Goal: Task Accomplishment & Management: Manage account settings

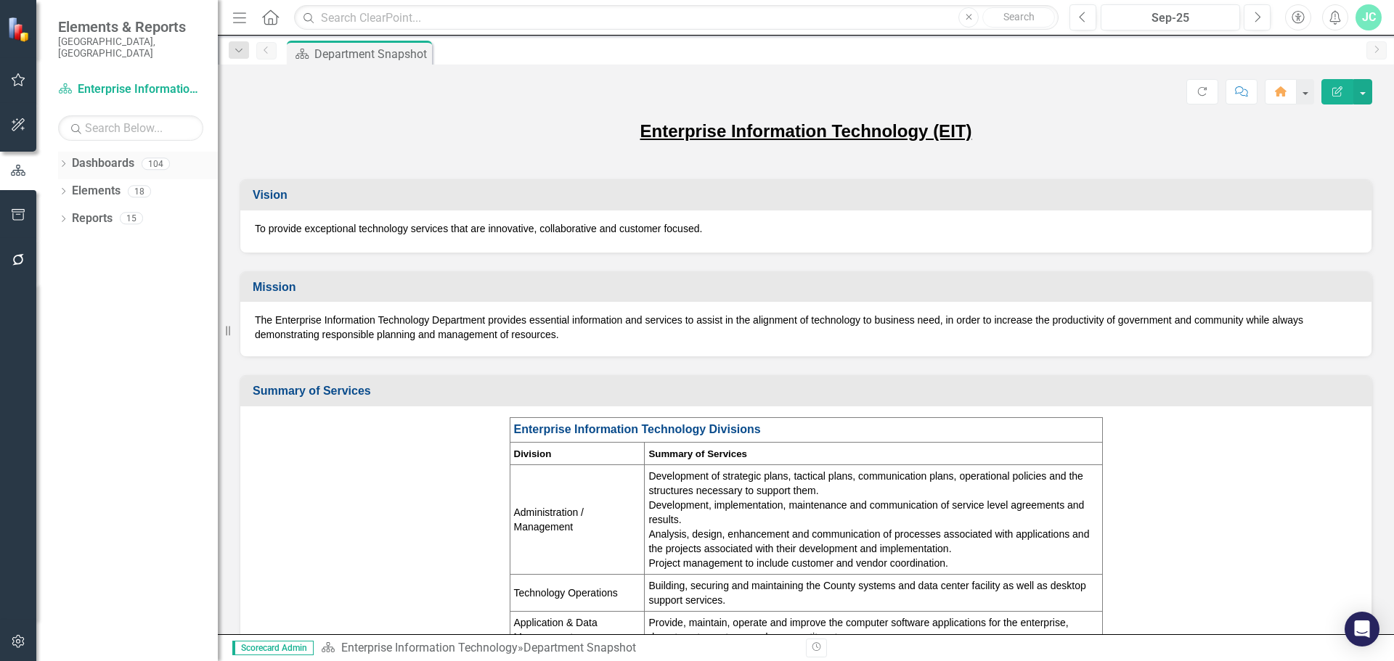
click at [65, 161] on icon "Dropdown" at bounding box center [63, 165] width 10 height 8
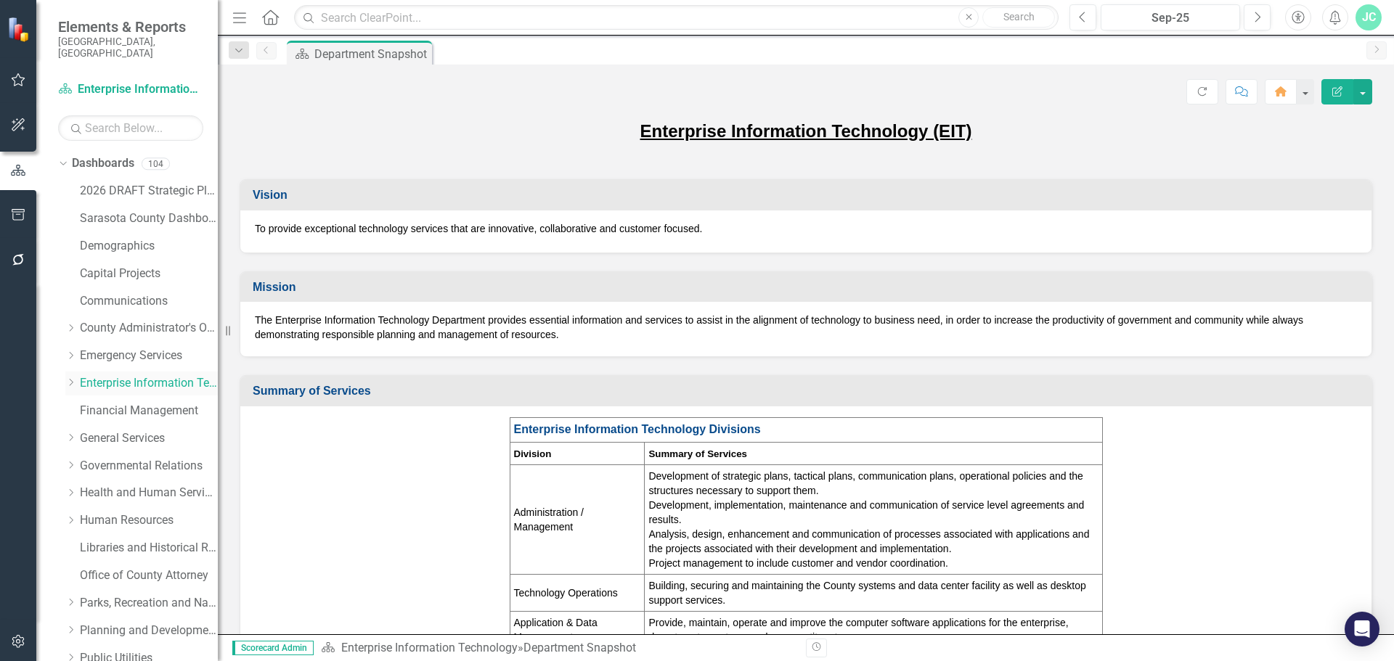
click at [69, 378] on icon "Dropdown" at bounding box center [70, 382] width 11 height 9
drag, startPoint x: 99, startPoint y: 512, endPoint x: 1, endPoint y: 456, distance: 112.8
click at [99, 513] on link "GIS" at bounding box center [155, 521] width 123 height 17
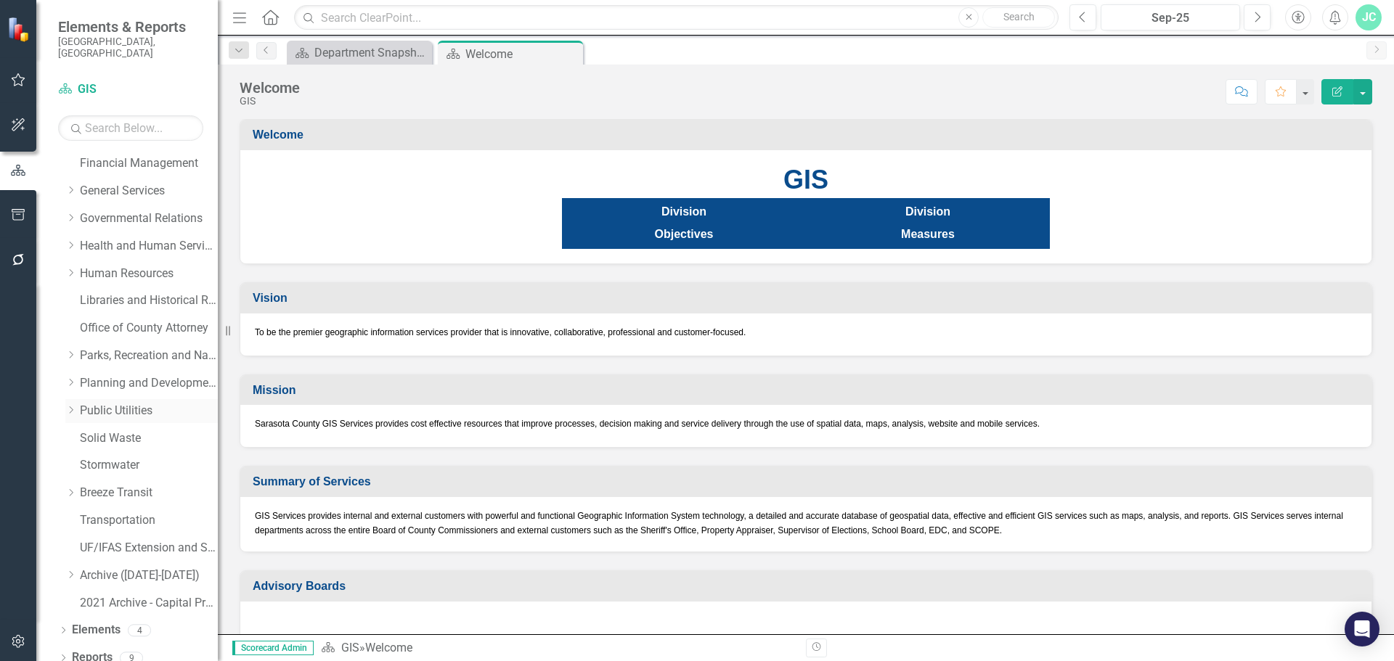
scroll to position [386, 0]
click at [60, 627] on icon "Dropdown" at bounding box center [63, 631] width 10 height 8
click at [66, 628] on icon "Dropdown" at bounding box center [70, 632] width 10 height 8
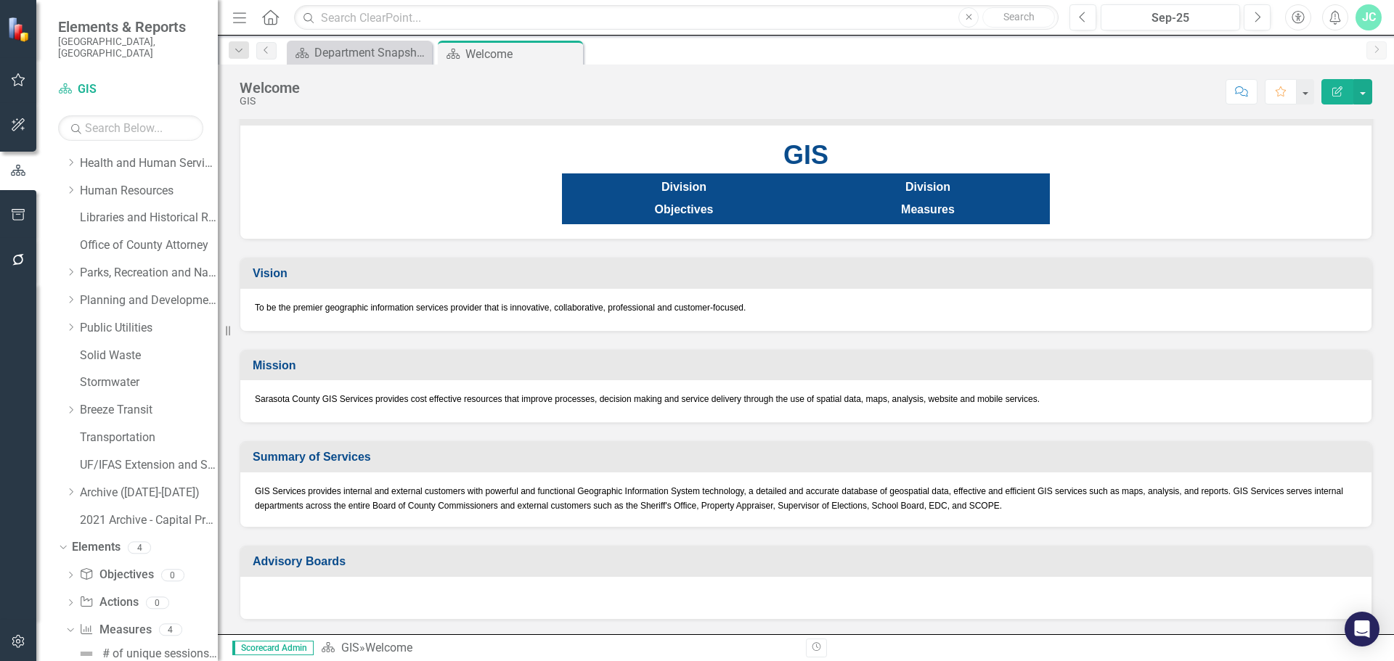
scroll to position [569, 0]
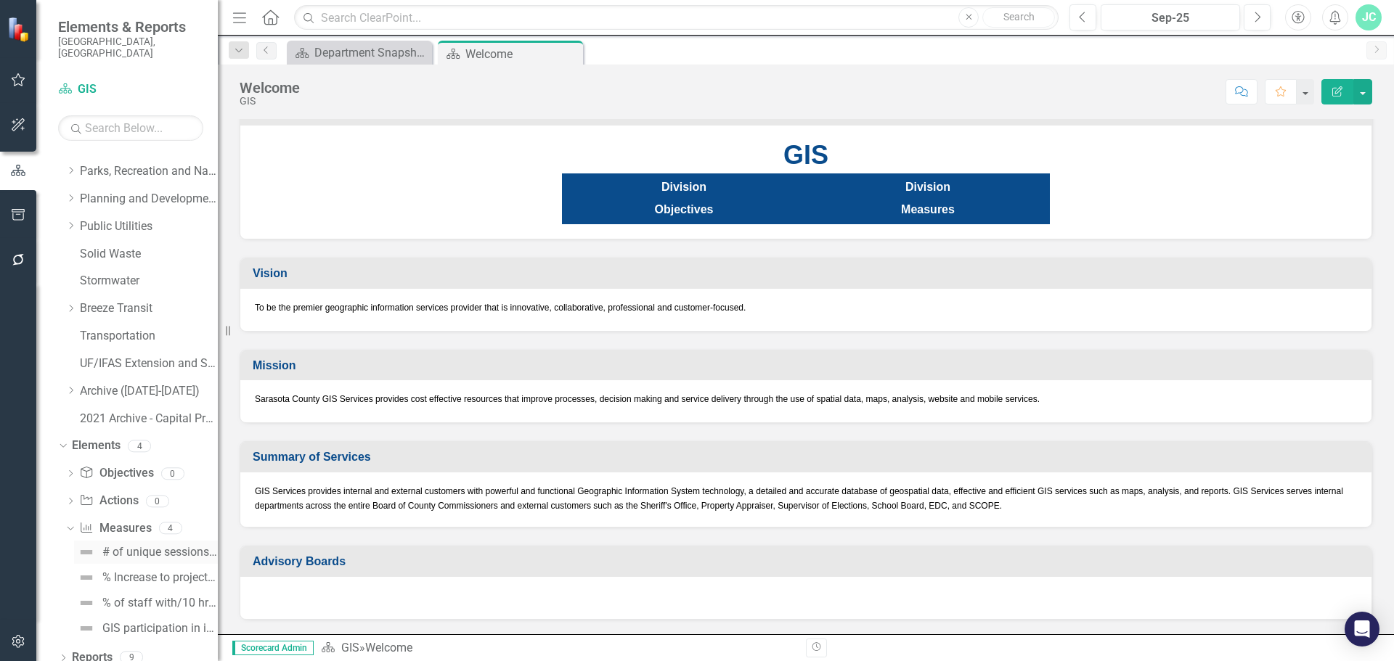
click at [129, 546] on div "# of unique sessions on the GIS websites" at bounding box center [159, 552] width 115 height 13
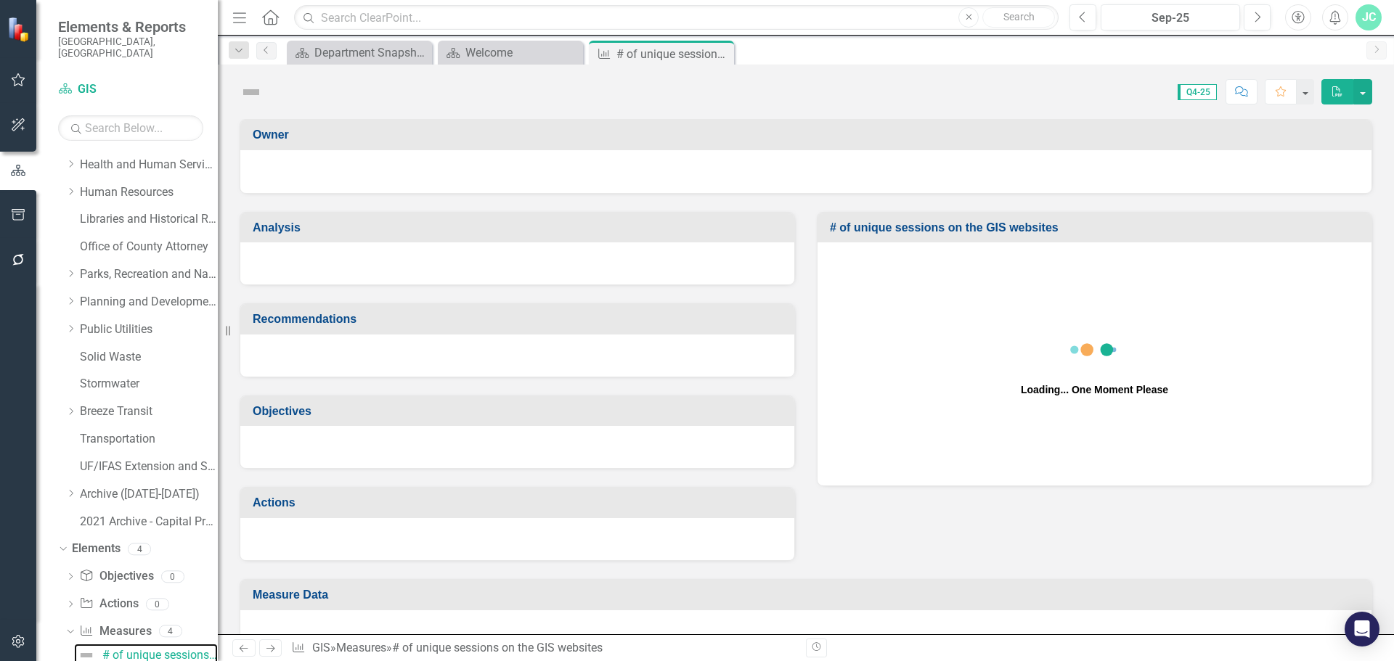
scroll to position [460, 0]
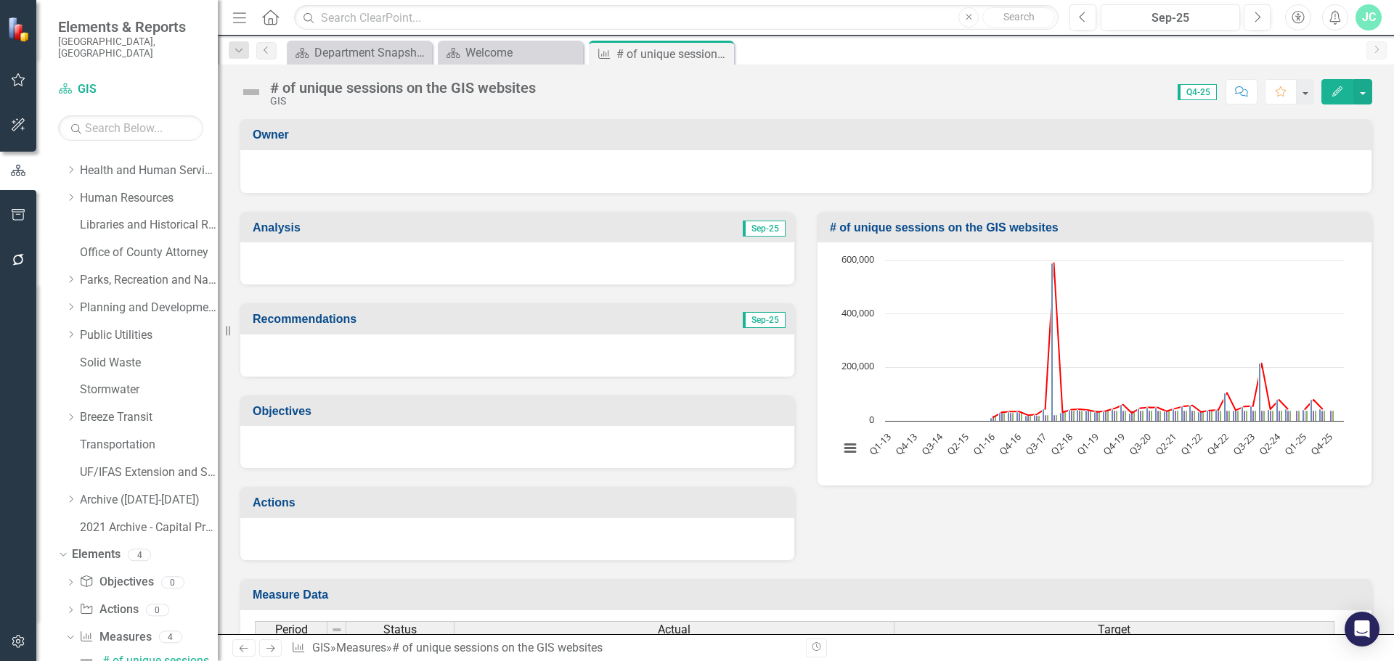
click at [1380, 86] on div "# of unique sessions on the GIS websites GIS Score: N/A Q4-25 Completed Comment…" at bounding box center [806, 87] width 1176 height 44
click at [1362, 94] on button "button" at bounding box center [1362, 91] width 19 height 25
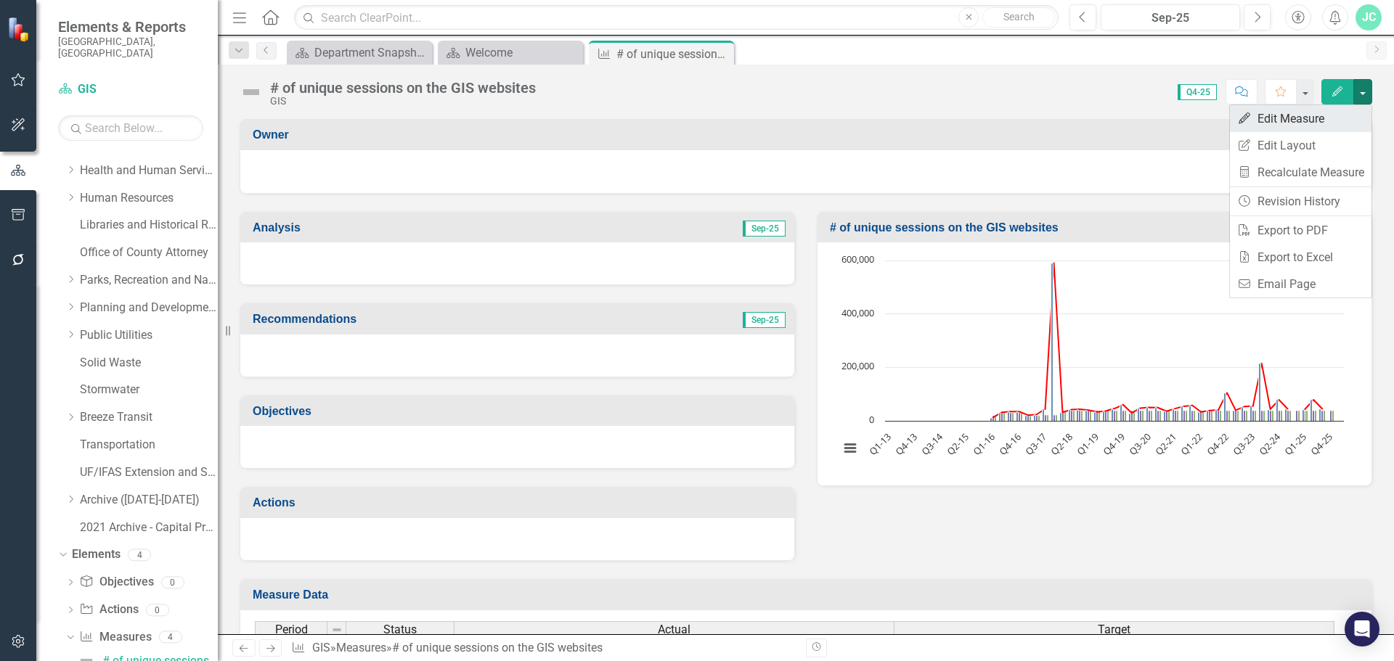
click at [1298, 111] on link "Edit Edit Measure" at bounding box center [1301, 118] width 142 height 27
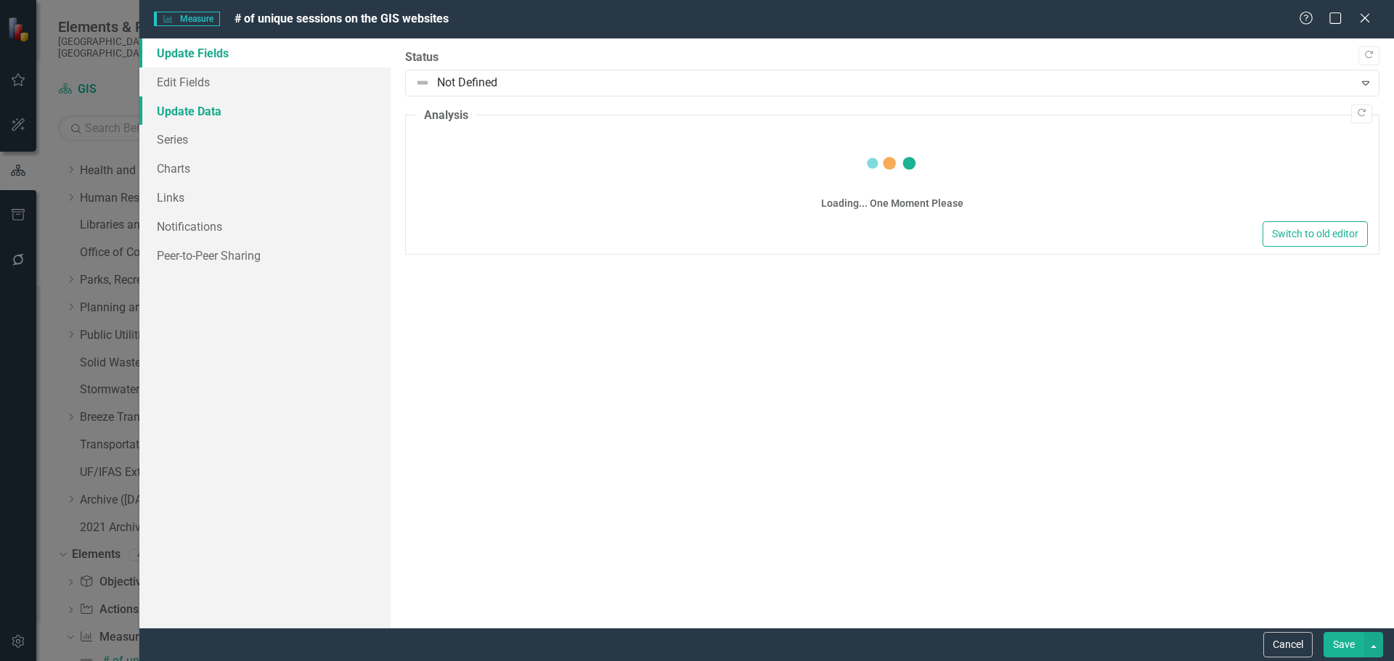
click at [174, 105] on link "Update Data" at bounding box center [264, 111] width 251 height 29
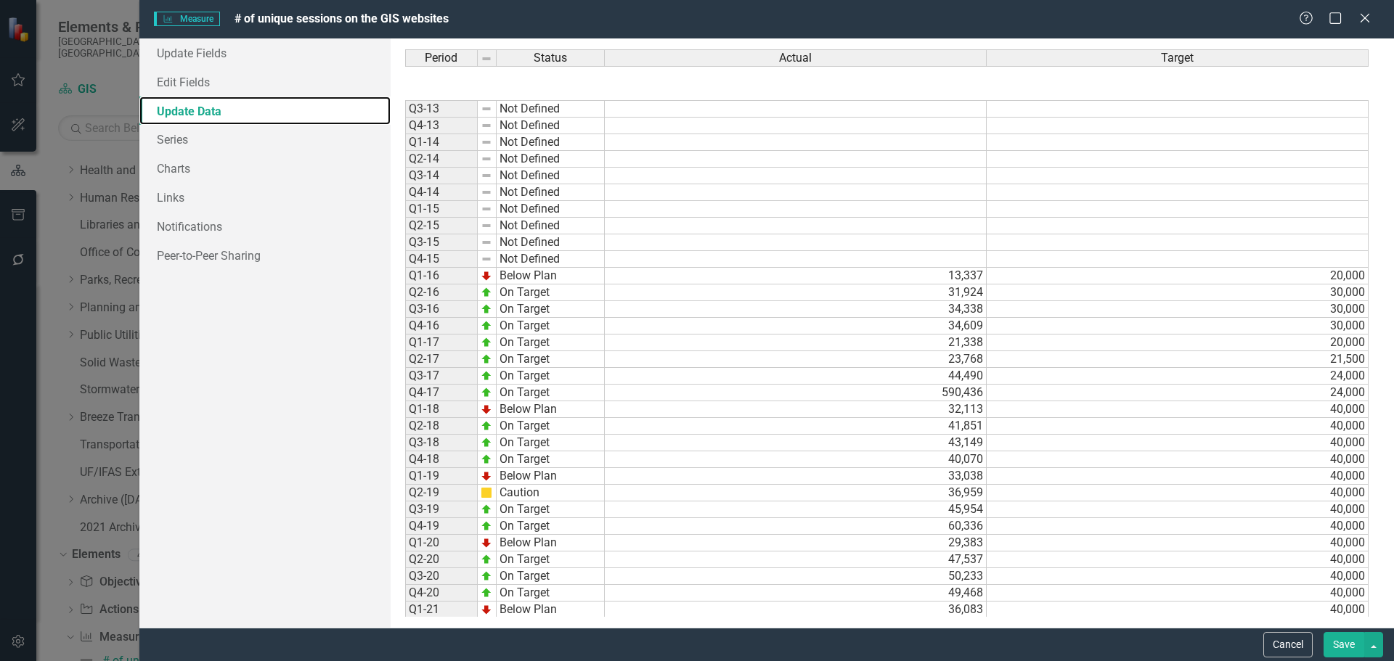
scroll to position [336, 0]
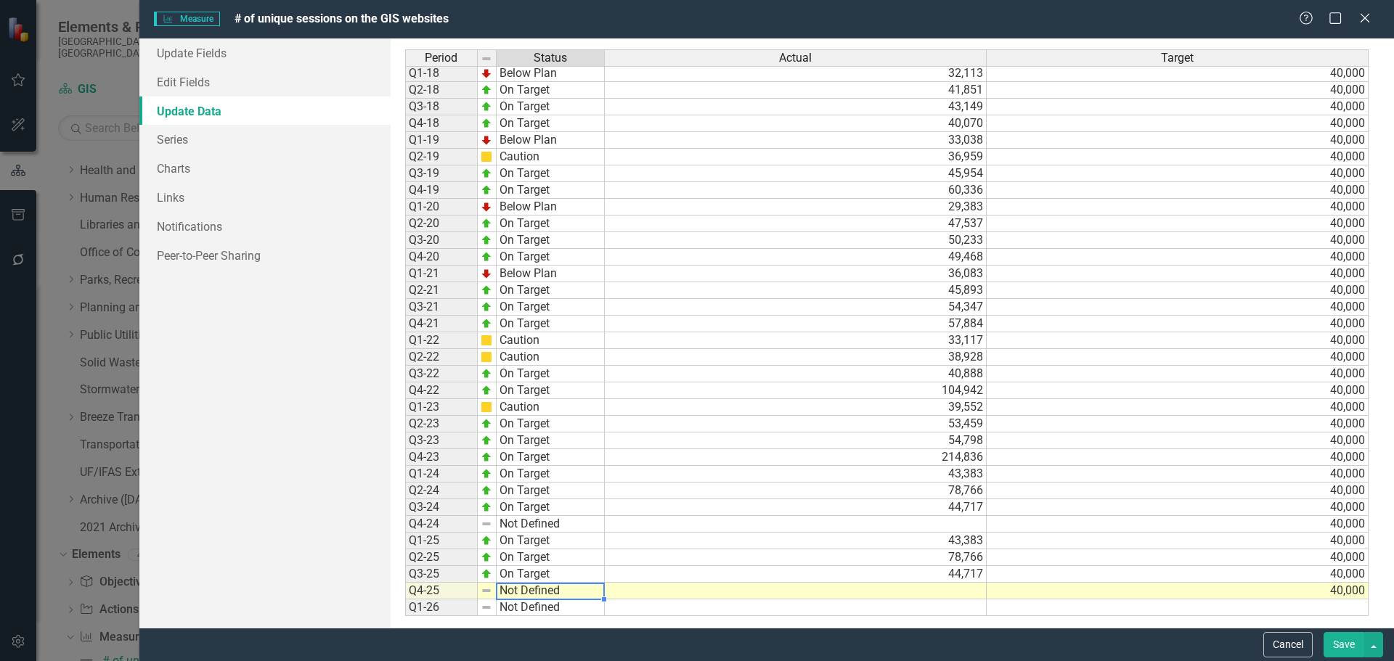
click at [555, 593] on td "Not Defined" at bounding box center [551, 591] width 108 height 17
click at [785, 436] on td "54,798" at bounding box center [796, 441] width 382 height 17
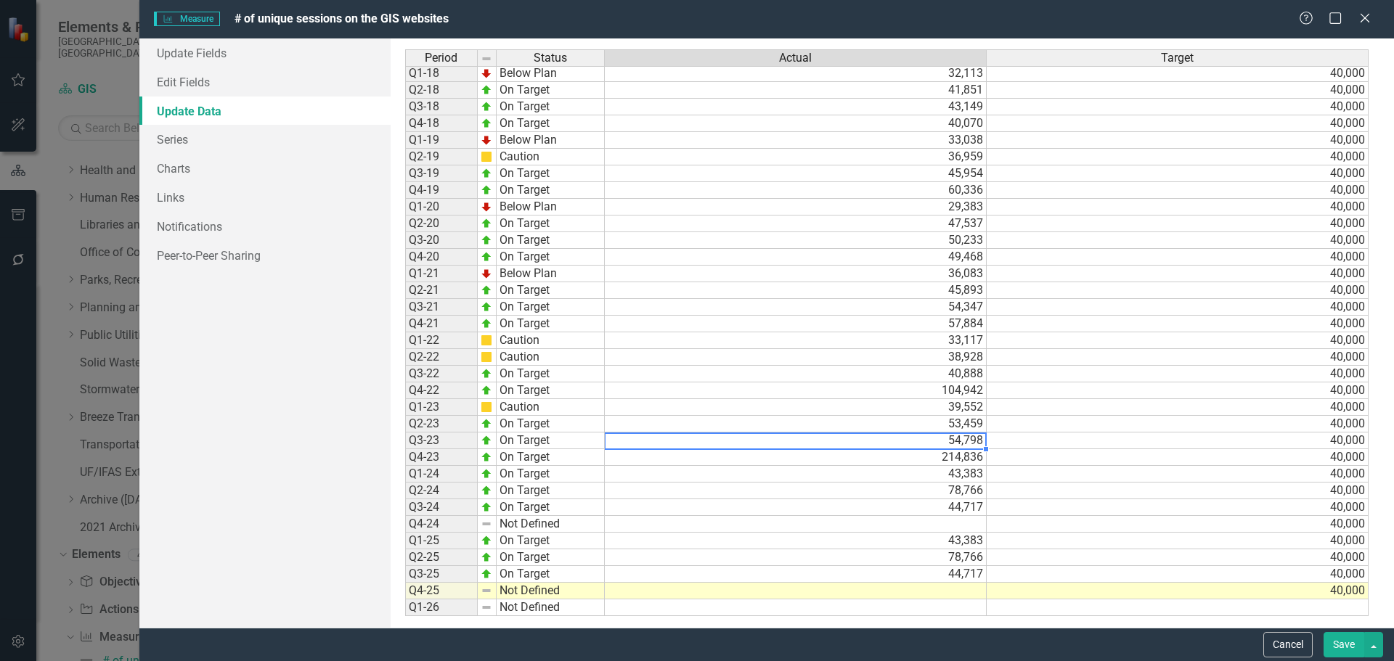
click at [555, 595] on td "Not Defined" at bounding box center [551, 591] width 108 height 17
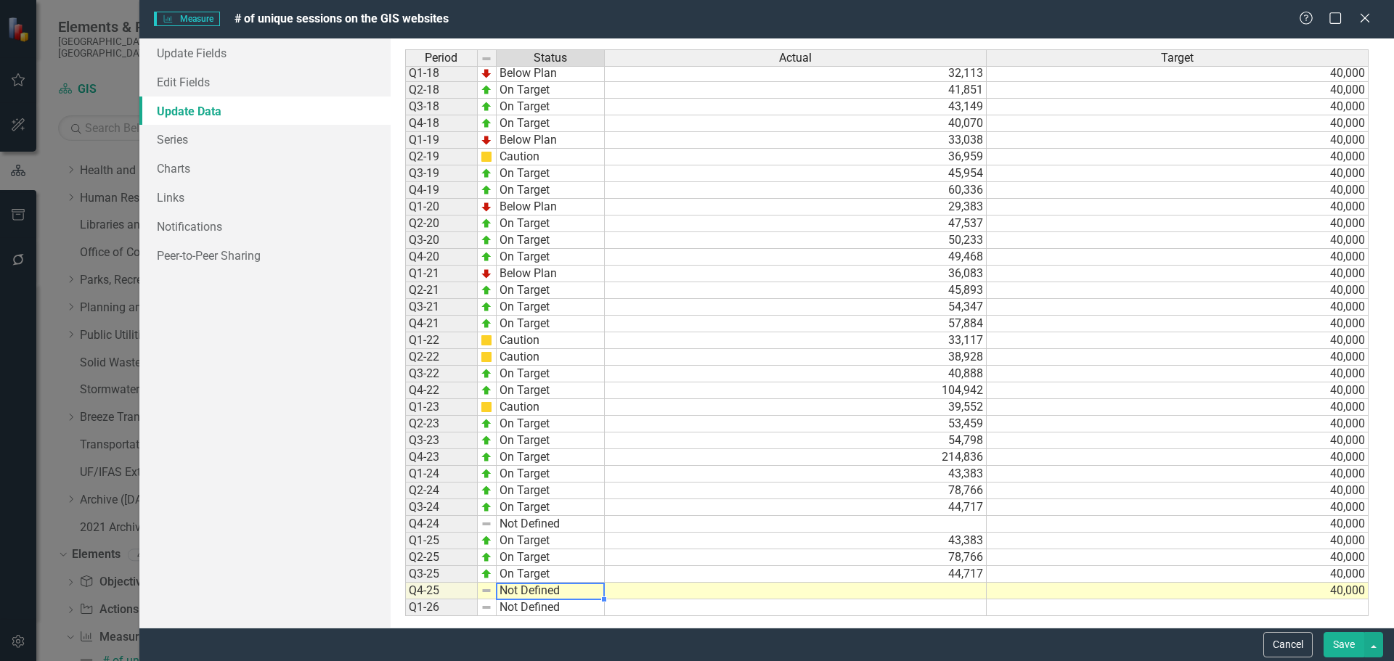
click at [555, 595] on td "Not Defined" at bounding box center [551, 591] width 108 height 17
click at [542, 551] on div "Period Status Actual Target Q1-15 Not Defined Q2-15 Not Defined Q3-15 Not Defin…" at bounding box center [892, 333] width 974 height 568
click at [534, 594] on td "No Target Set" at bounding box center [551, 591] width 108 height 17
type textarea "On Target"
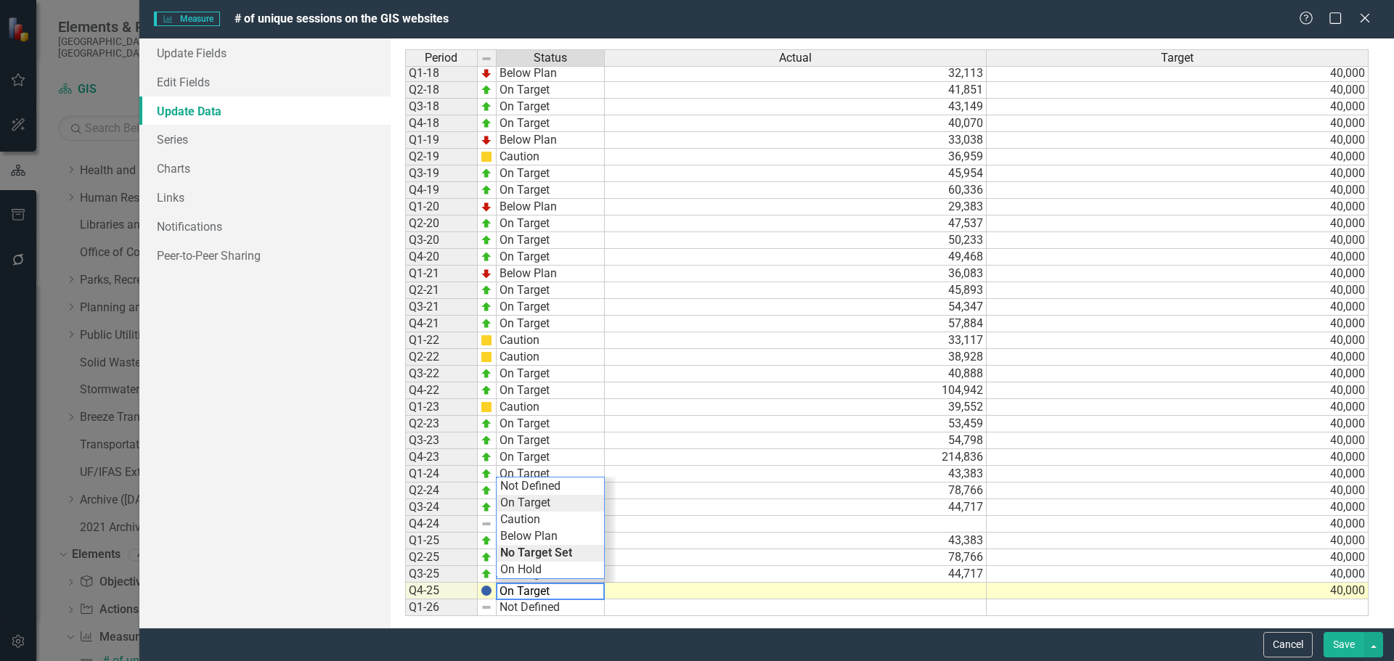
click at [534, 503] on div "Period Status Actual Target Q1-15 Not Defined Q2-15 Not Defined Q3-15 Not Defin…" at bounding box center [892, 333] width 974 height 568
click at [959, 595] on td at bounding box center [796, 591] width 382 height 17
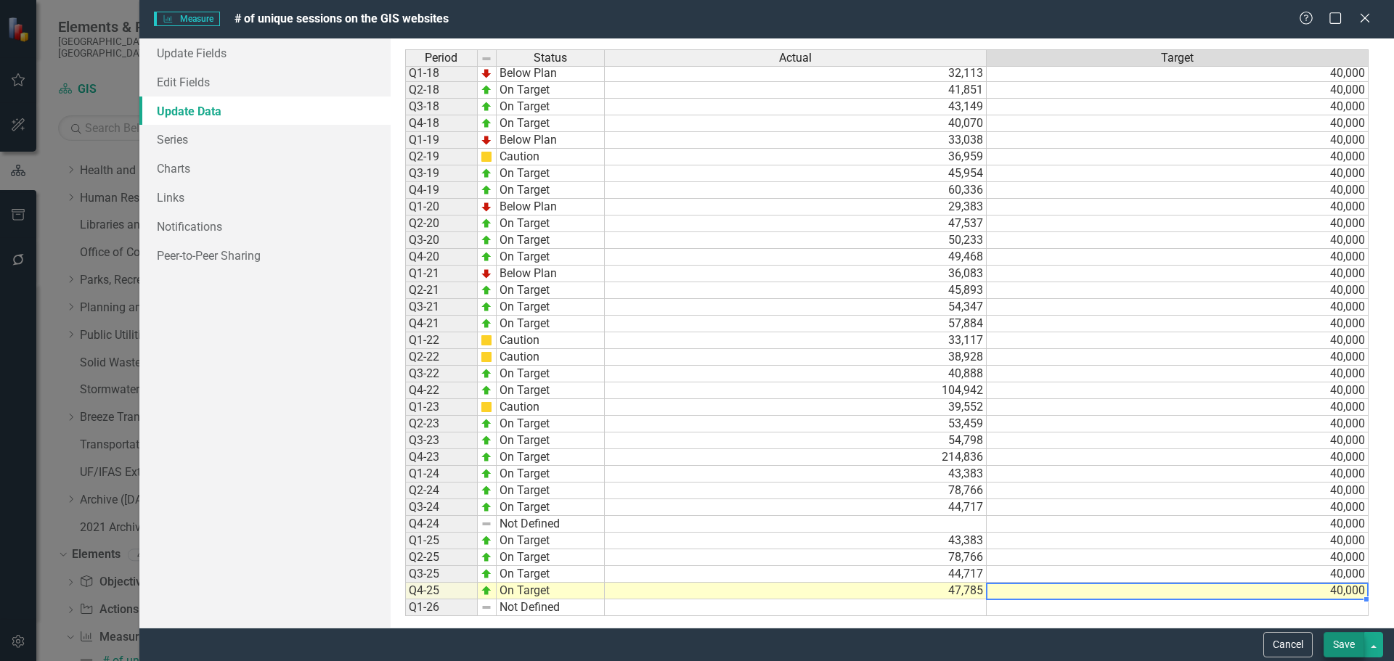
type textarea "40000"
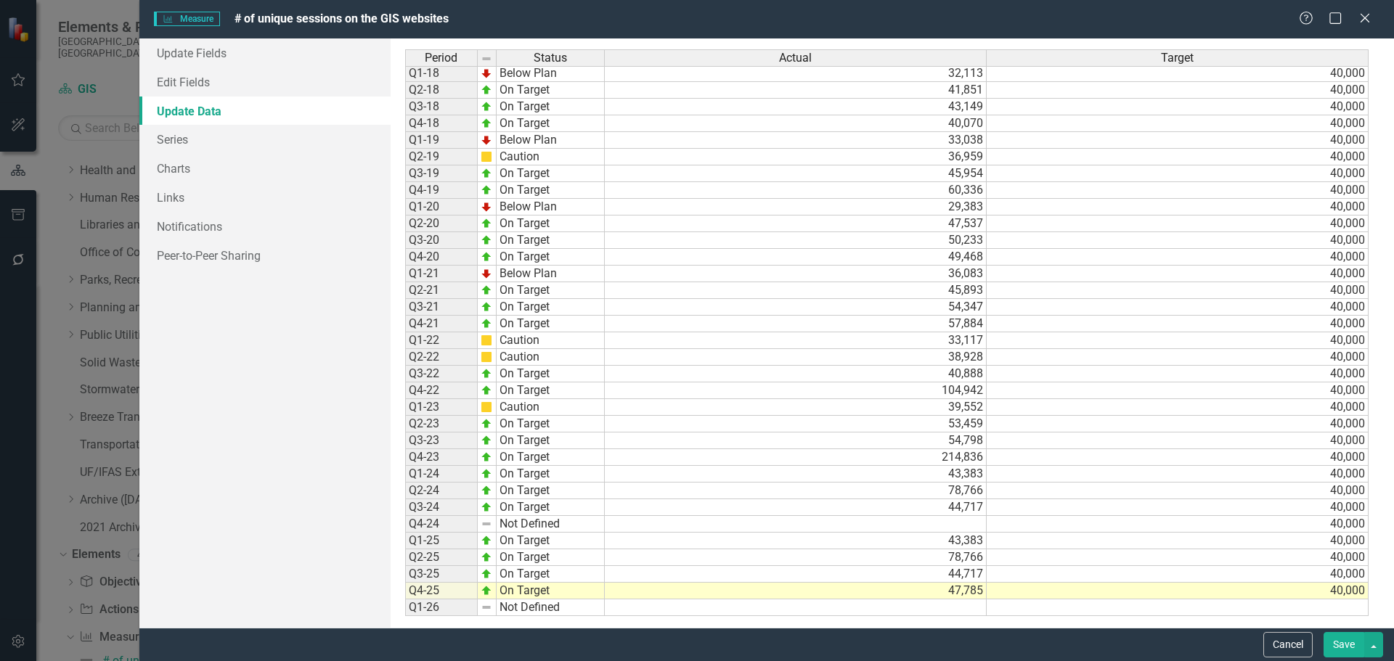
click at [1356, 649] on button "Save" at bounding box center [1344, 644] width 41 height 25
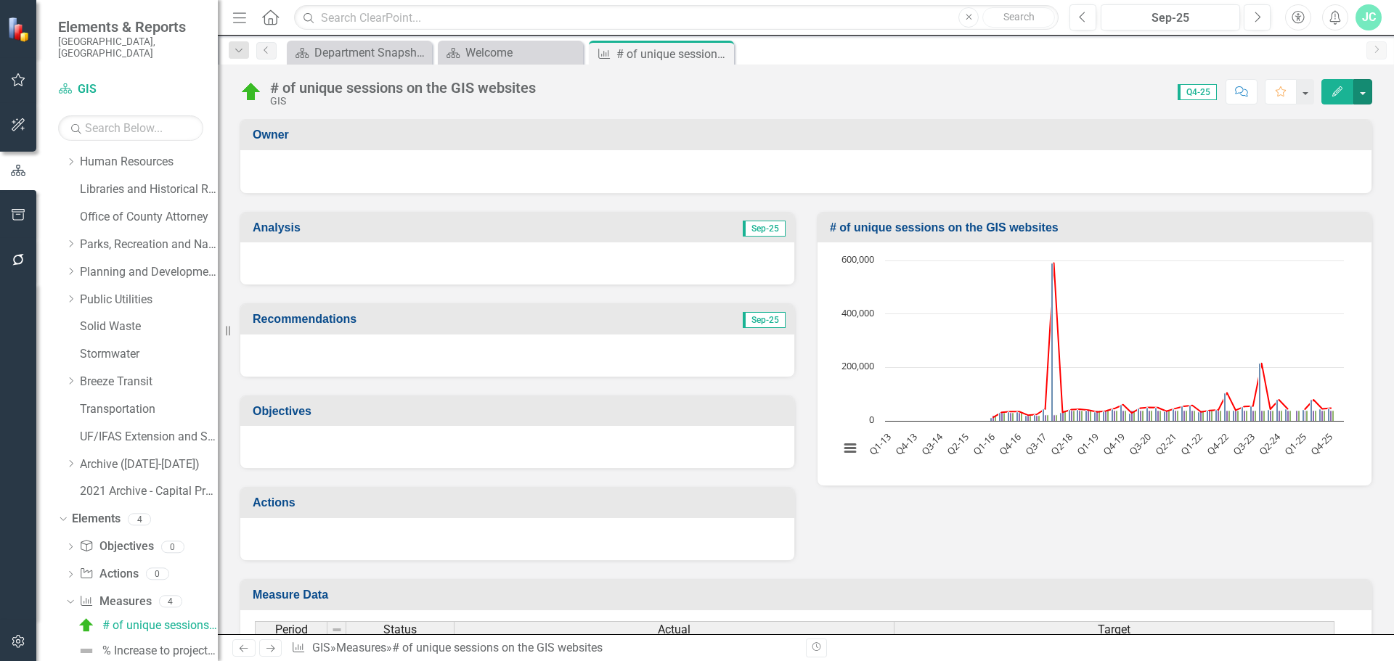
scroll to position [395, 0]
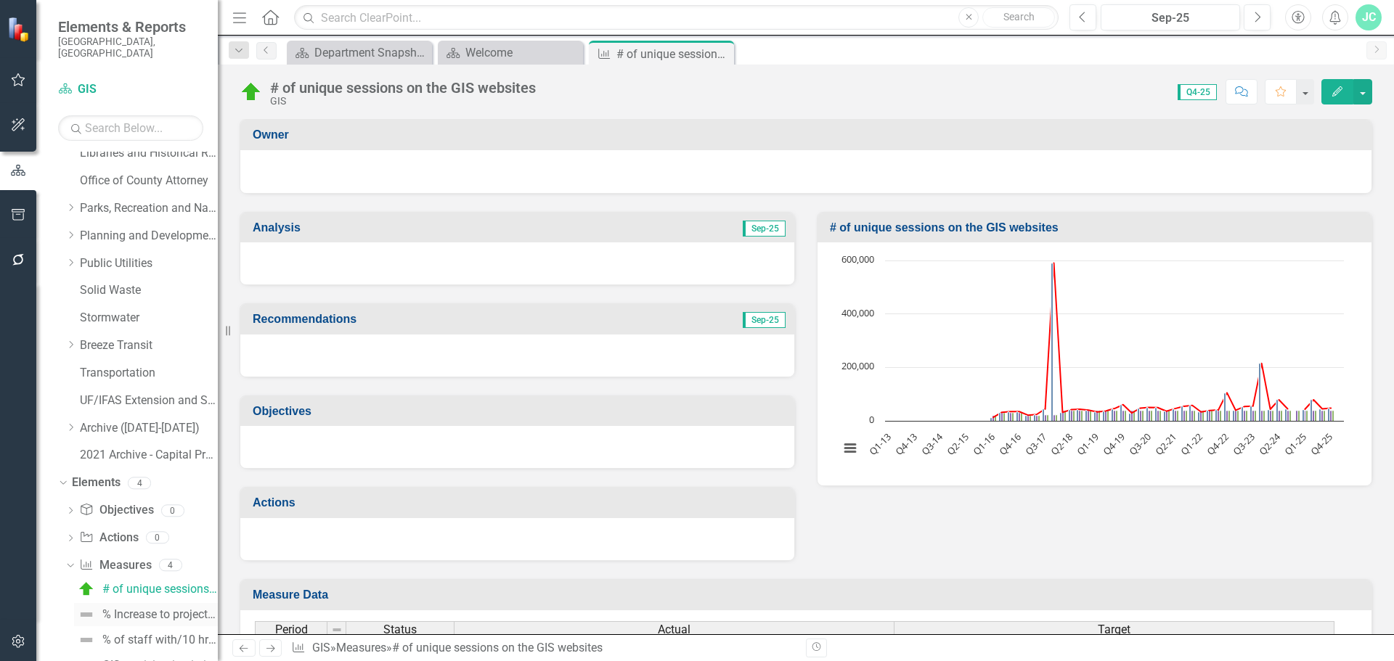
click at [135, 608] on div "% Increase to project hour demand" at bounding box center [159, 614] width 115 height 13
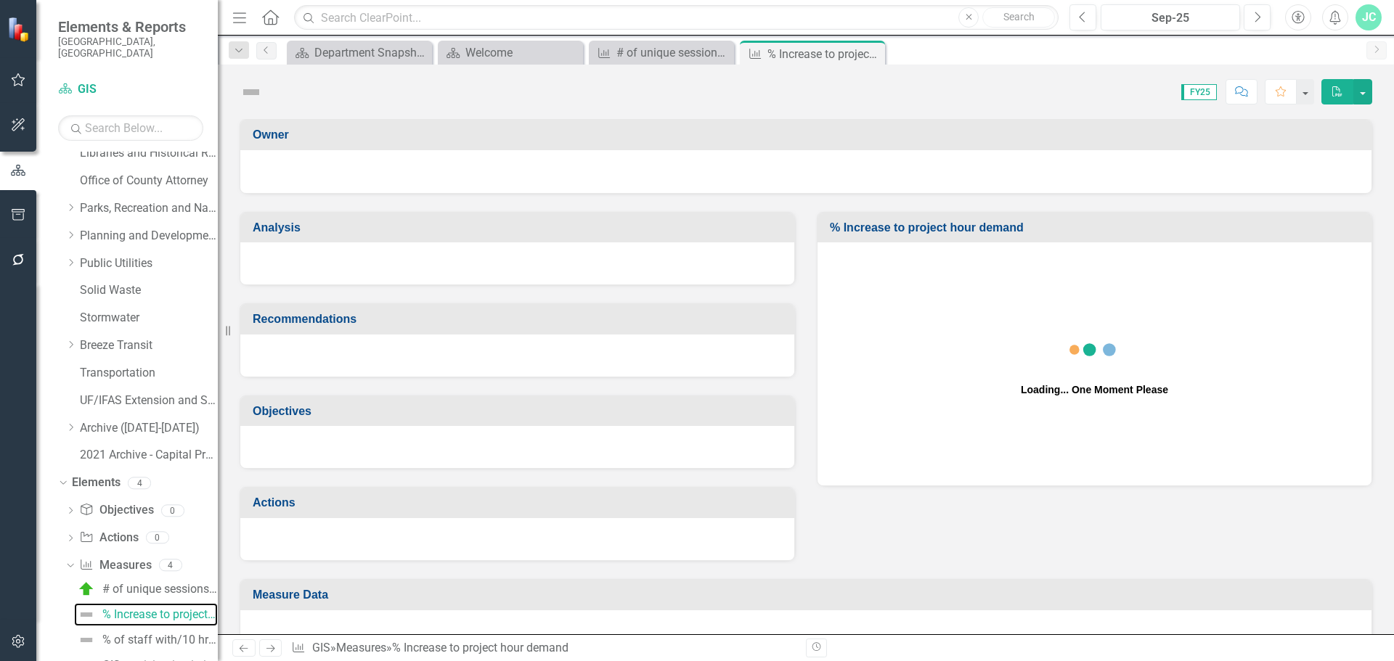
scroll to position [348, 0]
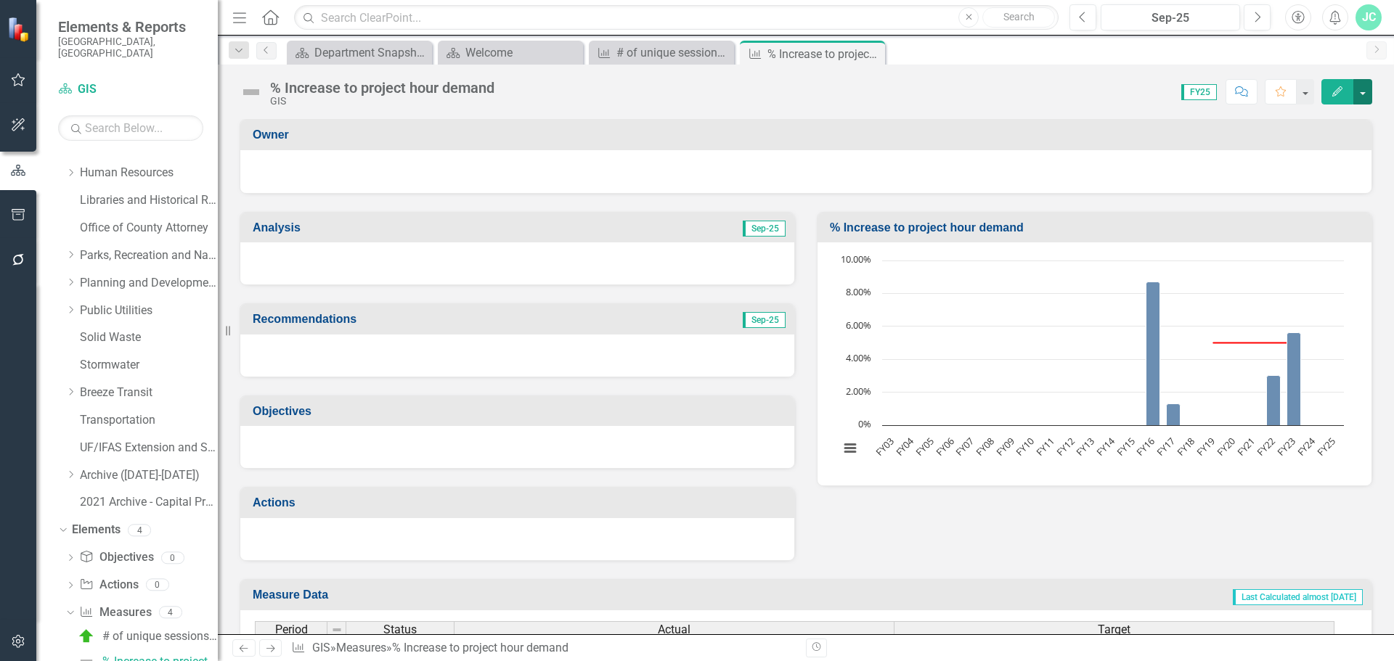
click at [1370, 91] on button "button" at bounding box center [1362, 91] width 19 height 25
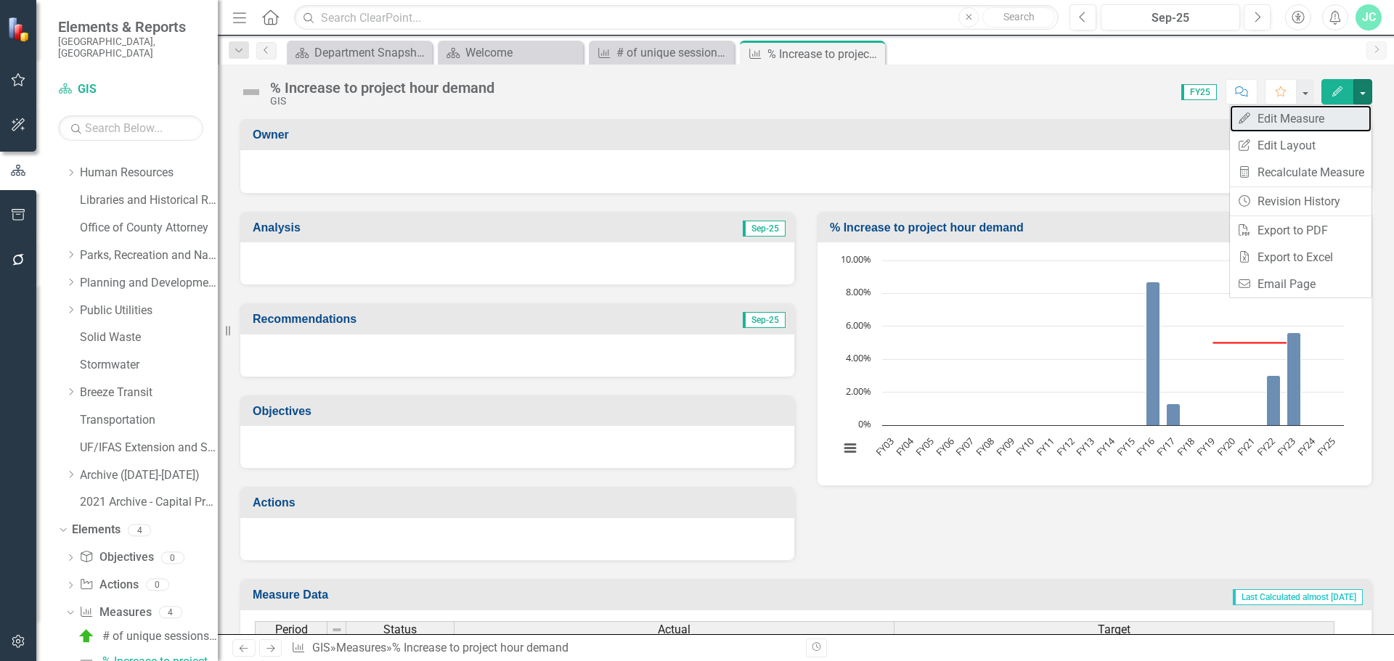
click at [1336, 121] on link "Edit Edit Measure" at bounding box center [1301, 118] width 142 height 27
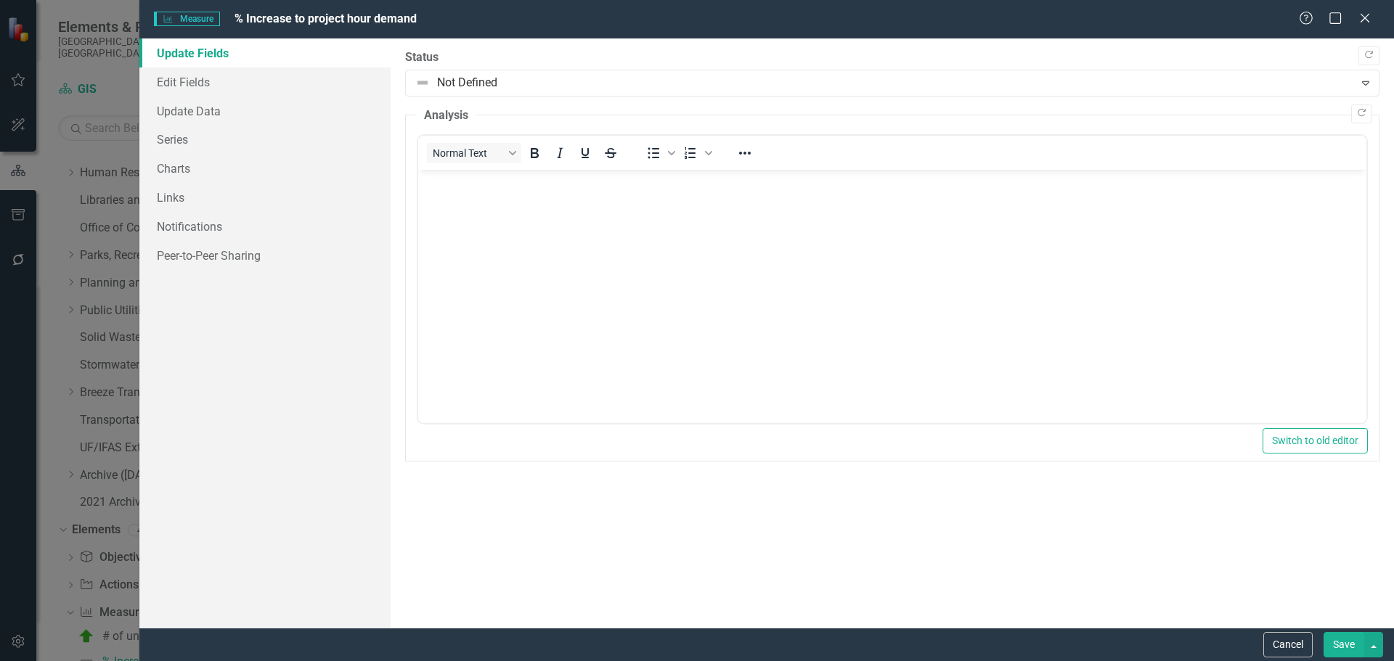
scroll to position [0, 0]
click at [159, 113] on link "Update Data" at bounding box center [264, 111] width 251 height 29
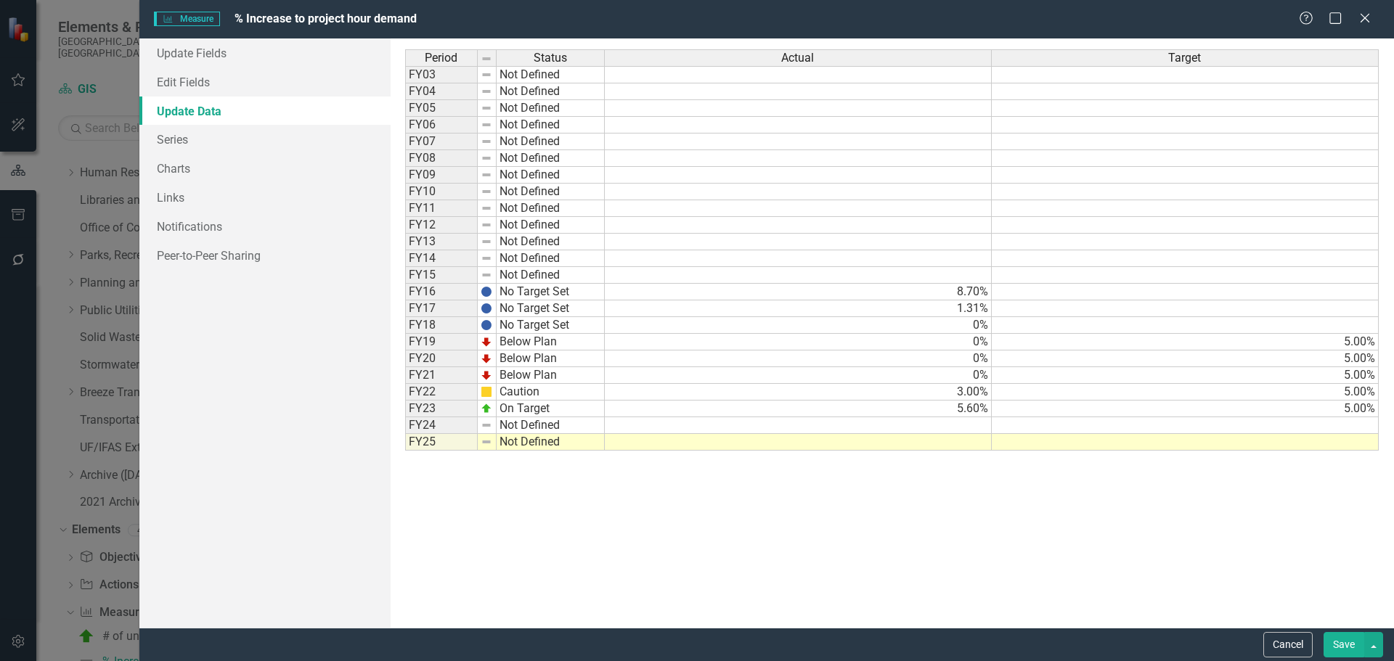
click at [546, 424] on td "Not Defined" at bounding box center [551, 426] width 108 height 17
click at [547, 444] on div "Period Status Actual Target FY03 Not Defined FY04 Not Defined FY05 Not Defined …" at bounding box center [892, 333] width 974 height 568
click at [888, 427] on td at bounding box center [798, 426] width 387 height 17
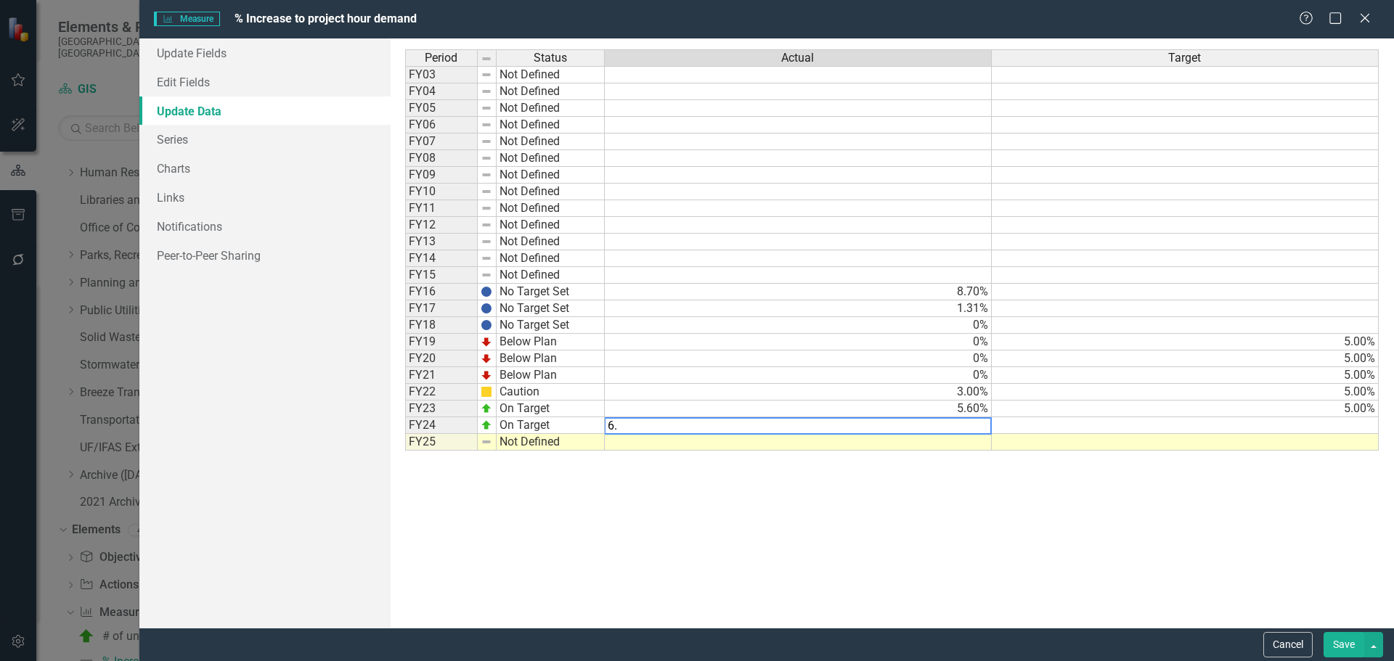
type textarea "6.5"
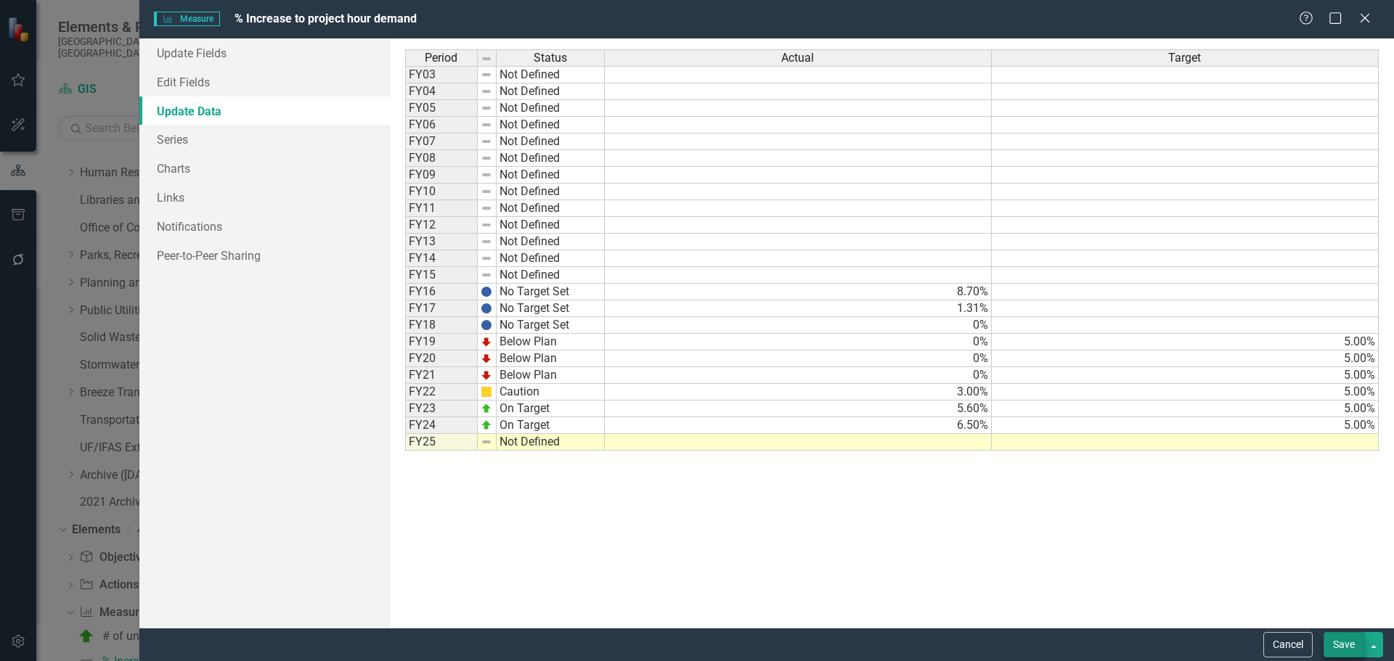
type textarea "5.0"
click at [1351, 649] on button "Save" at bounding box center [1344, 644] width 41 height 25
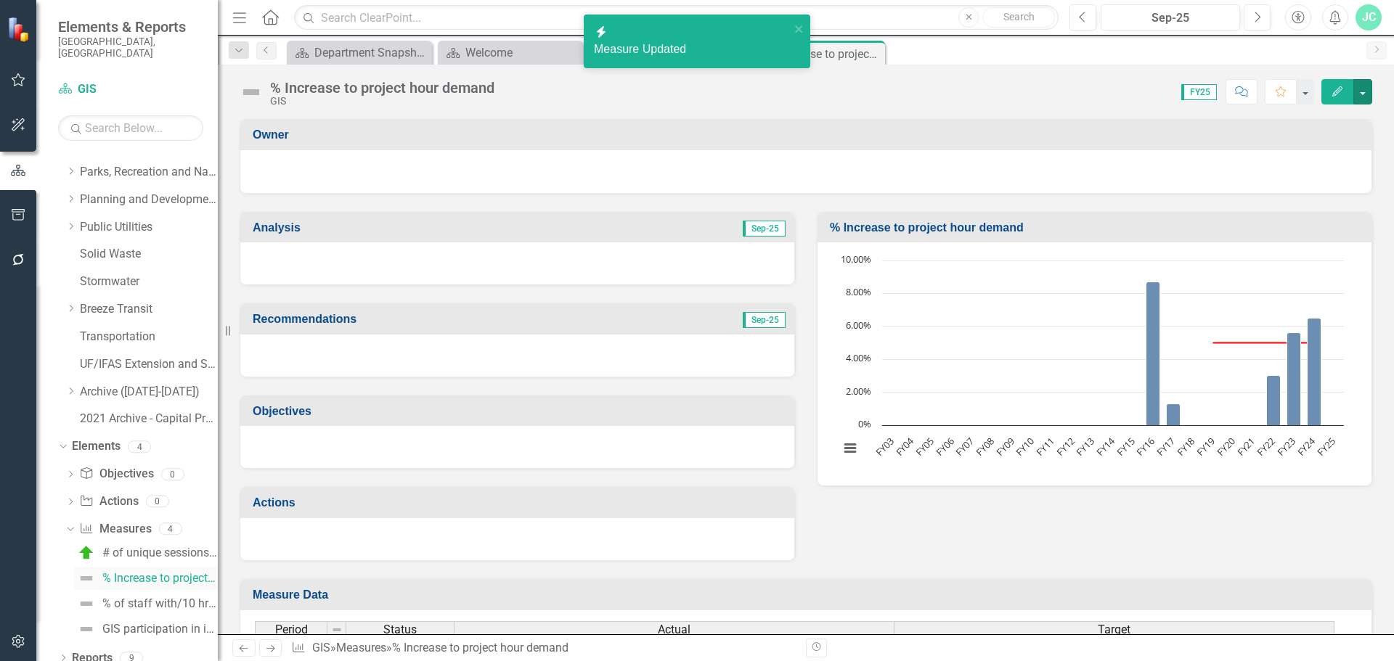
scroll to position [432, 0]
click at [144, 597] on div "% of staff with/10 hrs of geospatial technical training" at bounding box center [159, 603] width 115 height 13
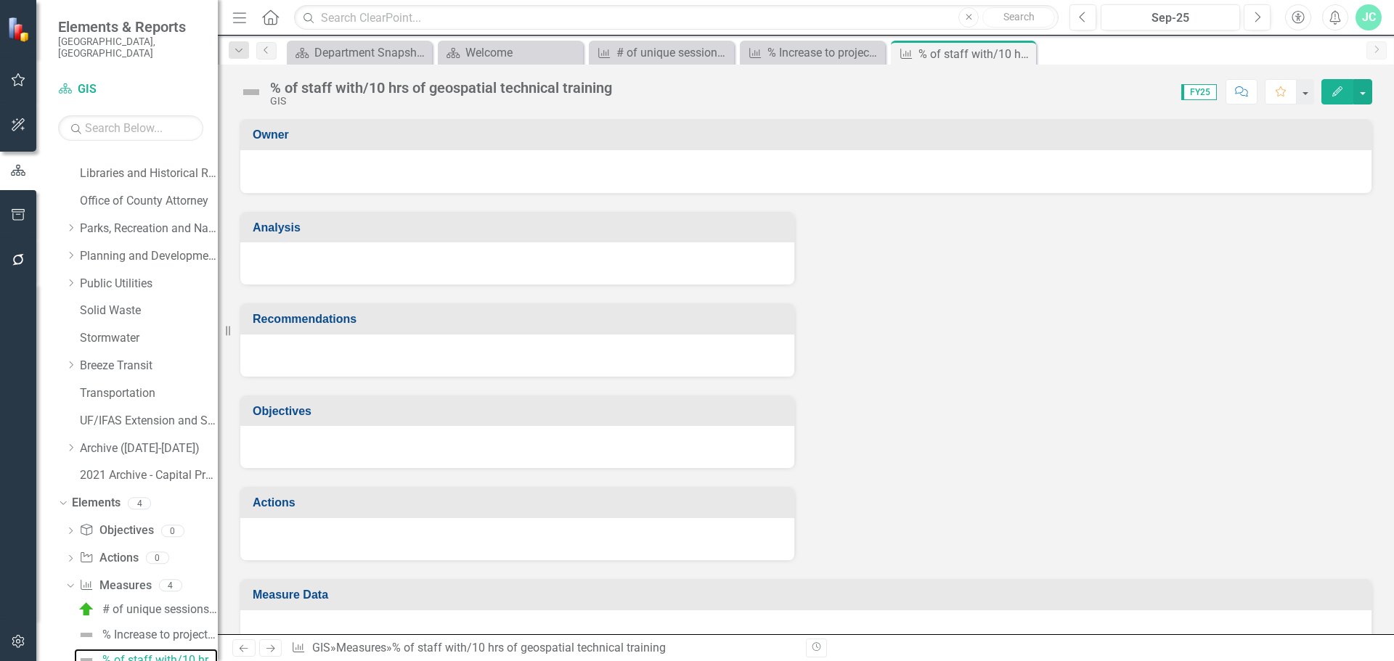
scroll to position [373, 0]
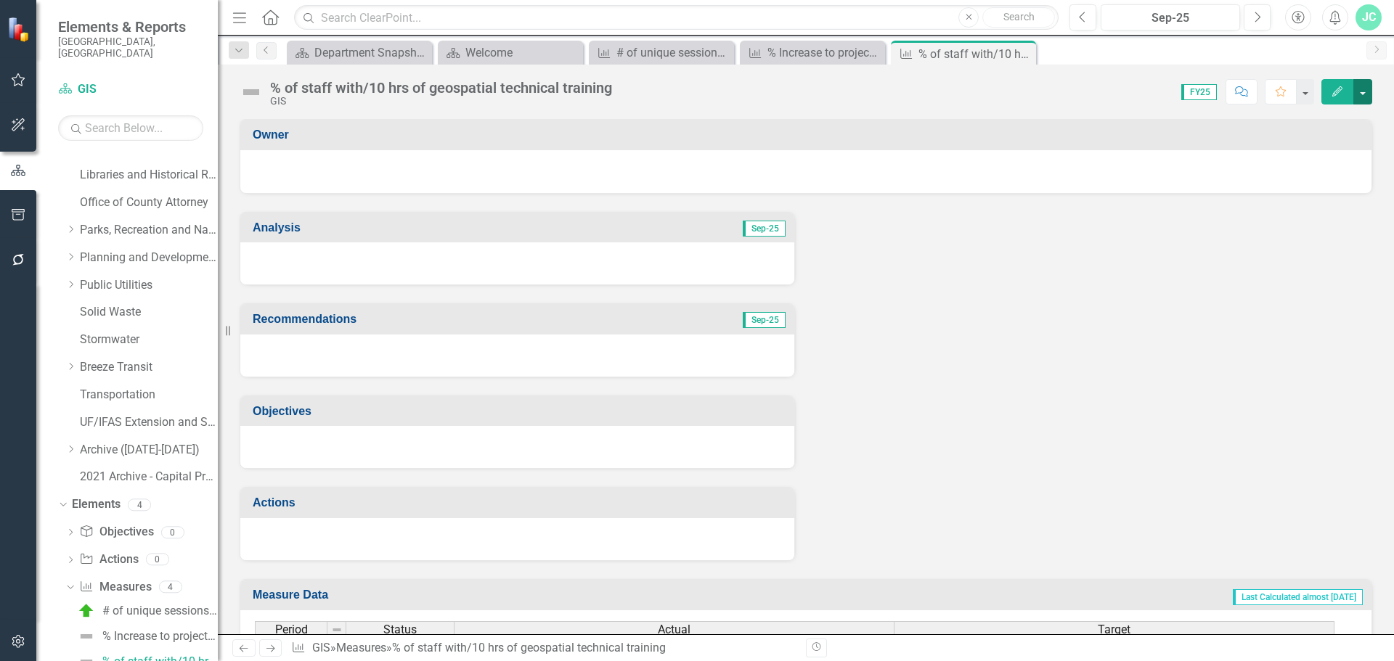
click at [1357, 80] on button "button" at bounding box center [1362, 91] width 19 height 25
click at [1293, 110] on link "Edit Edit Measure" at bounding box center [1301, 118] width 142 height 27
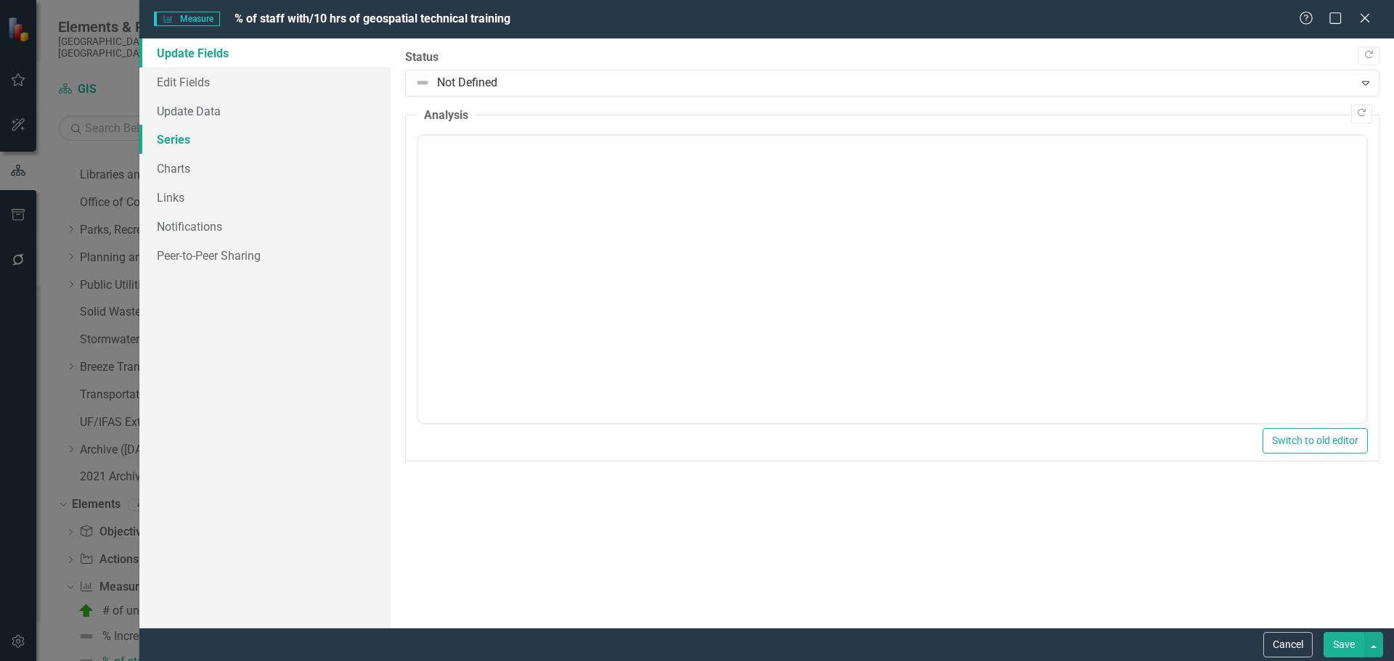
scroll to position [0, 0]
click at [185, 106] on link "Update Data" at bounding box center [264, 111] width 251 height 29
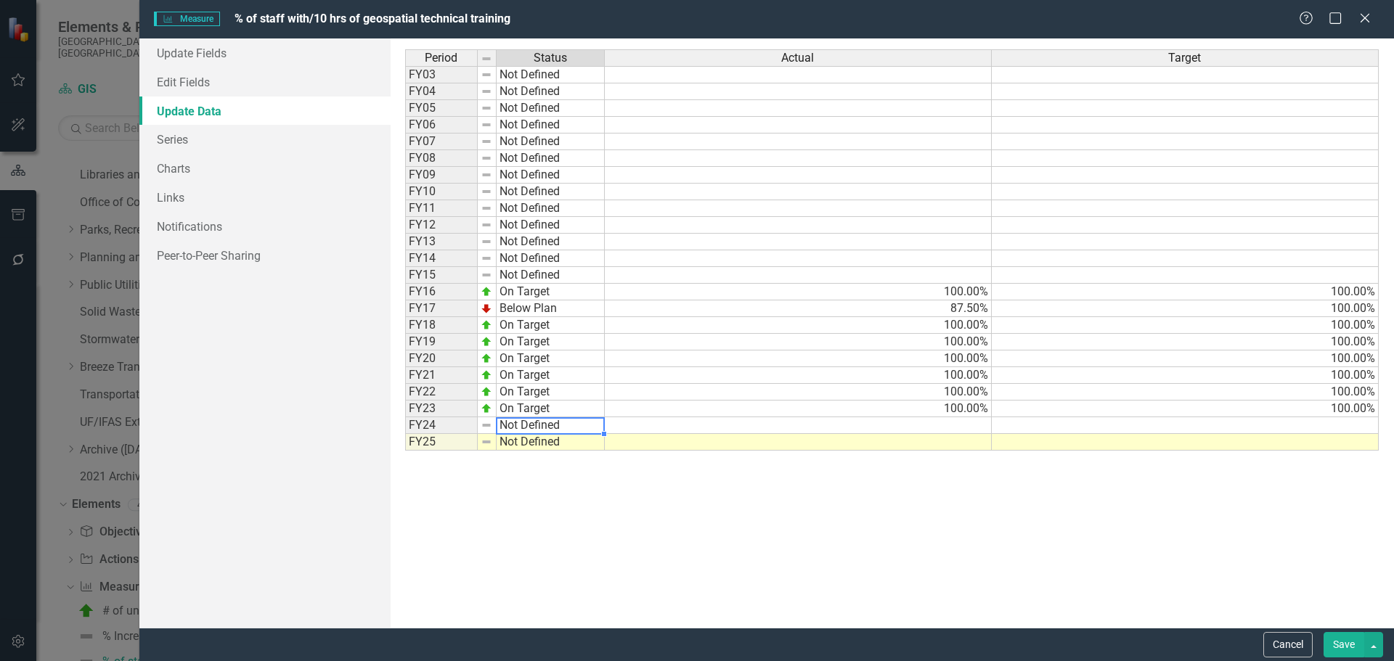
click at [555, 424] on td "Not Defined" at bounding box center [551, 426] width 108 height 17
click at [555, 447] on div "Period Status Actual Target FY03 Not Defined FY04 Not Defined FY05 Not Defined …" at bounding box center [892, 333] width 974 height 568
click at [405, 418] on div "Period Status Actual Target FY03 Not Defined FY04 Not Defined FY05 Not Defined …" at bounding box center [405, 250] width 0 height 402
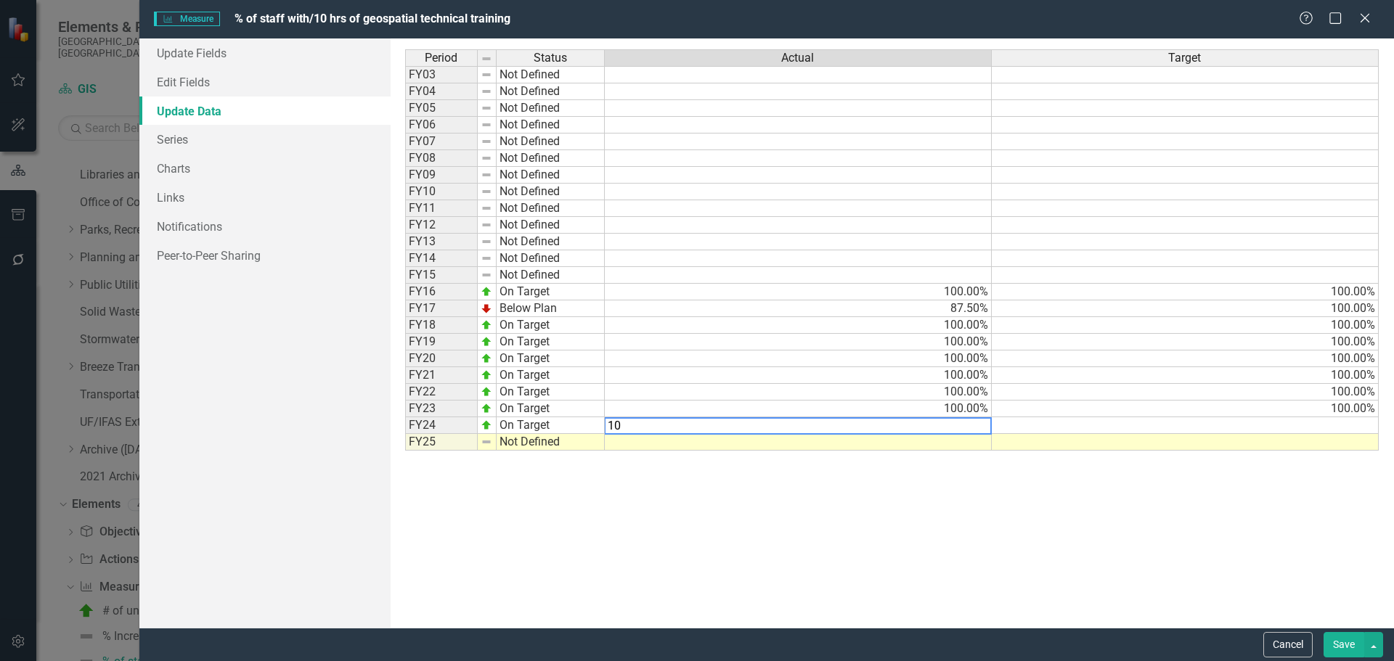
type textarea "100"
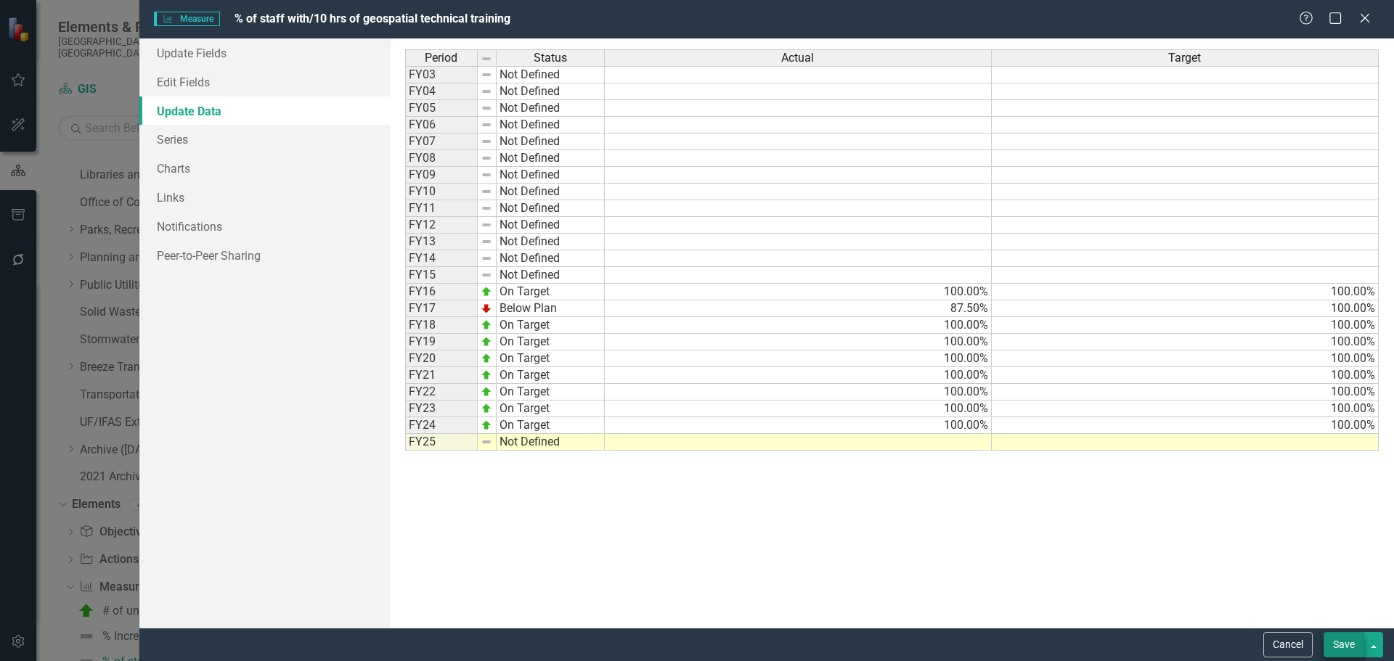
type textarea "100"
click at [1356, 636] on button "Save" at bounding box center [1344, 644] width 41 height 25
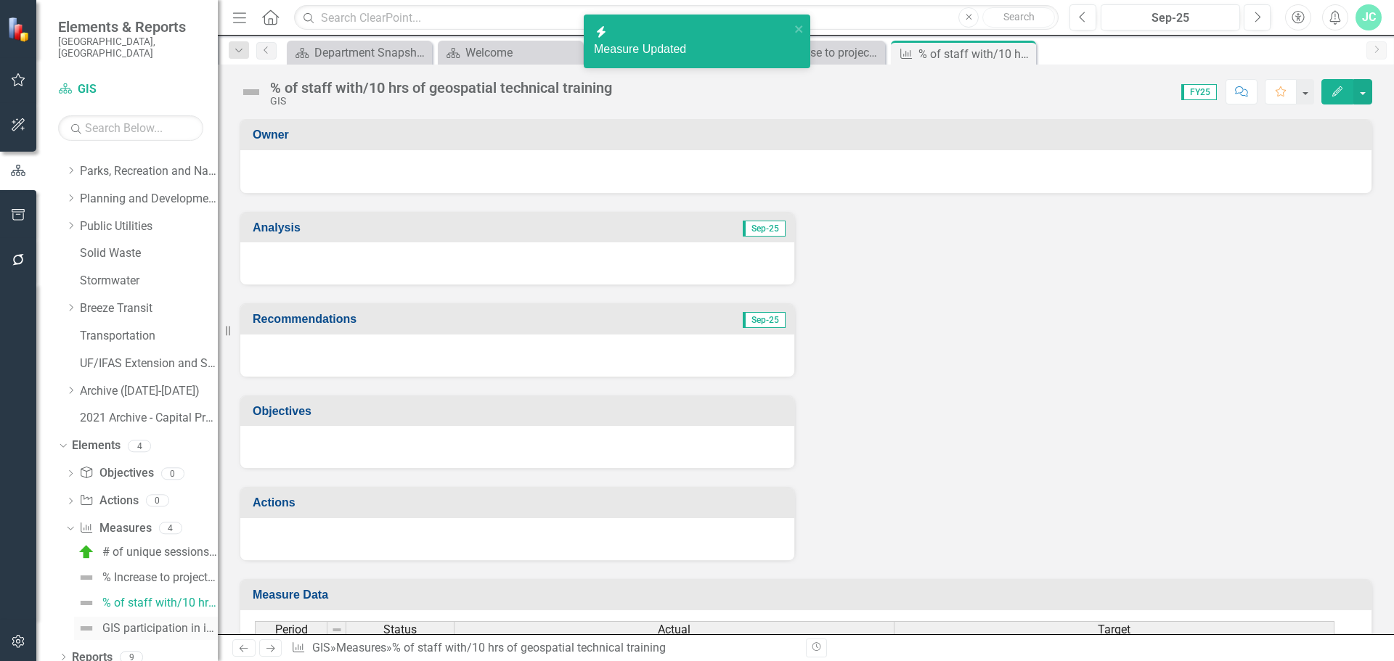
click at [157, 622] on div "GIS participation in informational & educational engagements" at bounding box center [159, 628] width 115 height 13
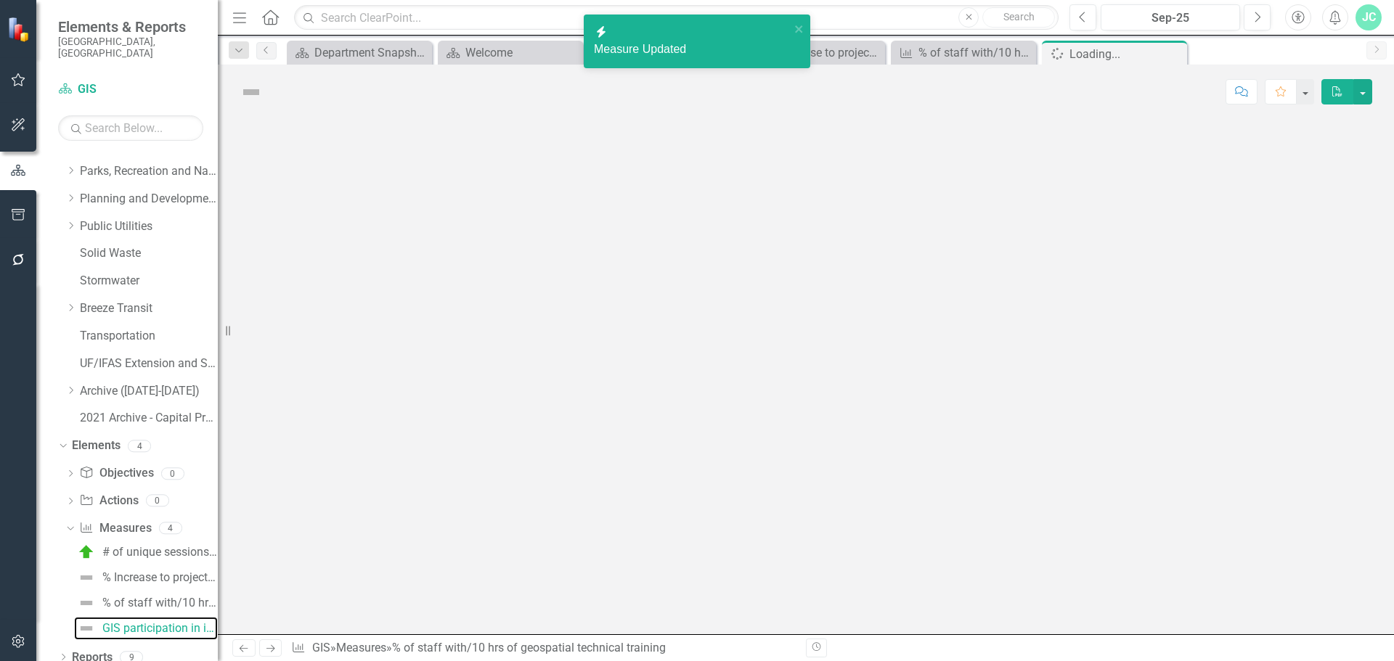
scroll to position [399, 0]
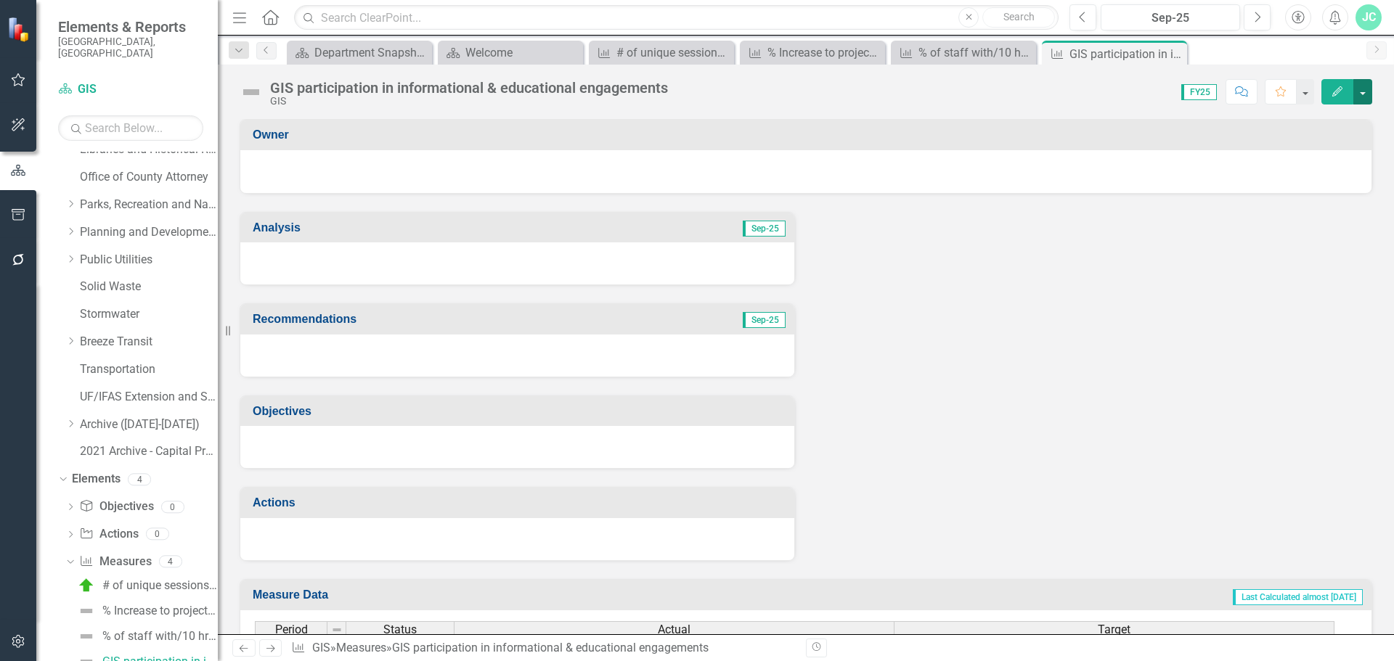
click at [1364, 93] on button "button" at bounding box center [1362, 91] width 19 height 25
click at [1295, 113] on link "Edit Edit Measure" at bounding box center [1301, 118] width 142 height 27
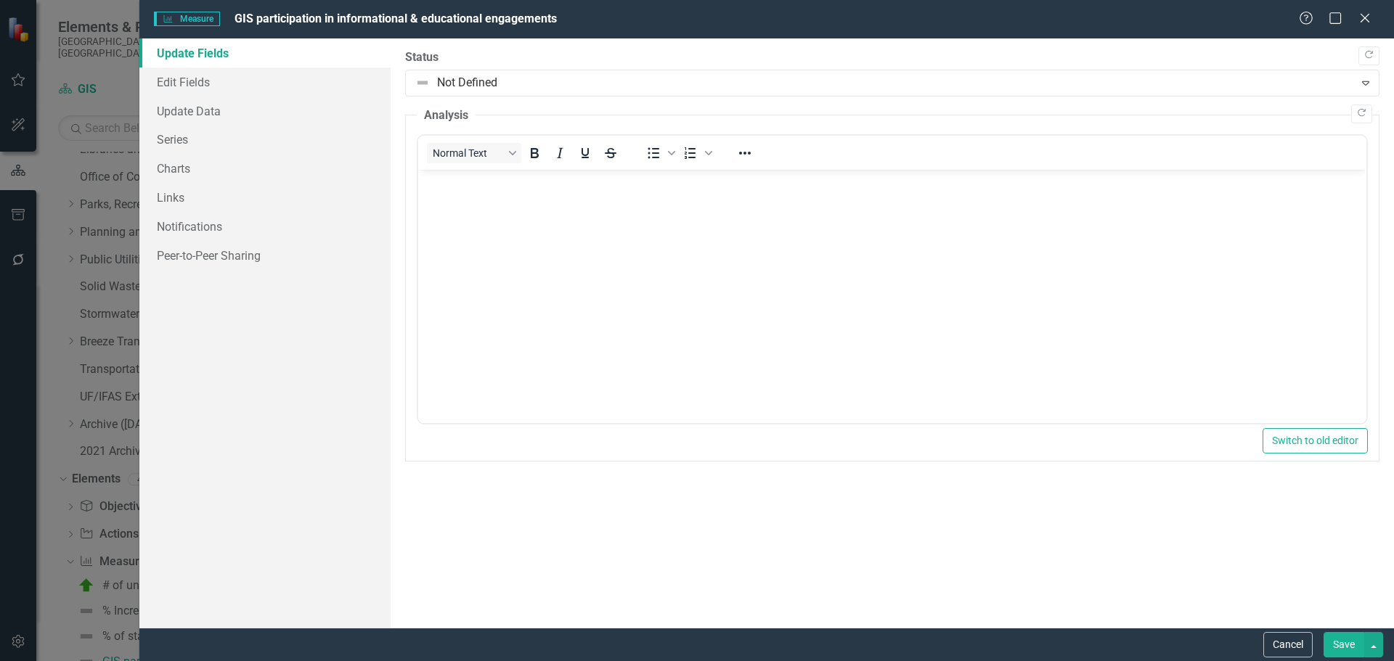
scroll to position [0, 0]
click at [210, 102] on link "Update Data" at bounding box center [264, 111] width 251 height 29
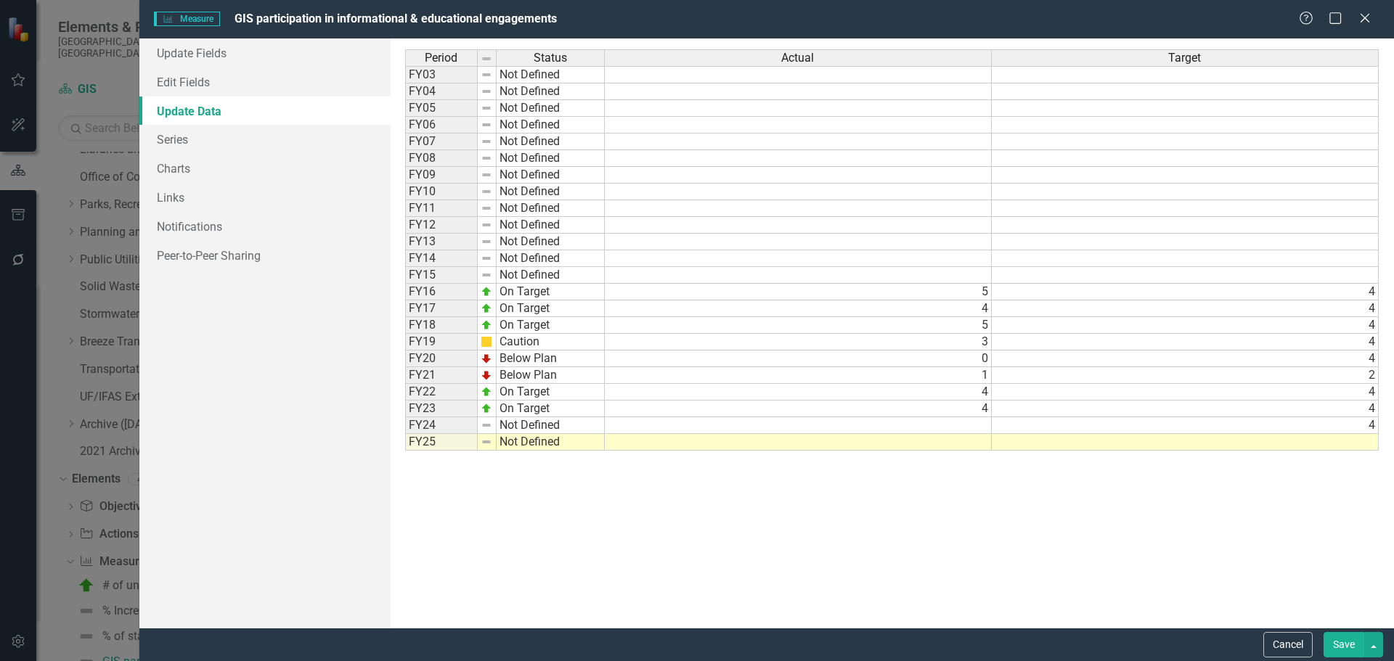
click at [529, 421] on td "Not Defined" at bounding box center [551, 426] width 108 height 17
click at [531, 447] on div "Period Status Actual Target FY03 Not Defined FY04 Not Defined FY05 Not Defined …" at bounding box center [892, 333] width 974 height 568
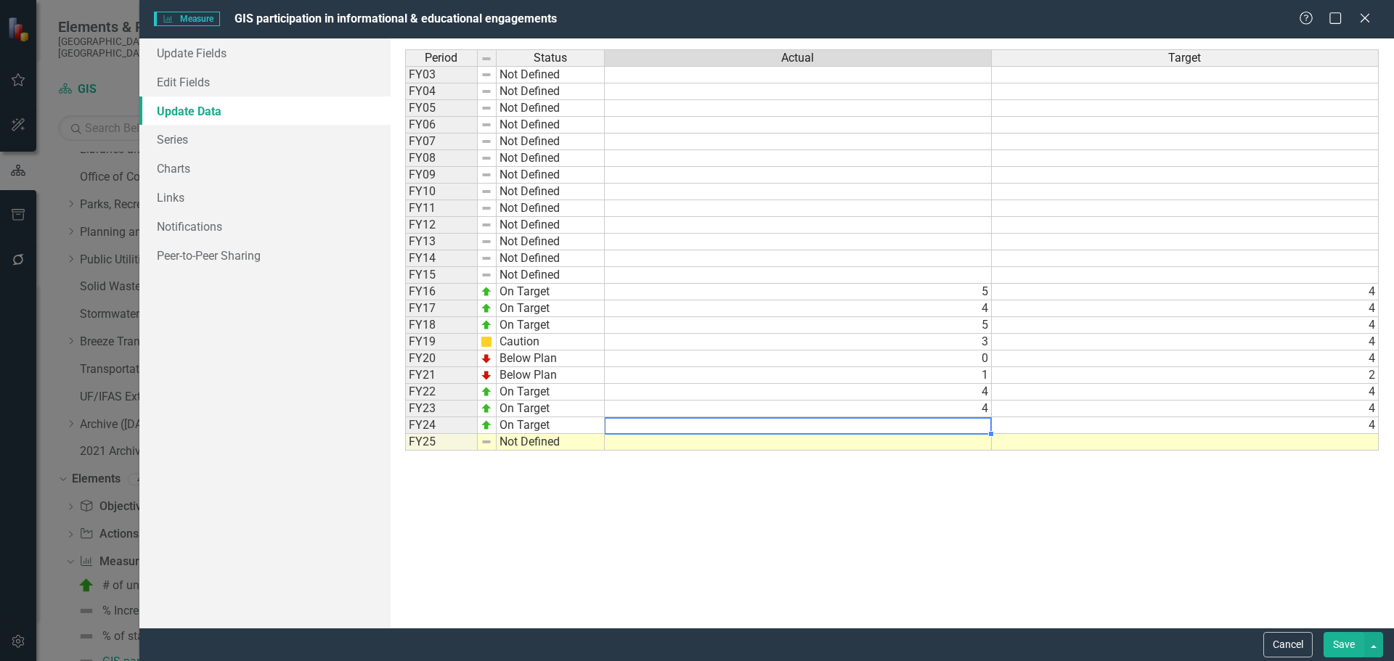
click at [953, 425] on td at bounding box center [798, 426] width 387 height 17
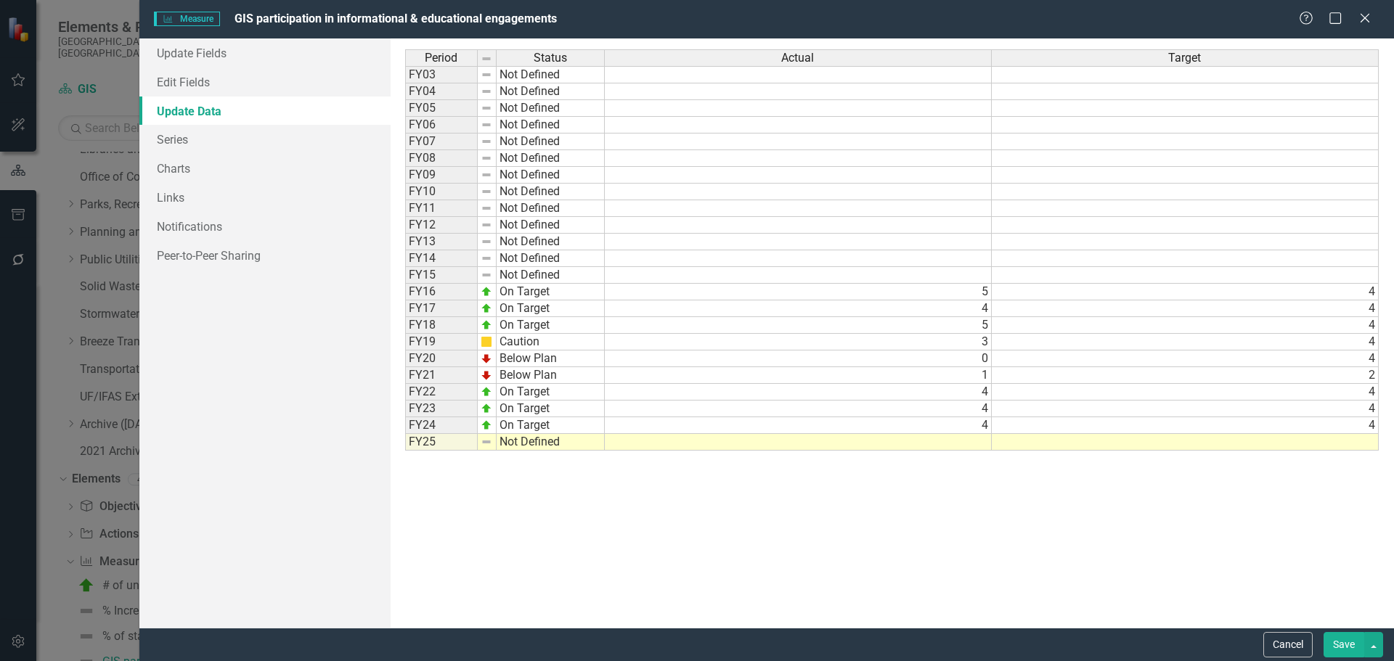
type textarea "4"
click at [1349, 631] on div "Cancel Save" at bounding box center [766, 644] width 1255 height 33
click at [1349, 645] on button "Save" at bounding box center [1344, 644] width 41 height 25
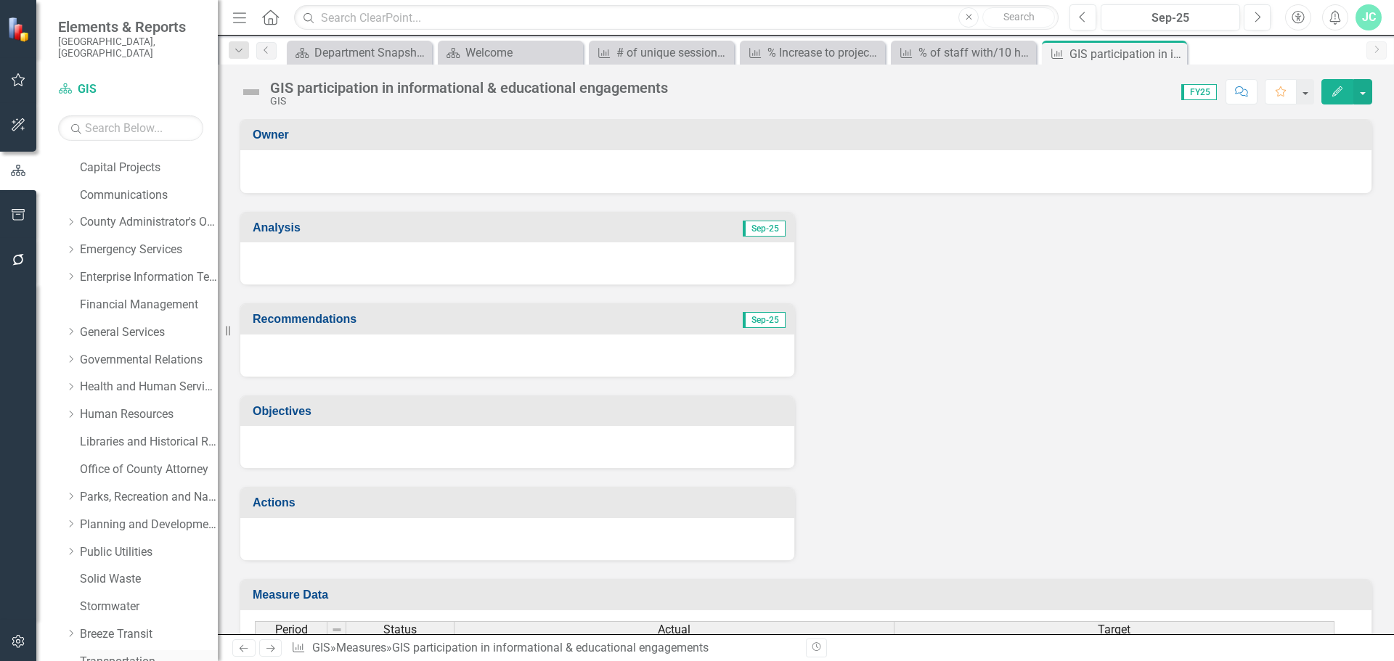
scroll to position [36, 0]
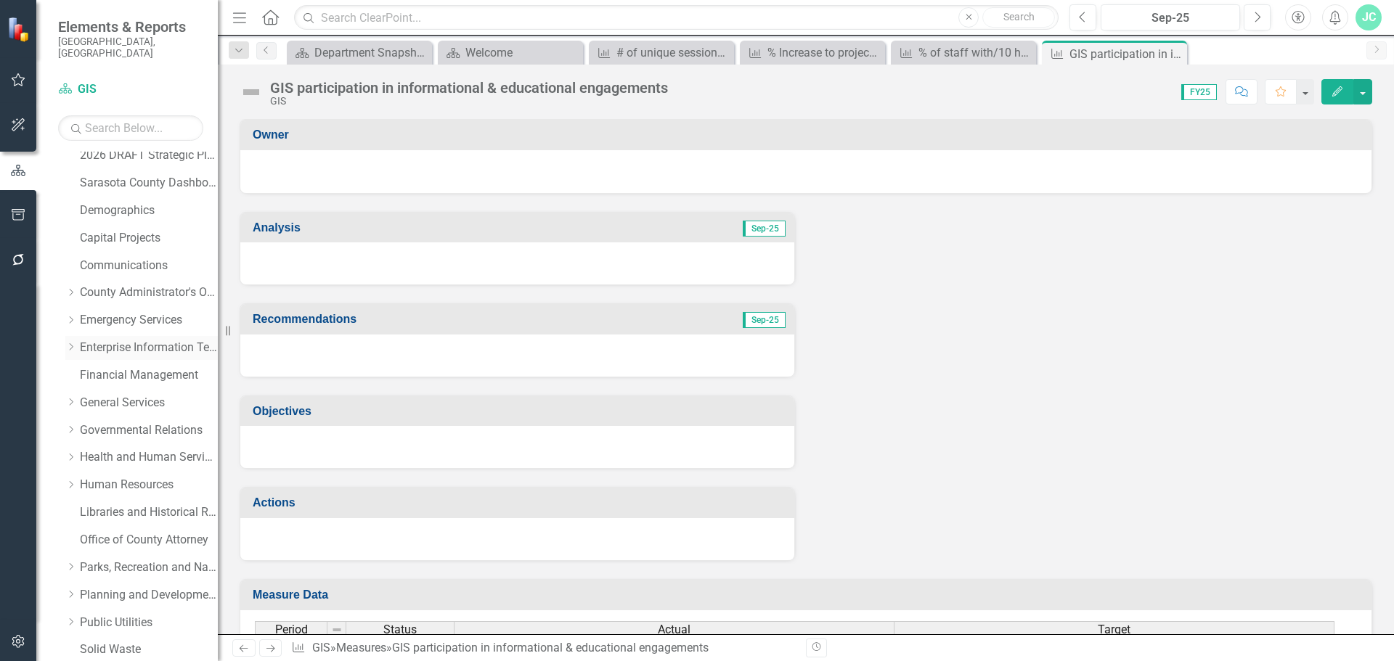
click at [70, 343] on icon "Dropdown" at bounding box center [70, 347] width 11 height 9
click at [145, 395] on link "Technology Operations" at bounding box center [155, 403] width 123 height 17
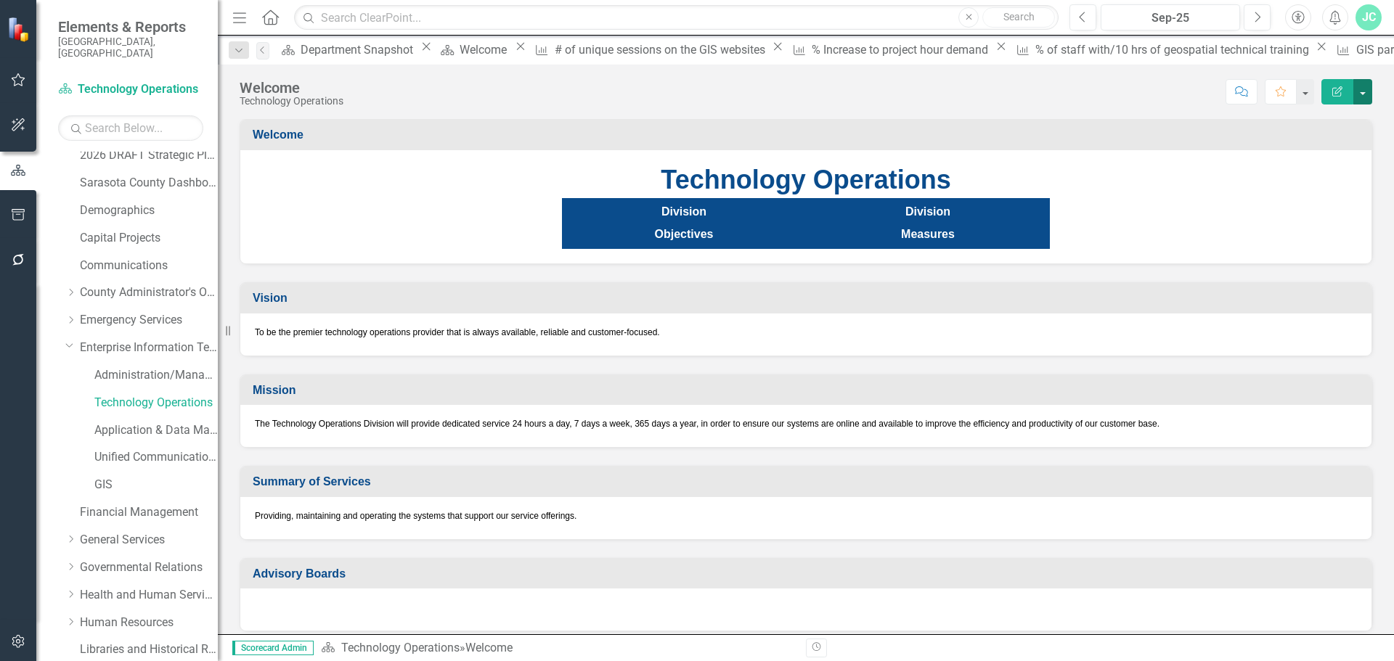
click at [1366, 87] on button "button" at bounding box center [1362, 91] width 19 height 25
click at [1347, 116] on link "Edit Edit Dashboard" at bounding box center [1313, 118] width 118 height 27
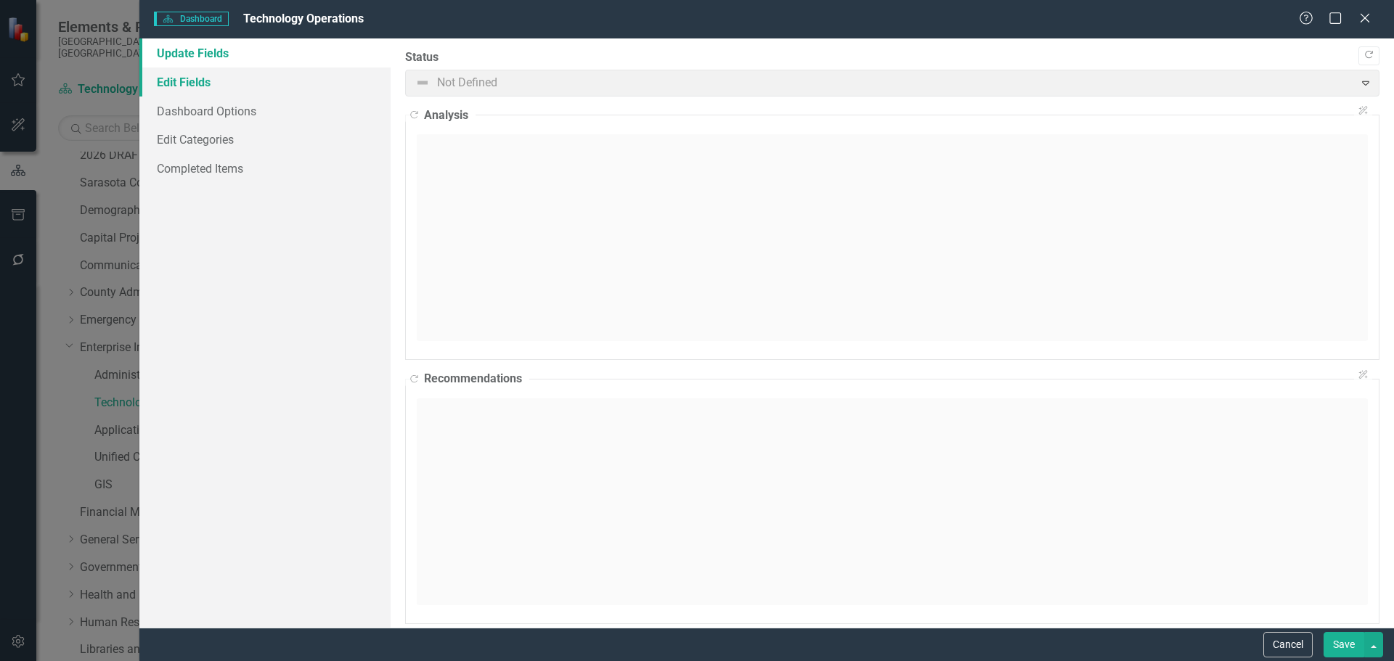
click at [198, 84] on link "Edit Fields" at bounding box center [264, 82] width 251 height 29
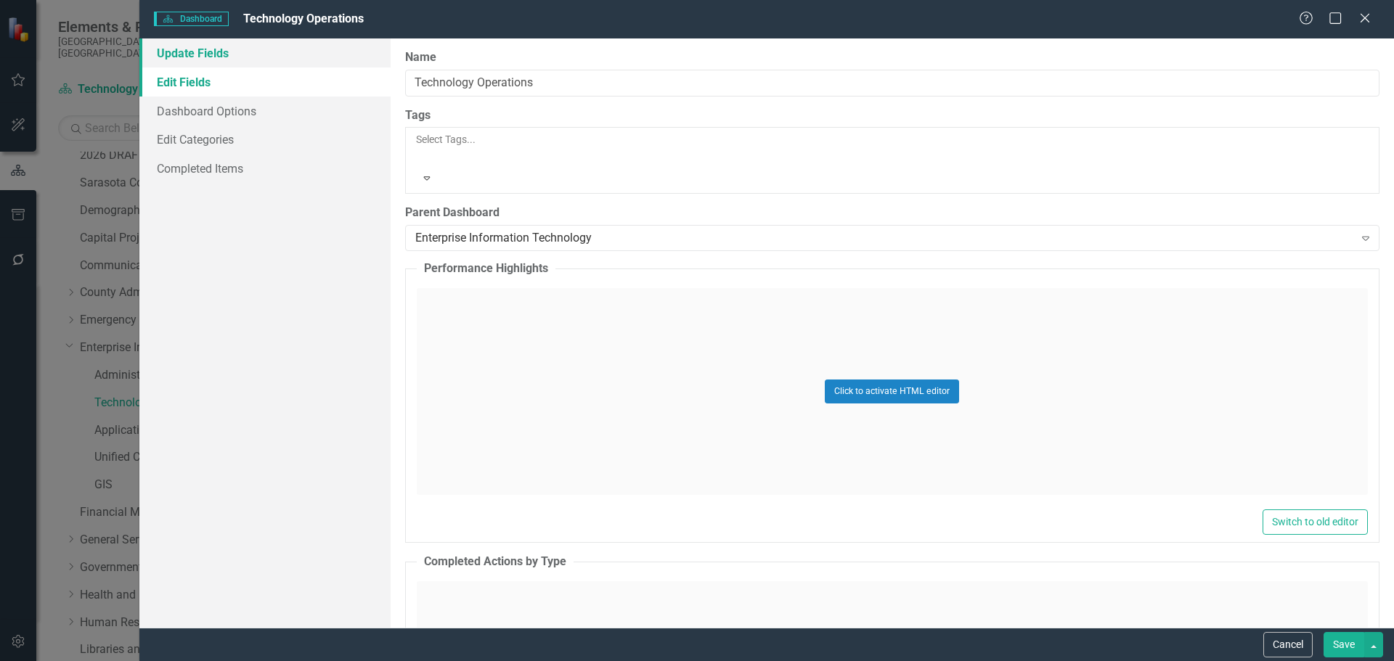
click at [200, 49] on link "Update Fields" at bounding box center [264, 52] width 251 height 29
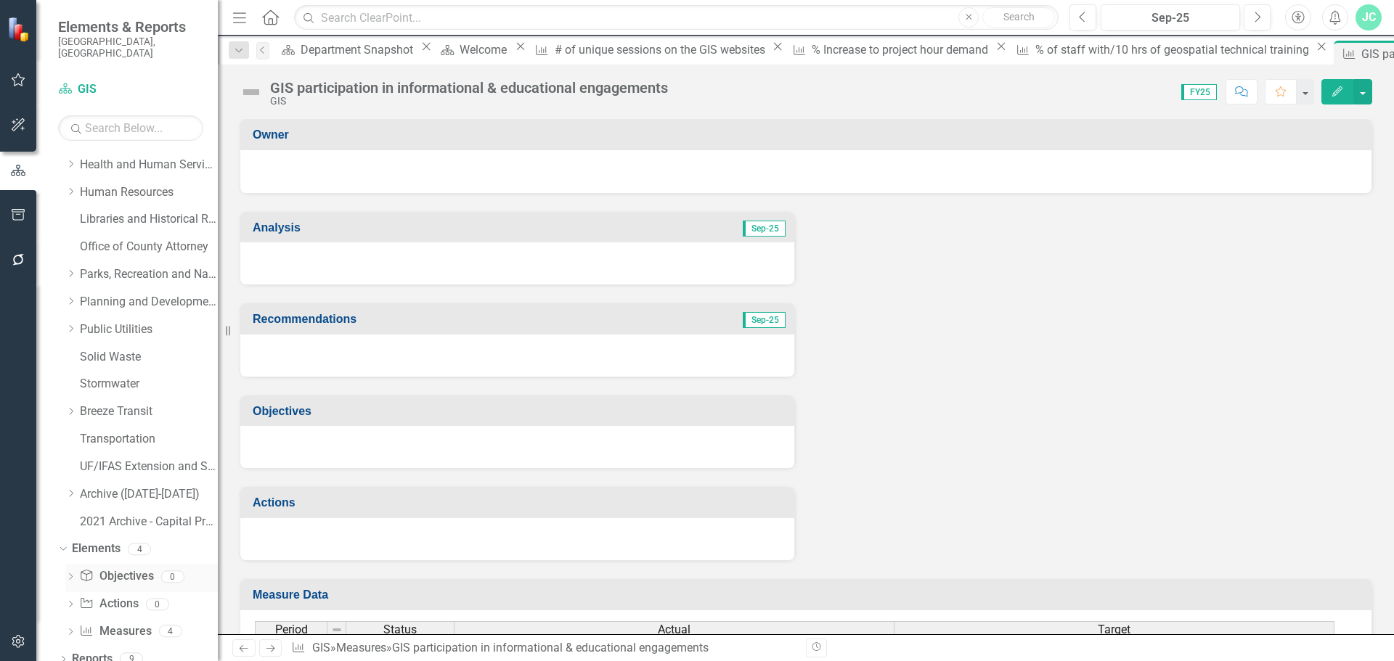
scroll to position [468, 0]
click at [69, 628] on icon "Dropdown" at bounding box center [70, 632] width 10 height 8
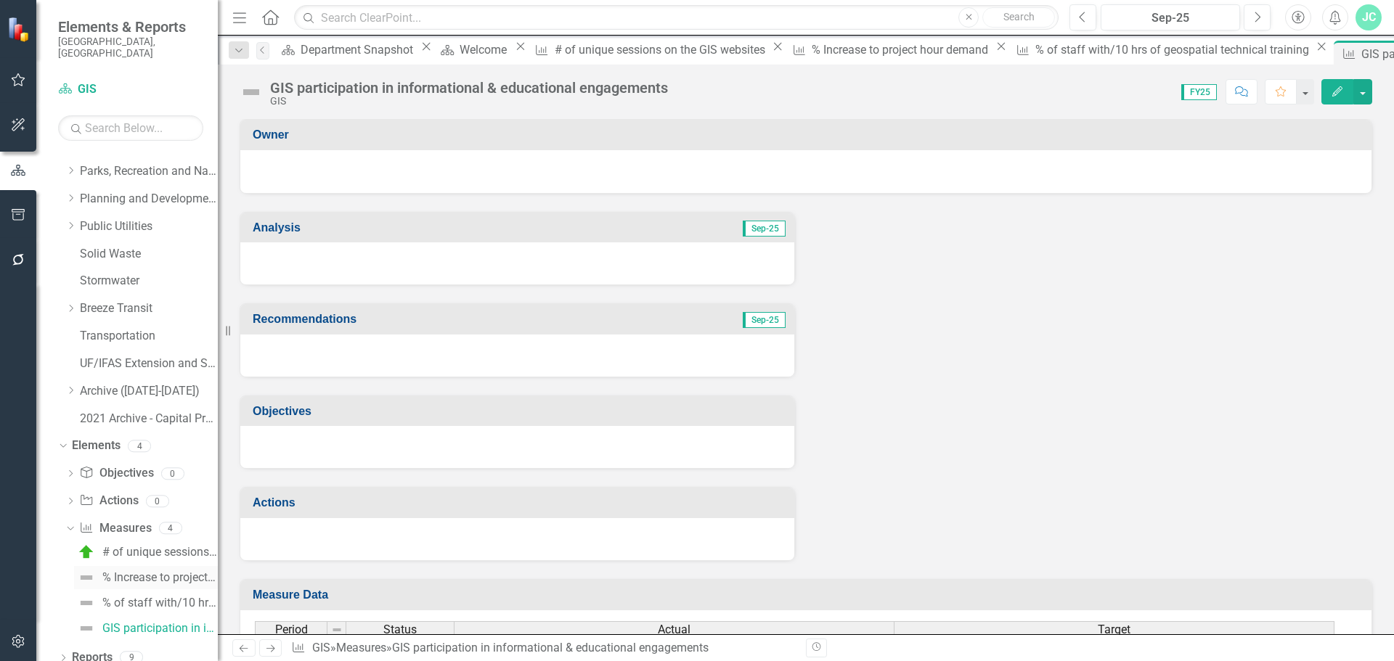
click at [139, 571] on div "% Increase to project hour demand" at bounding box center [159, 577] width 115 height 13
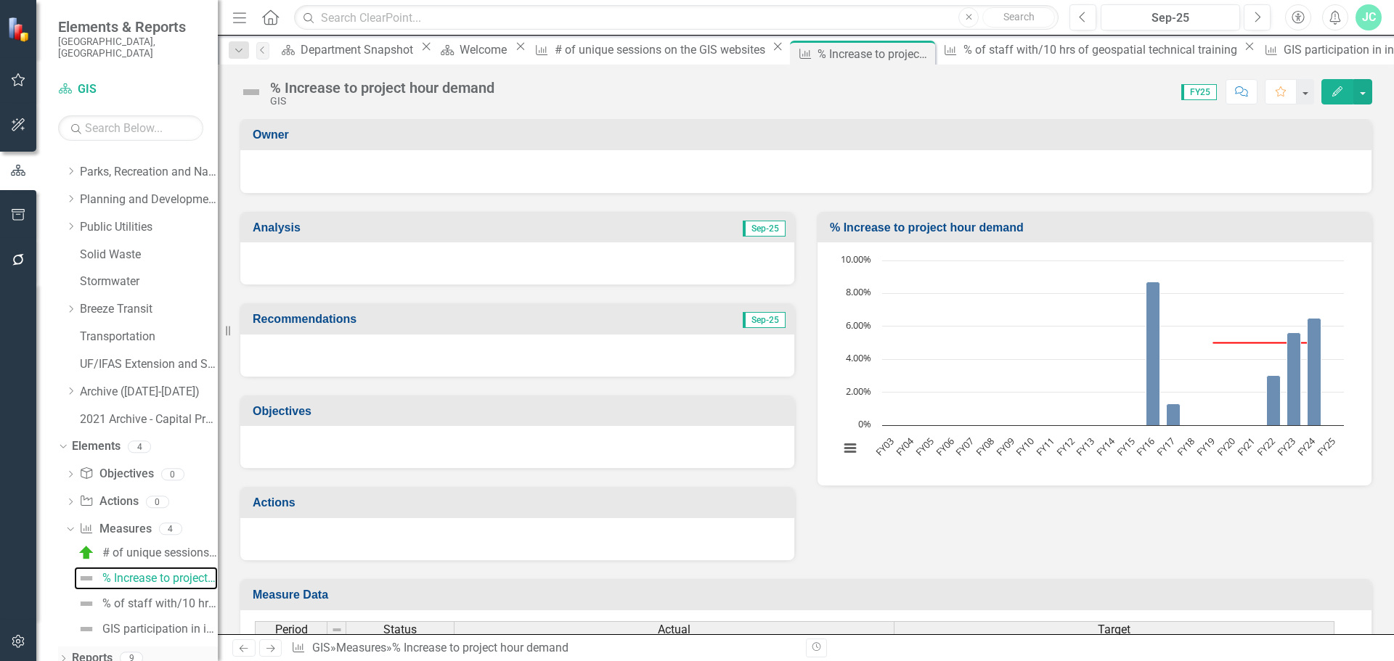
scroll to position [569, 0]
drag, startPoint x: 158, startPoint y: 568, endPoint x: 1367, endPoint y: 91, distance: 1298.8
click at [1367, 91] on button "button" at bounding box center [1362, 91] width 19 height 25
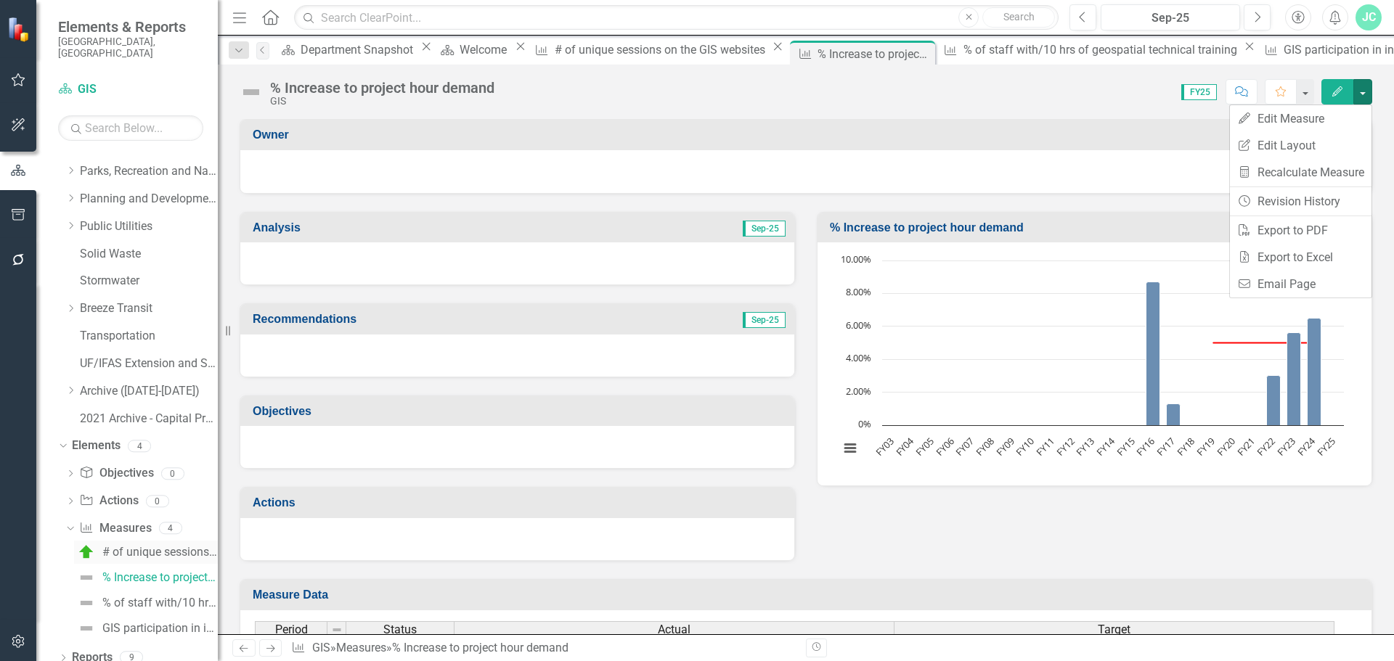
click at [142, 546] on div "# of unique sessions on the GIS websites" at bounding box center [159, 552] width 115 height 13
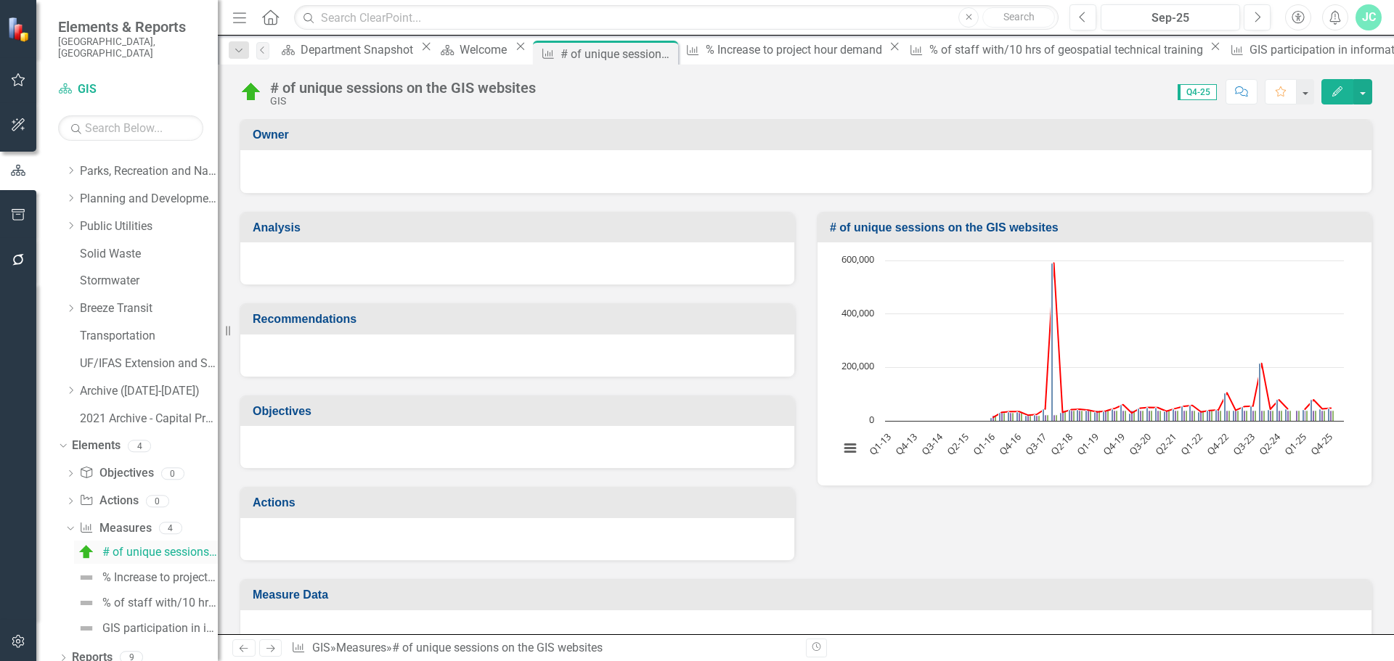
scroll to position [460, 0]
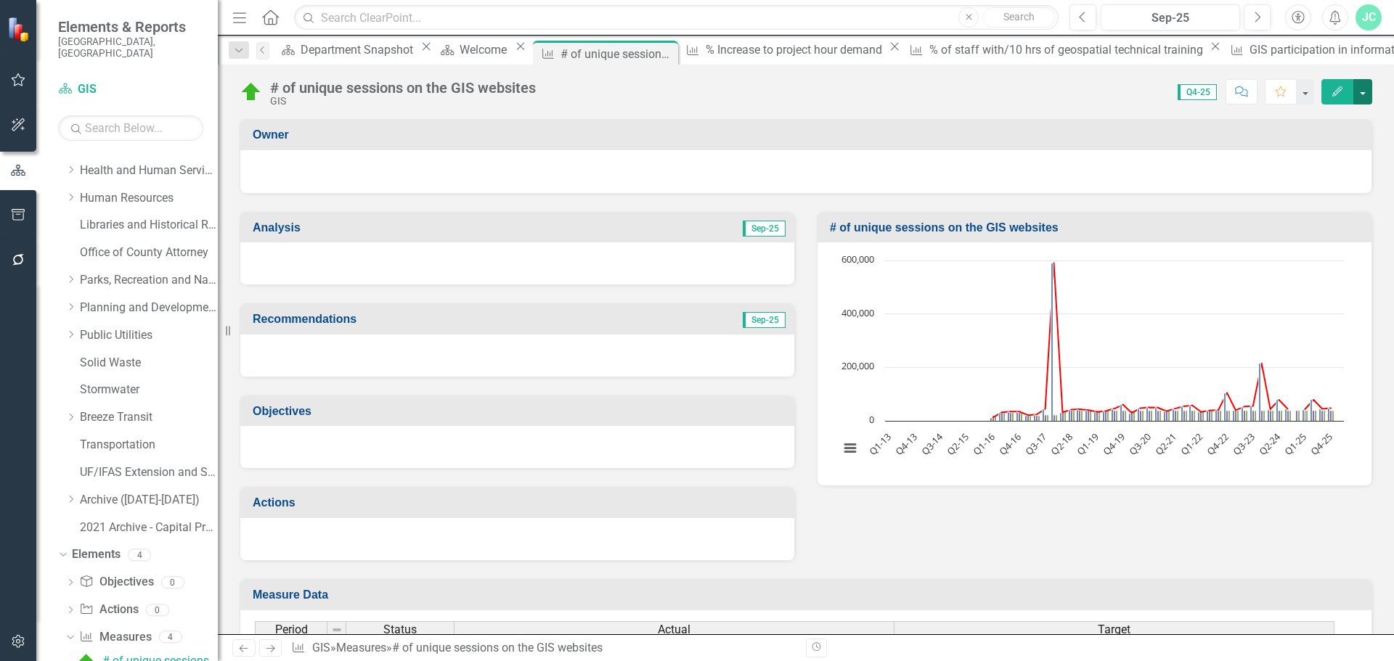
click at [1368, 97] on button "button" at bounding box center [1362, 91] width 19 height 25
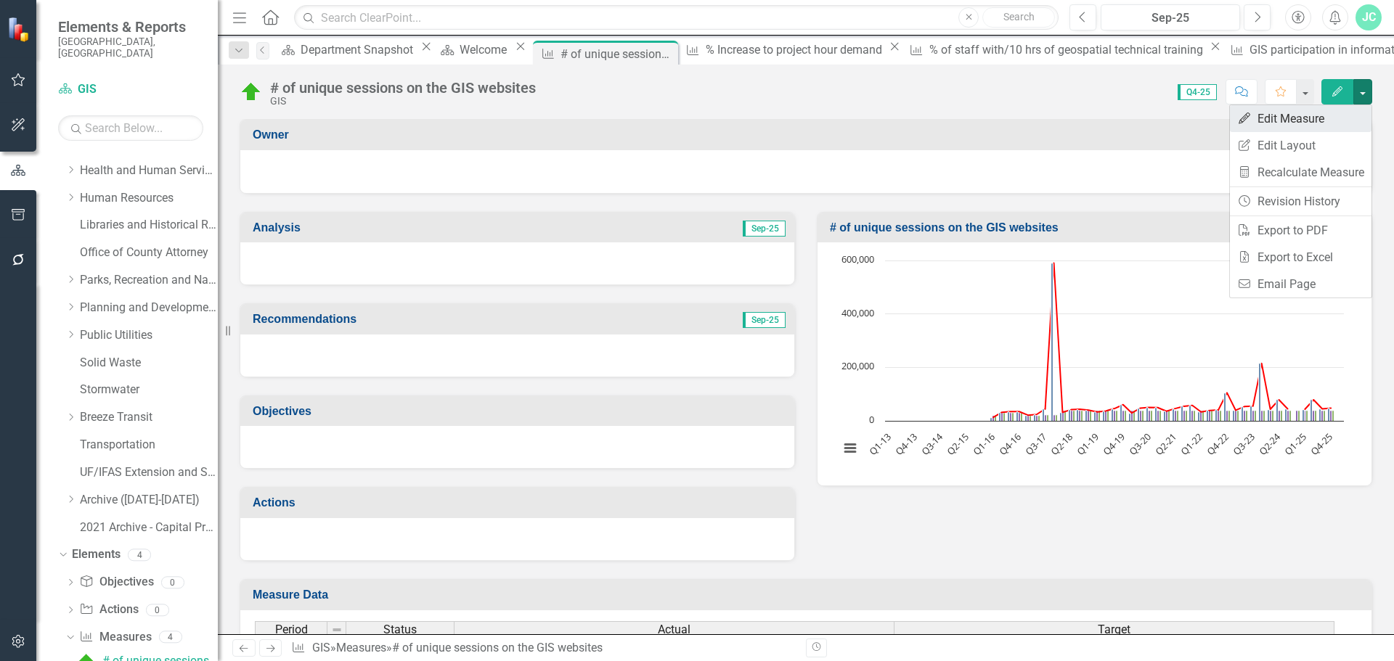
click at [1306, 124] on link "Edit Edit Measure" at bounding box center [1301, 118] width 142 height 27
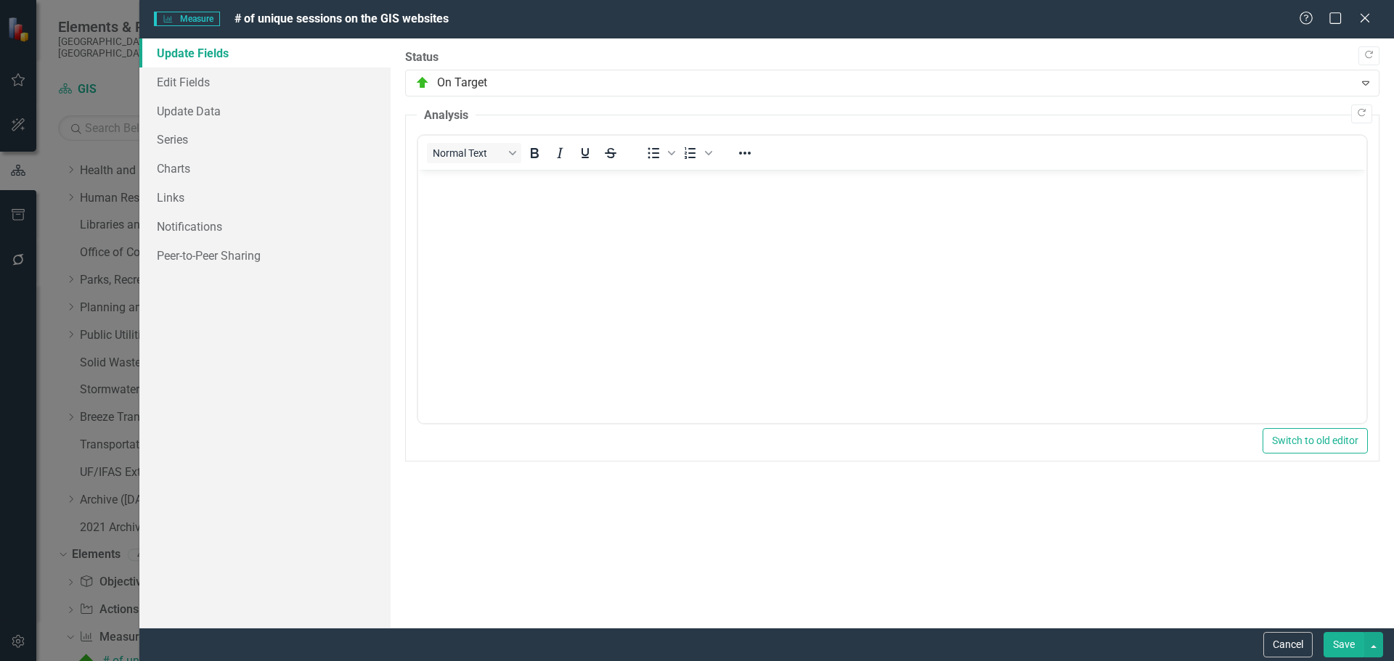
scroll to position [0, 0]
click at [199, 118] on link "Update Data" at bounding box center [264, 111] width 251 height 29
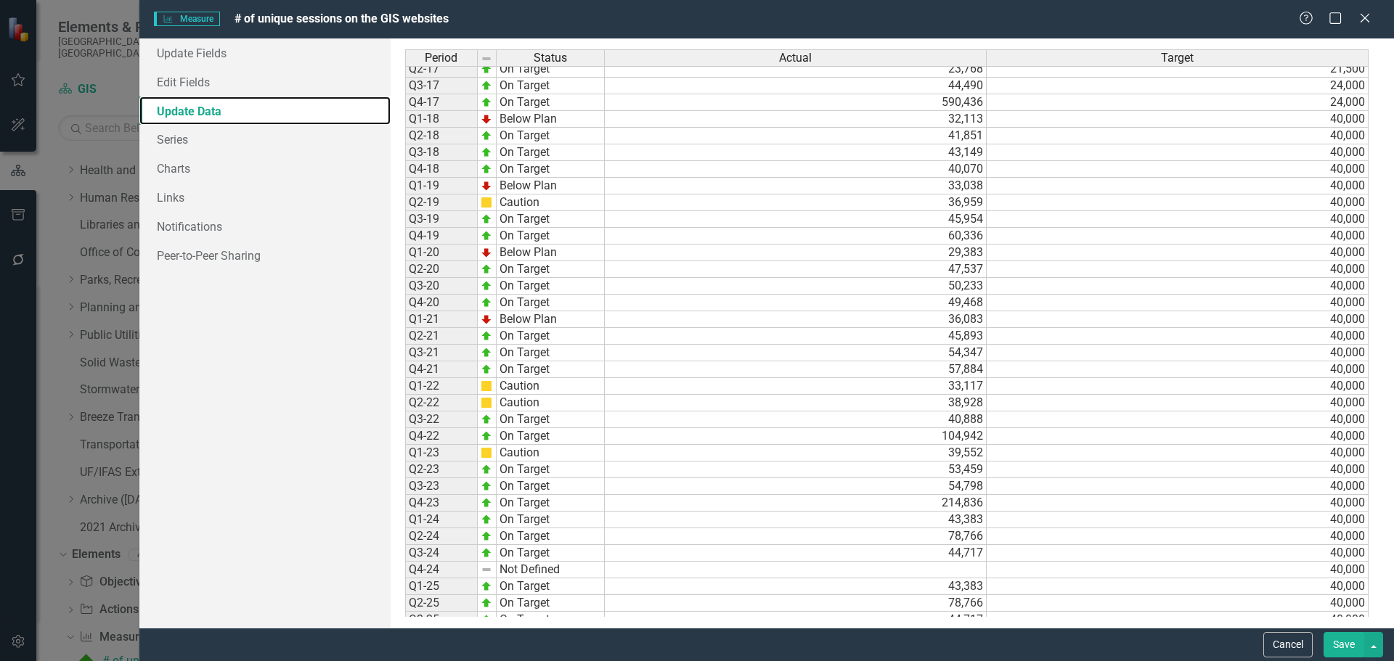
scroll to position [336, 0]
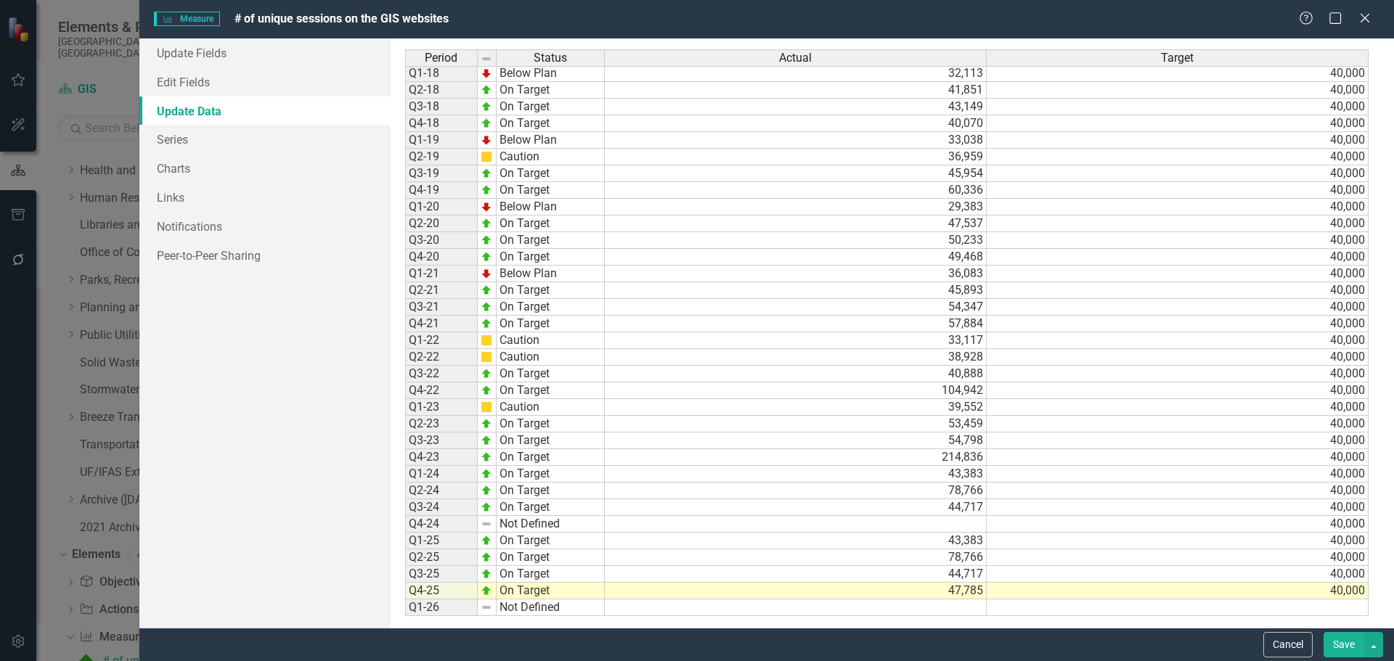
drag, startPoint x: 1377, startPoint y: 18, endPoint x: 1348, endPoint y: 17, distance: 29.1
click at [1375, 18] on div "Help Maximize Close" at bounding box center [1339, 19] width 81 height 17
click at [1366, 18] on icon at bounding box center [1364, 17] width 11 height 11
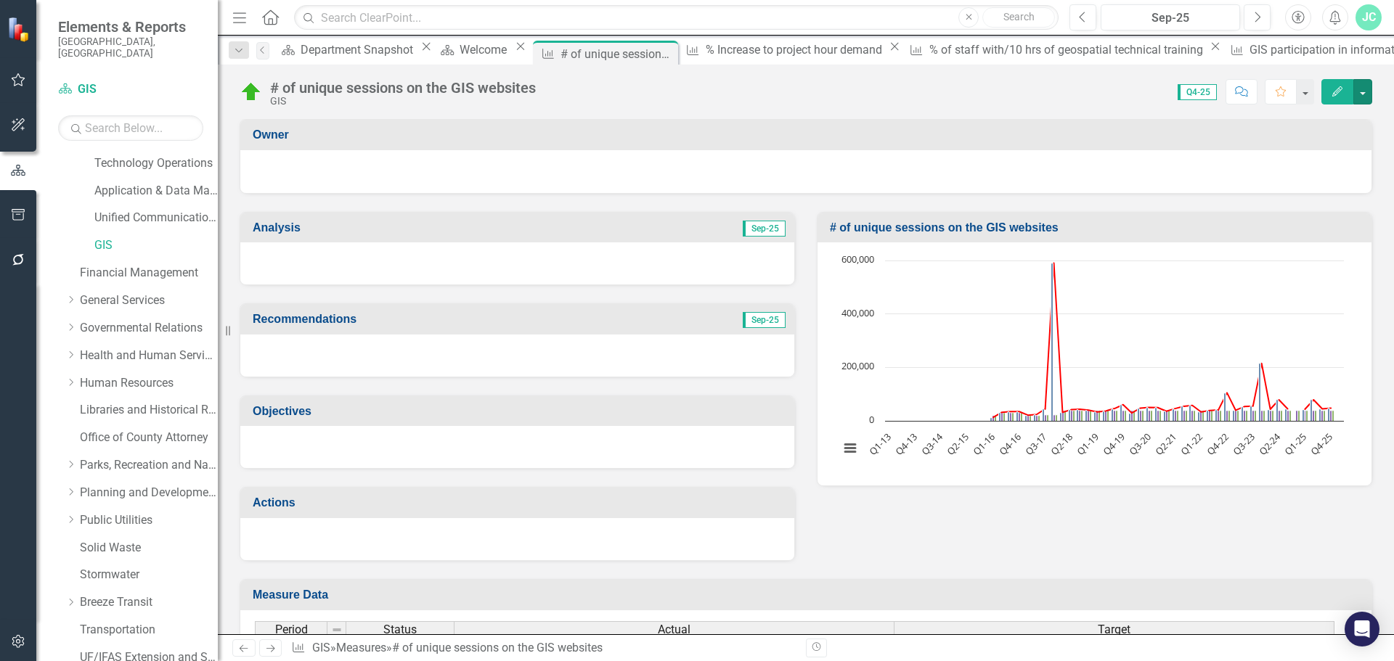
scroll to position [243, 0]
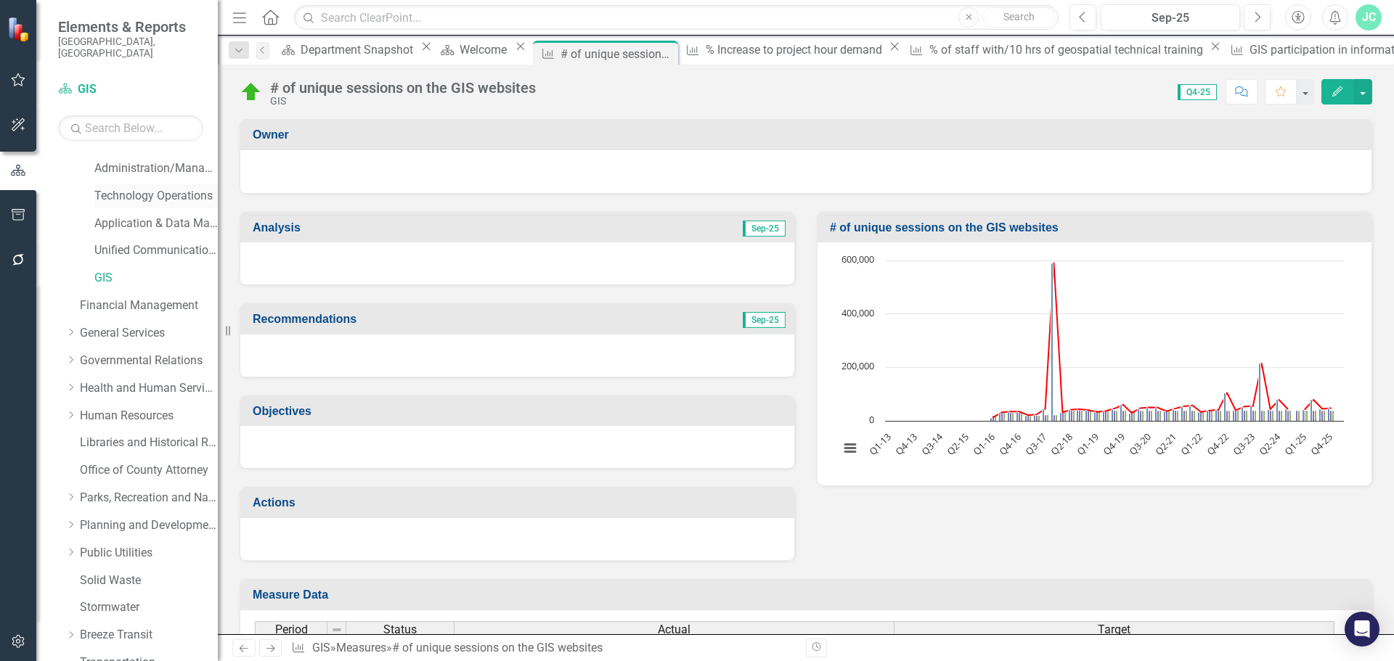
click at [131, 188] on link "Technology Operations" at bounding box center [155, 196] width 123 height 17
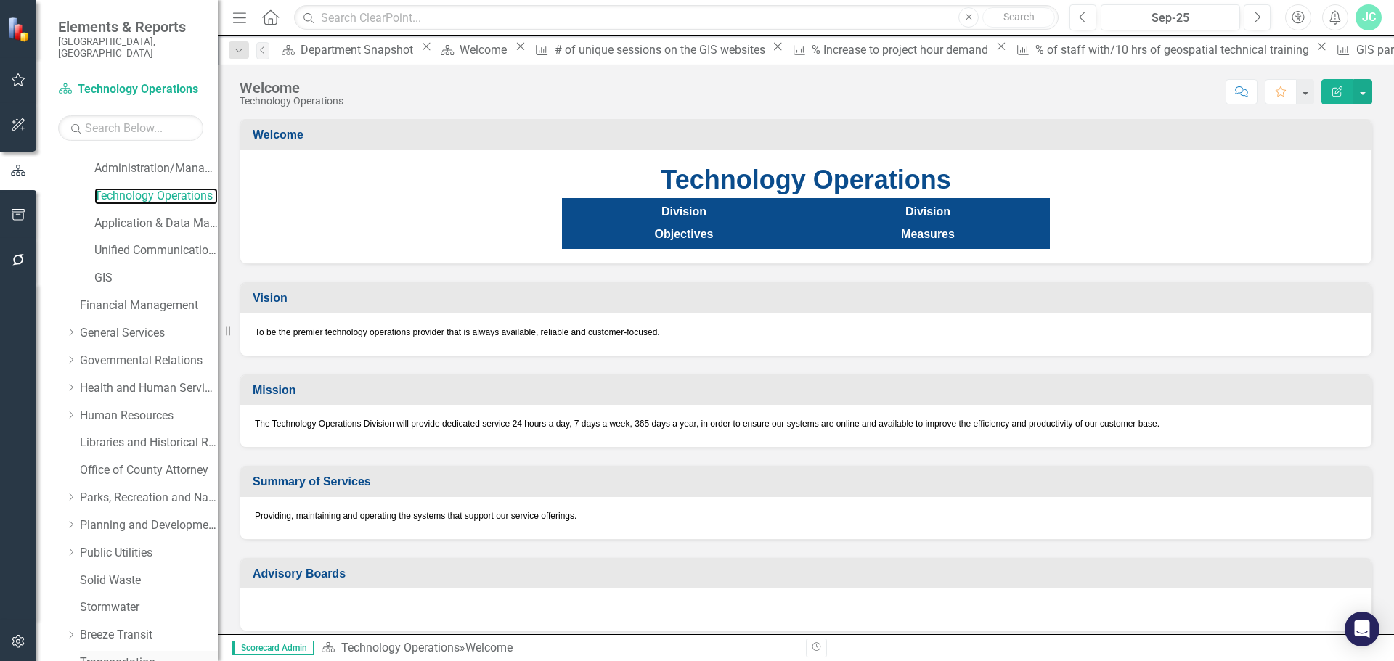
scroll to position [533, 0]
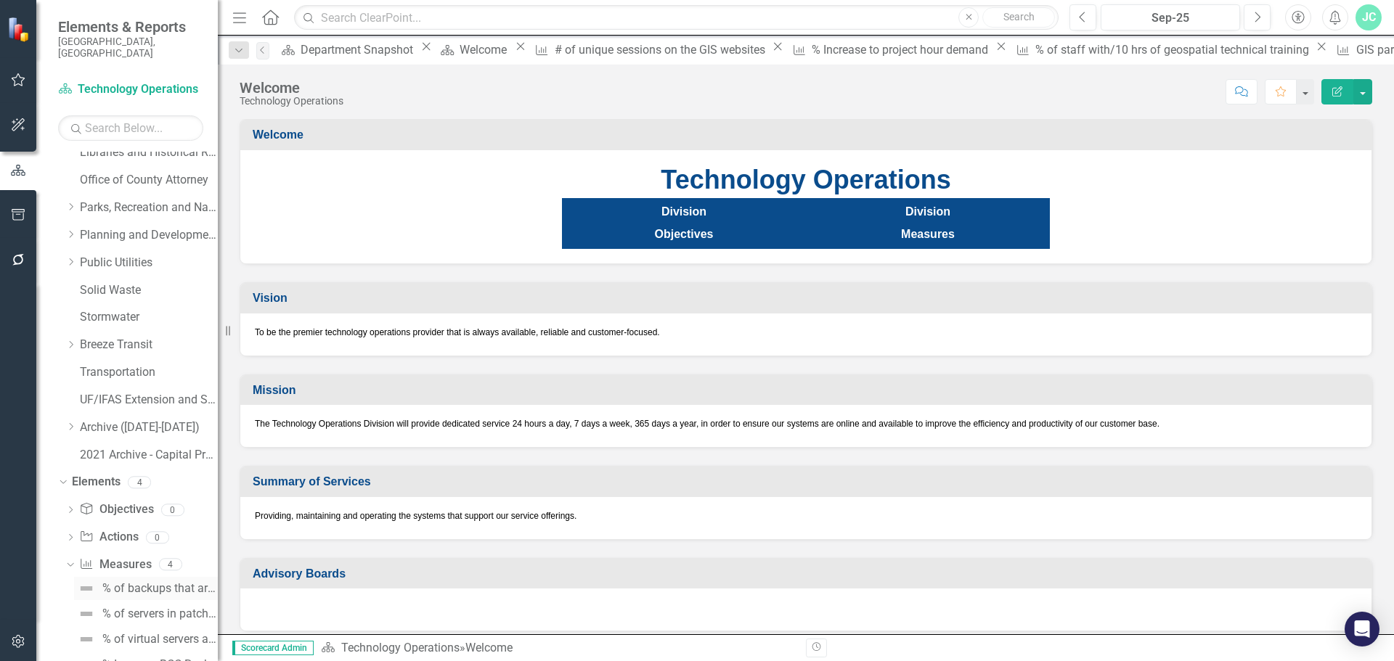
click at [147, 582] on div "% of backups that are successful" at bounding box center [159, 588] width 115 height 13
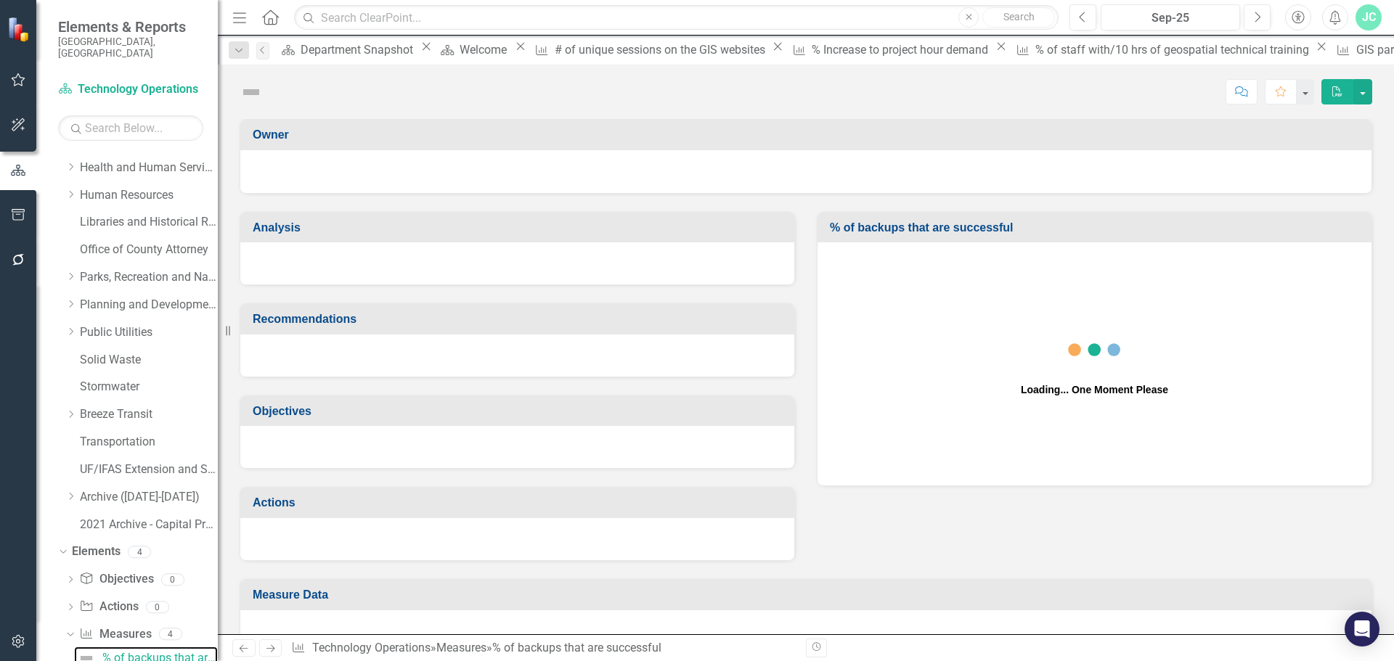
scroll to position [460, 0]
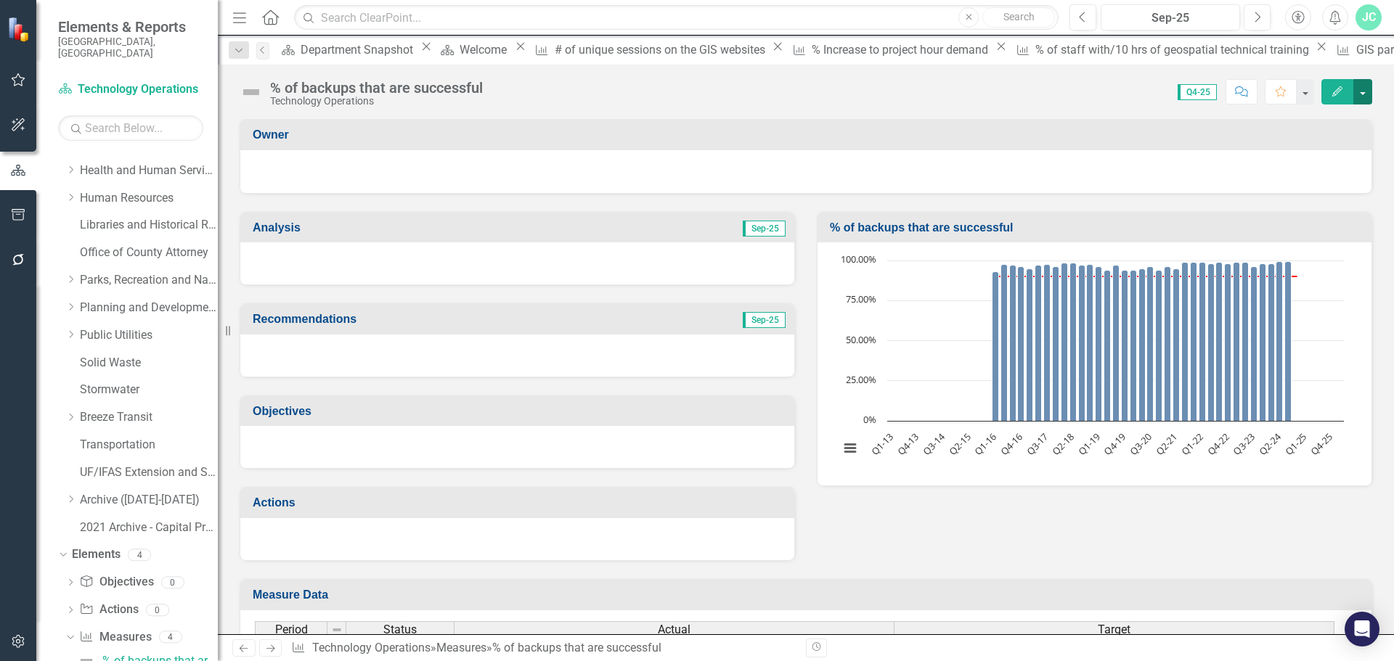
click at [1368, 96] on button "button" at bounding box center [1362, 91] width 19 height 25
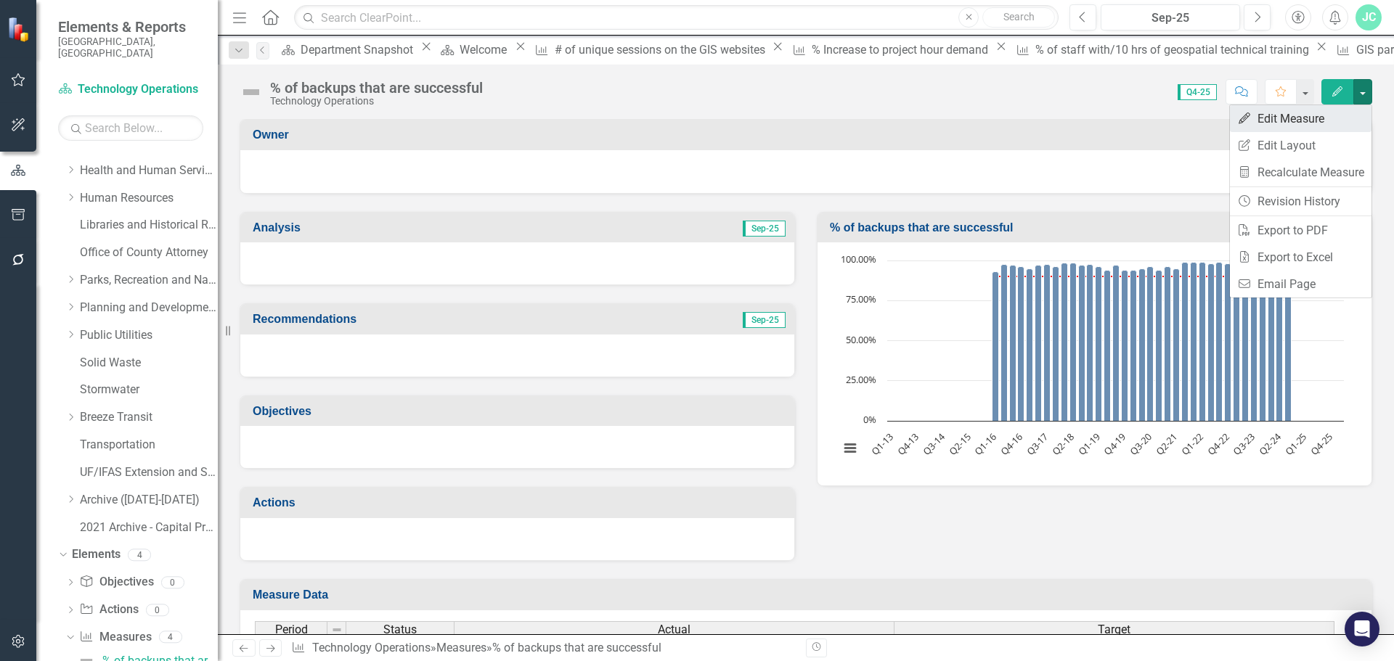
click at [1318, 126] on link "Edit Edit Measure" at bounding box center [1301, 118] width 142 height 27
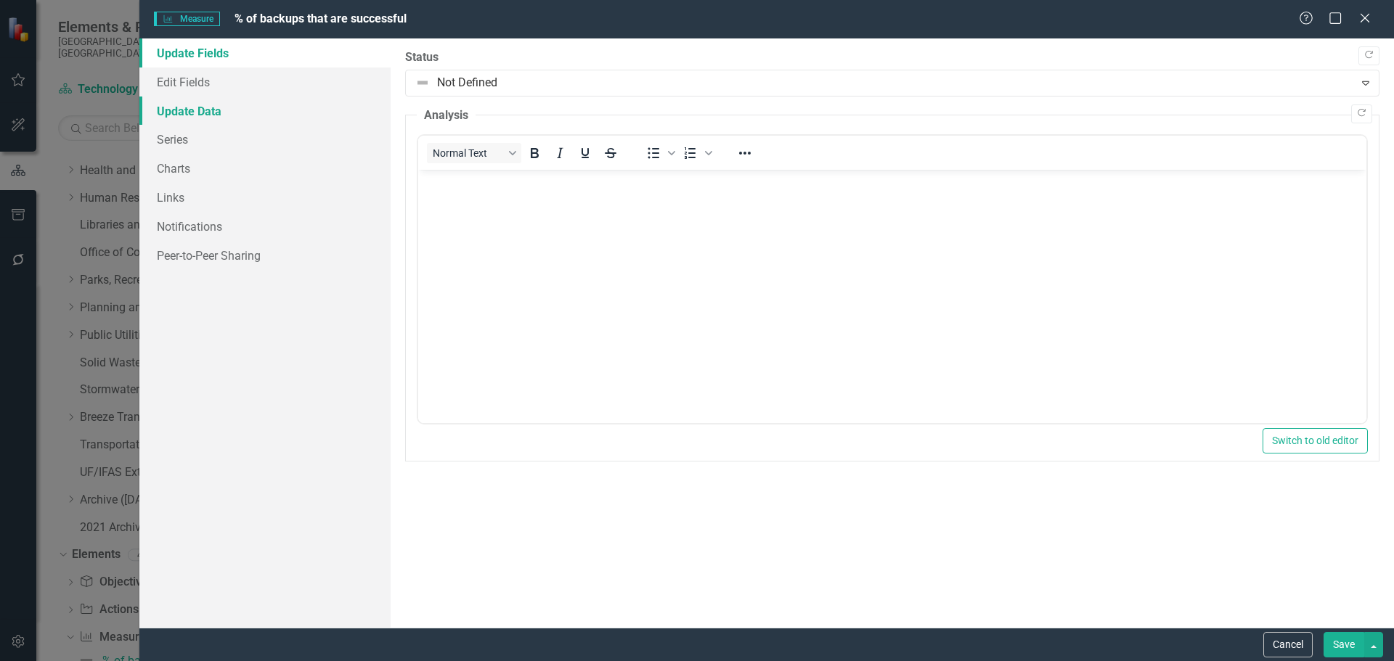
scroll to position [0, 0]
click at [200, 108] on link "Update Data" at bounding box center [264, 111] width 251 height 29
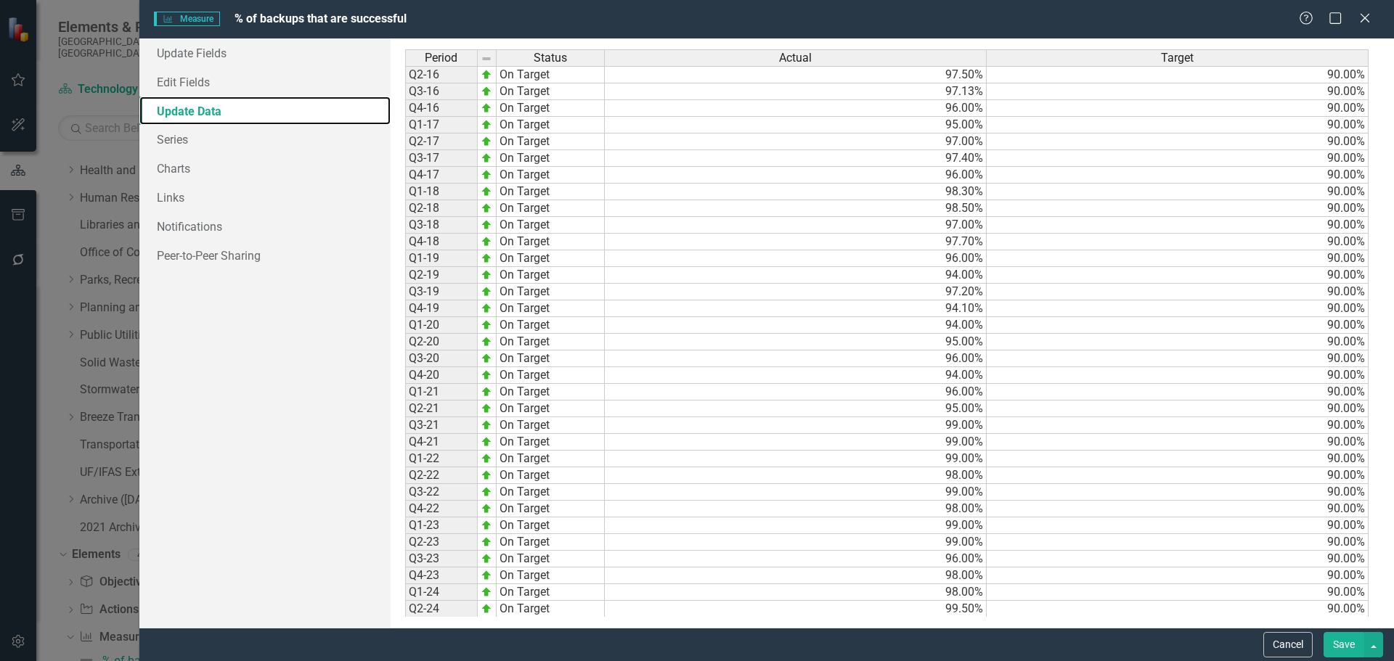
scroll to position [336, 0]
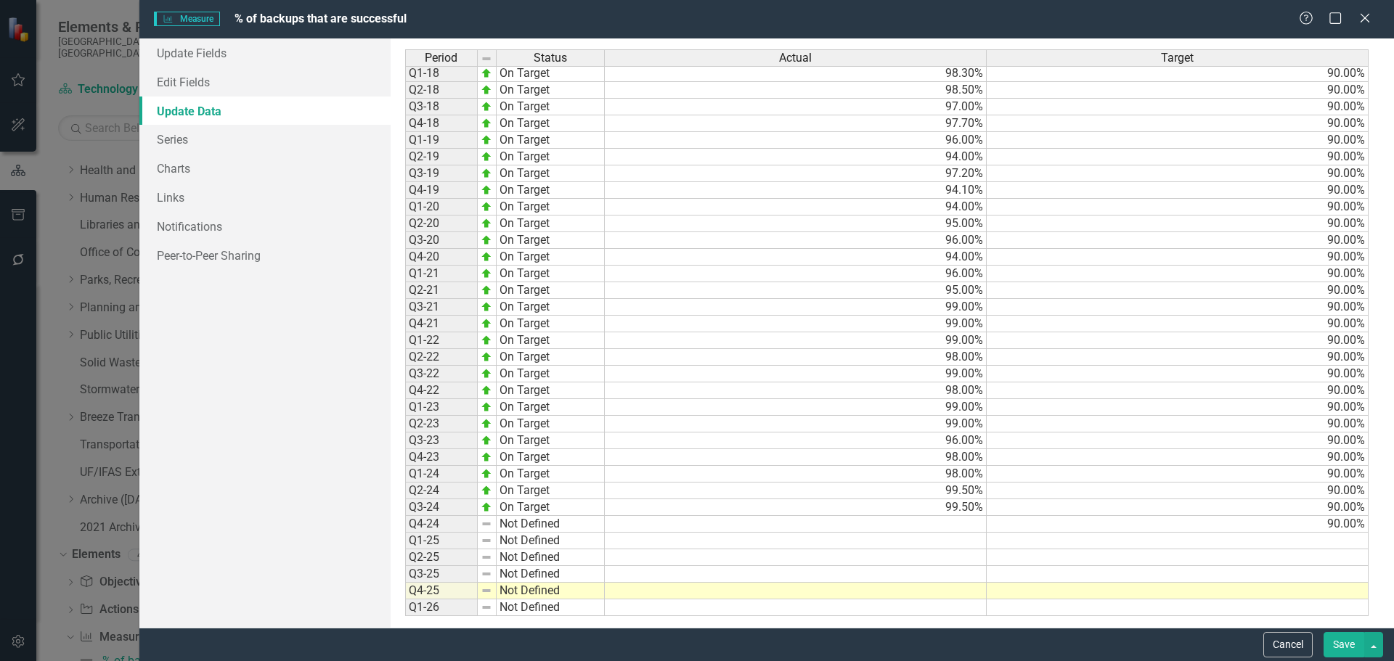
click at [530, 526] on tbody "Q2-14 Not Defined Q3-14 Not Defined Q4-14 Not Defined Q1-15 Not Defined Q2-15 N…" at bounding box center [505, 215] width 200 height 802
click at [530, 526] on td "Not Defined" at bounding box center [551, 524] width 108 height 17
click at [538, 526] on td "Not Defined" at bounding box center [551, 524] width 108 height 17
click at [549, 438] on div "Period Status Actual Target Q1-15 Not Defined Q2-15 Not Defined Q3-15 Not Defin…" at bounding box center [892, 333] width 974 height 568
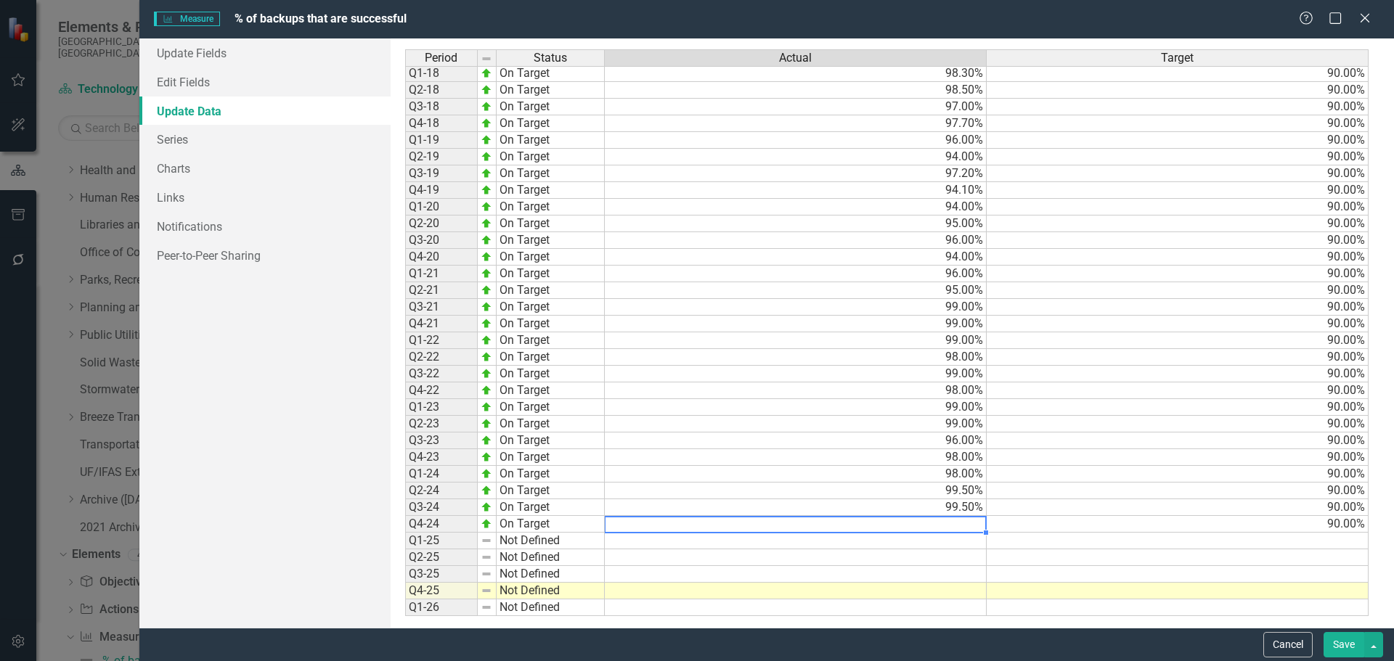
click at [927, 529] on td at bounding box center [796, 524] width 382 height 17
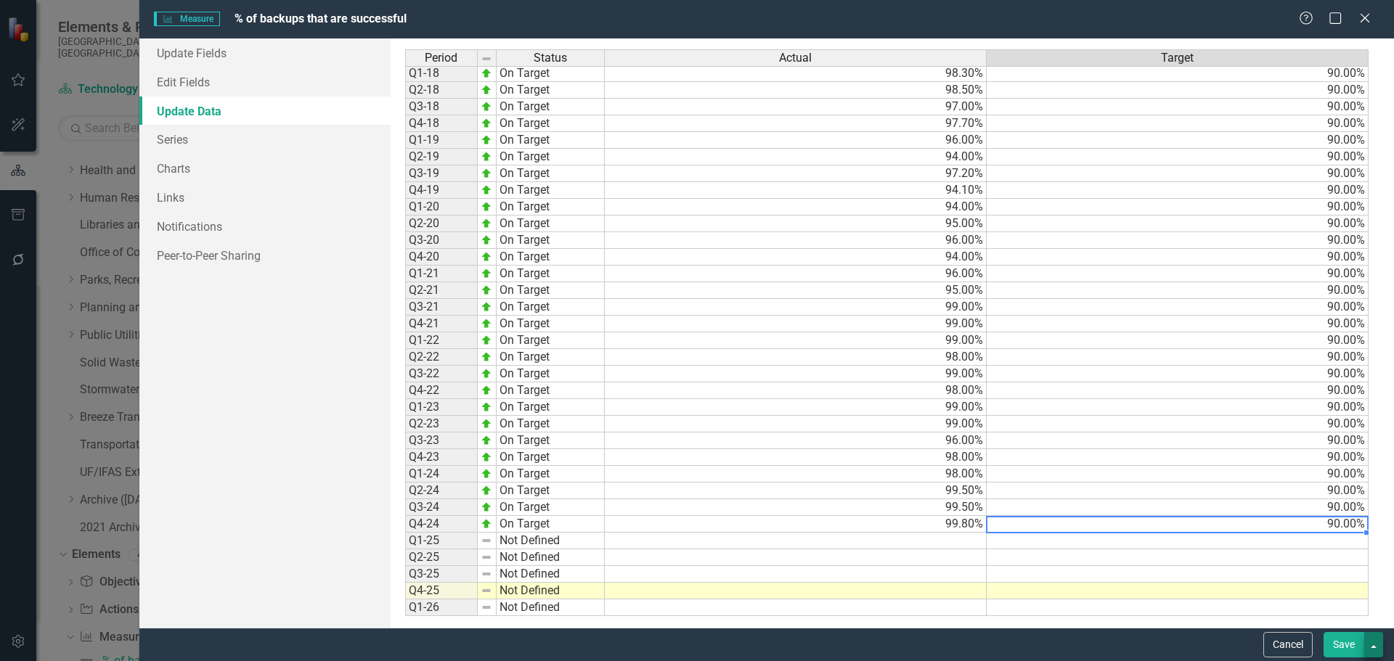
type textarea "90"
click at [1375, 645] on button "button" at bounding box center [1373, 644] width 19 height 25
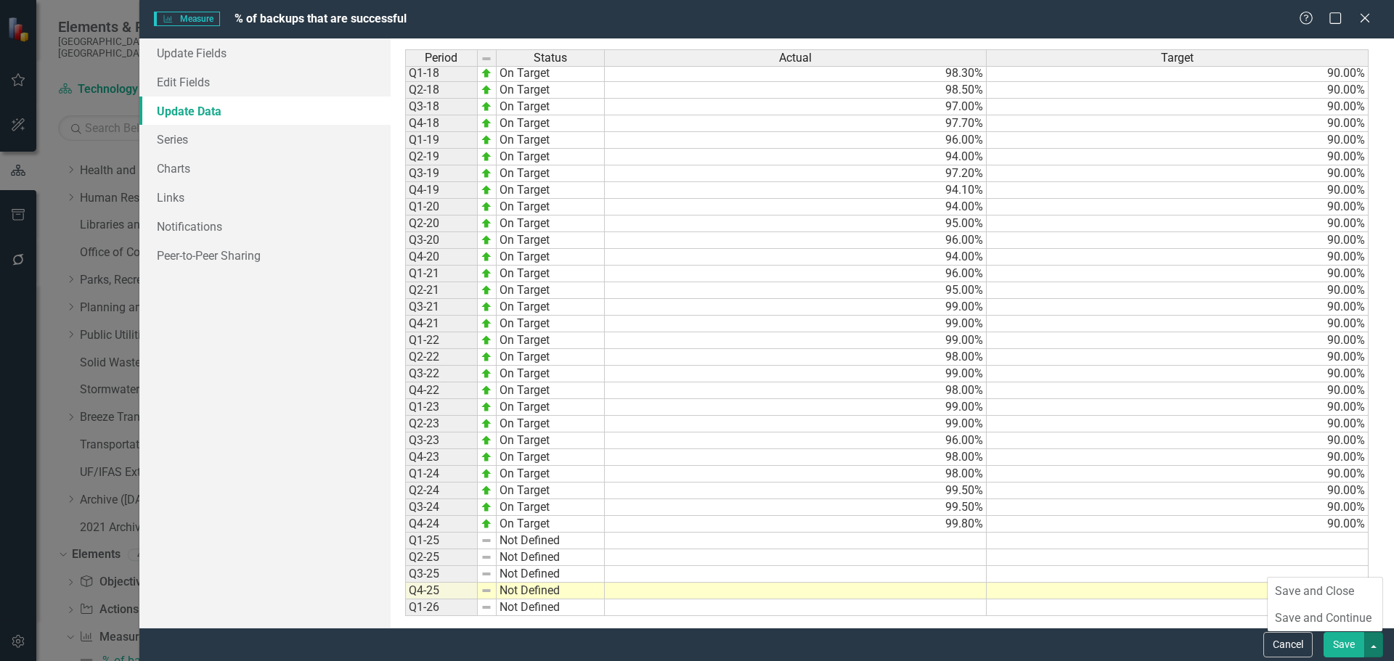
click at [1348, 641] on button "Save" at bounding box center [1344, 644] width 41 height 25
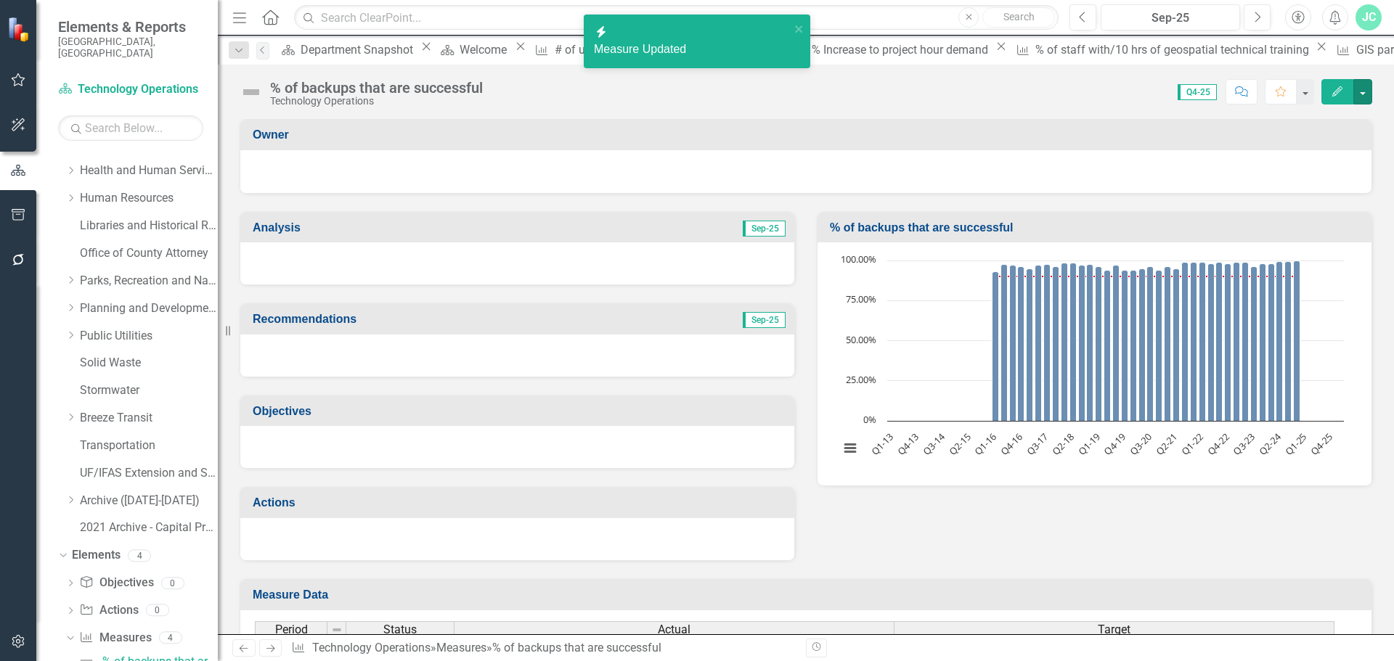
scroll to position [432, 0]
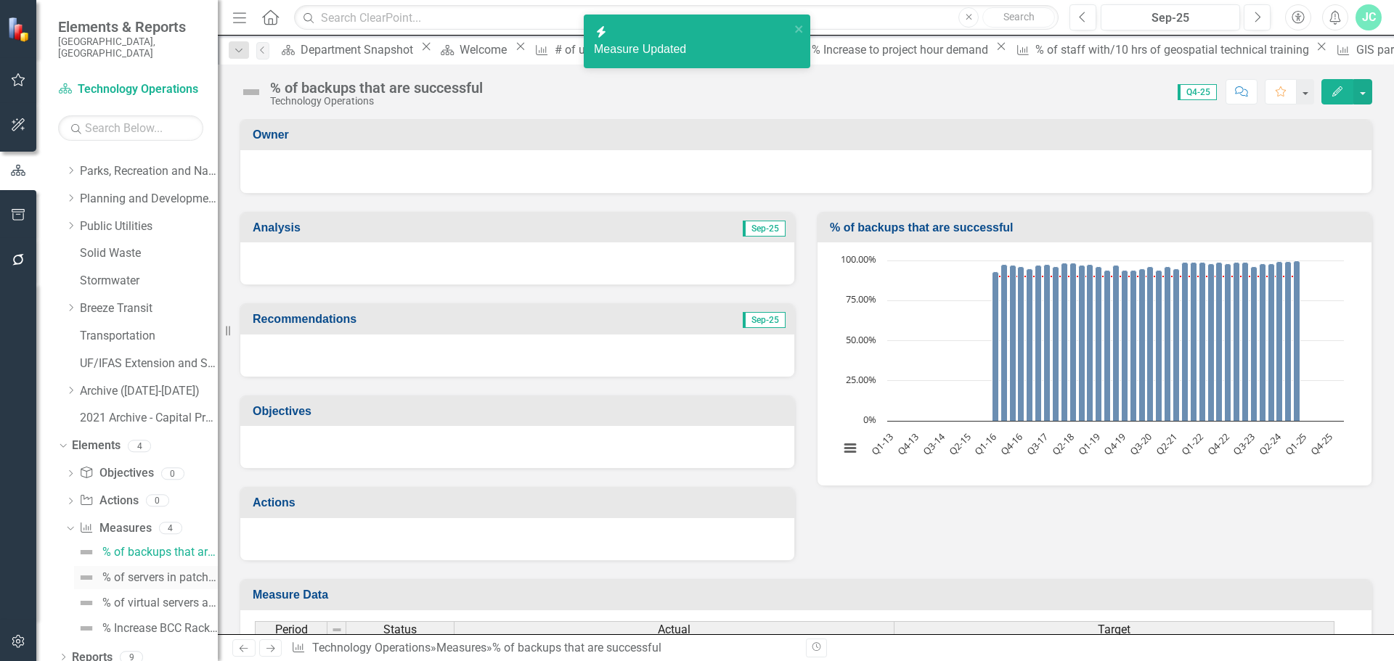
click at [134, 571] on div "% of servers in patch compliance" at bounding box center [159, 577] width 115 height 13
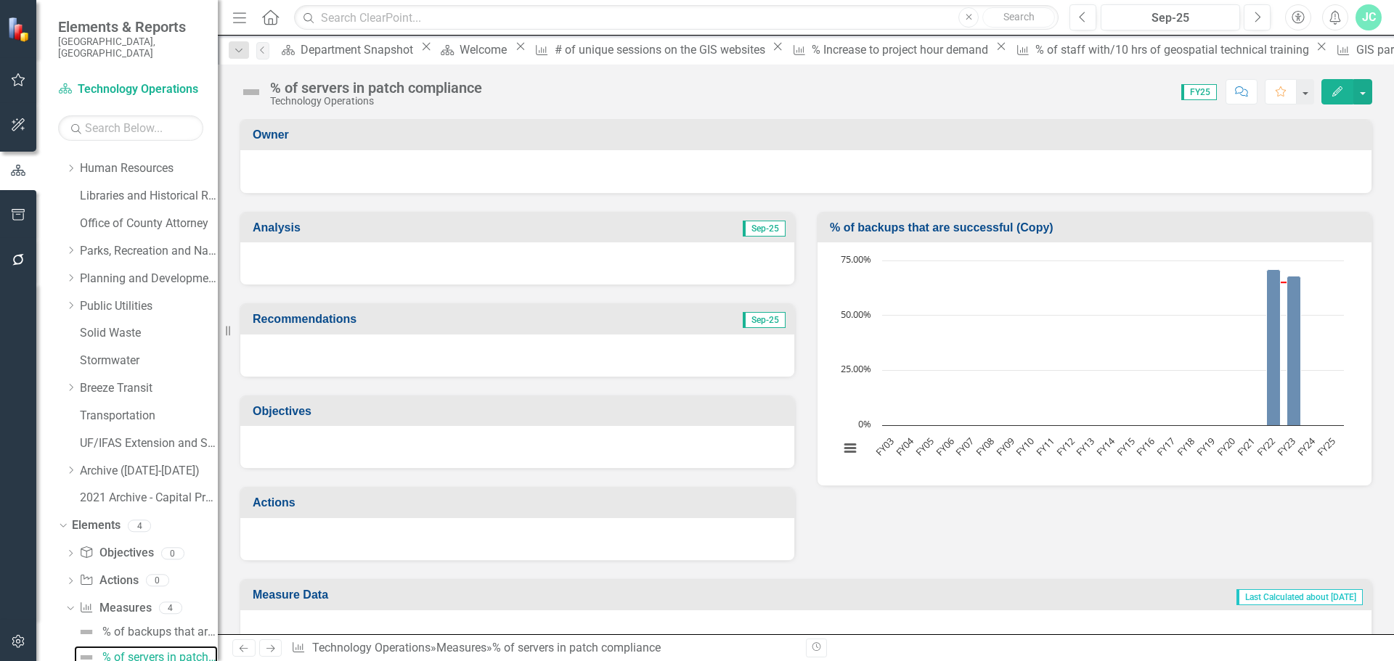
scroll to position [348, 0]
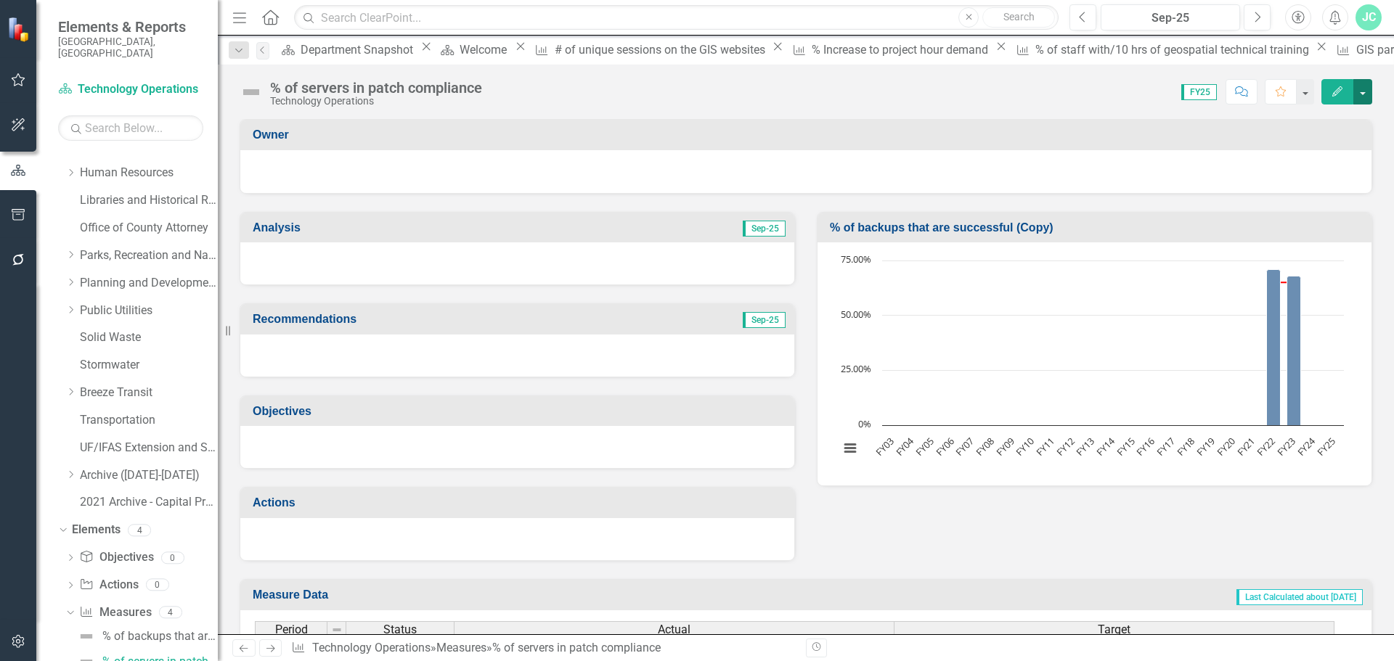
click at [1355, 82] on button "button" at bounding box center [1362, 91] width 19 height 25
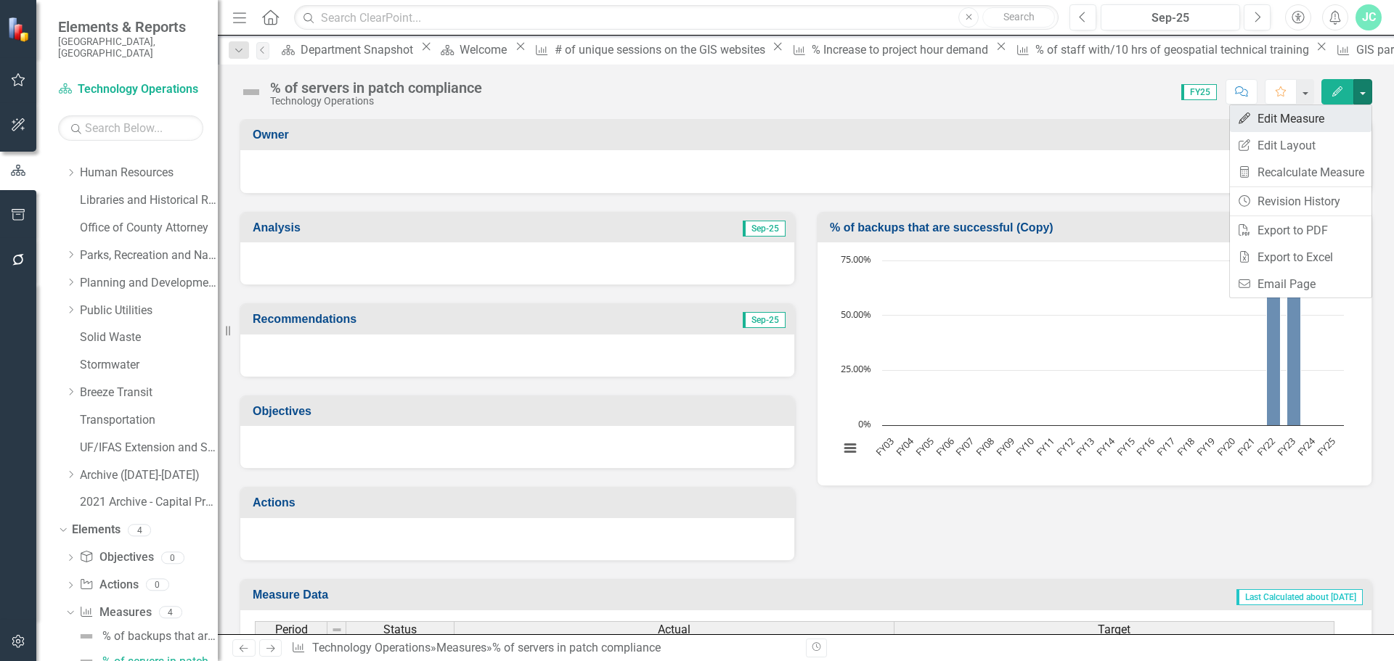
click at [1303, 113] on link "Edit Edit Measure" at bounding box center [1301, 118] width 142 height 27
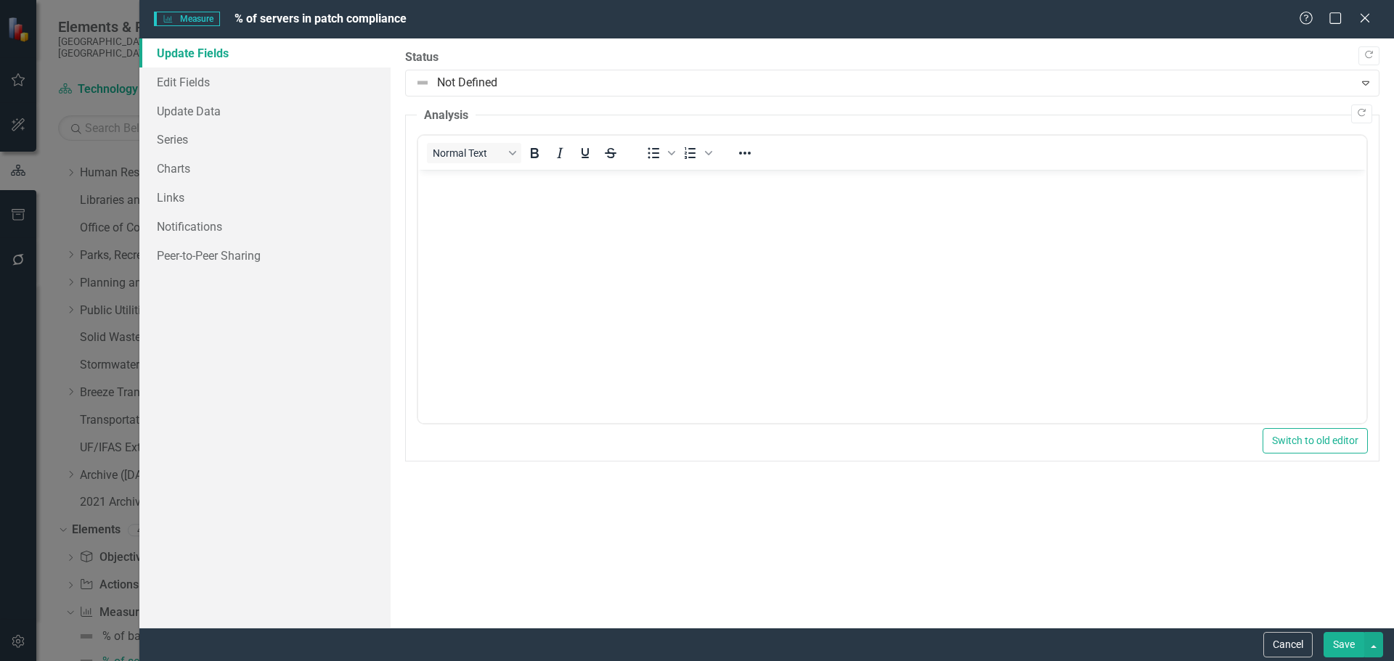
scroll to position [0, 0]
click at [213, 106] on link "Update Data" at bounding box center [264, 111] width 251 height 29
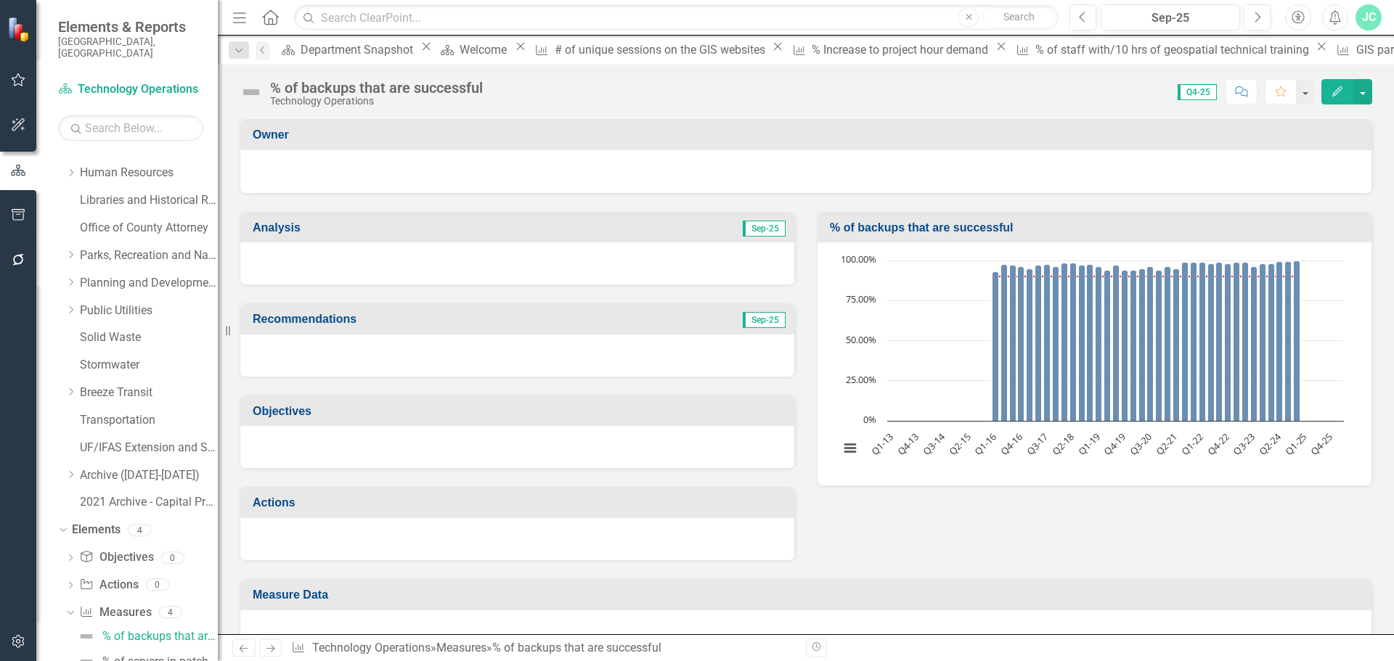
scroll to position [322, 0]
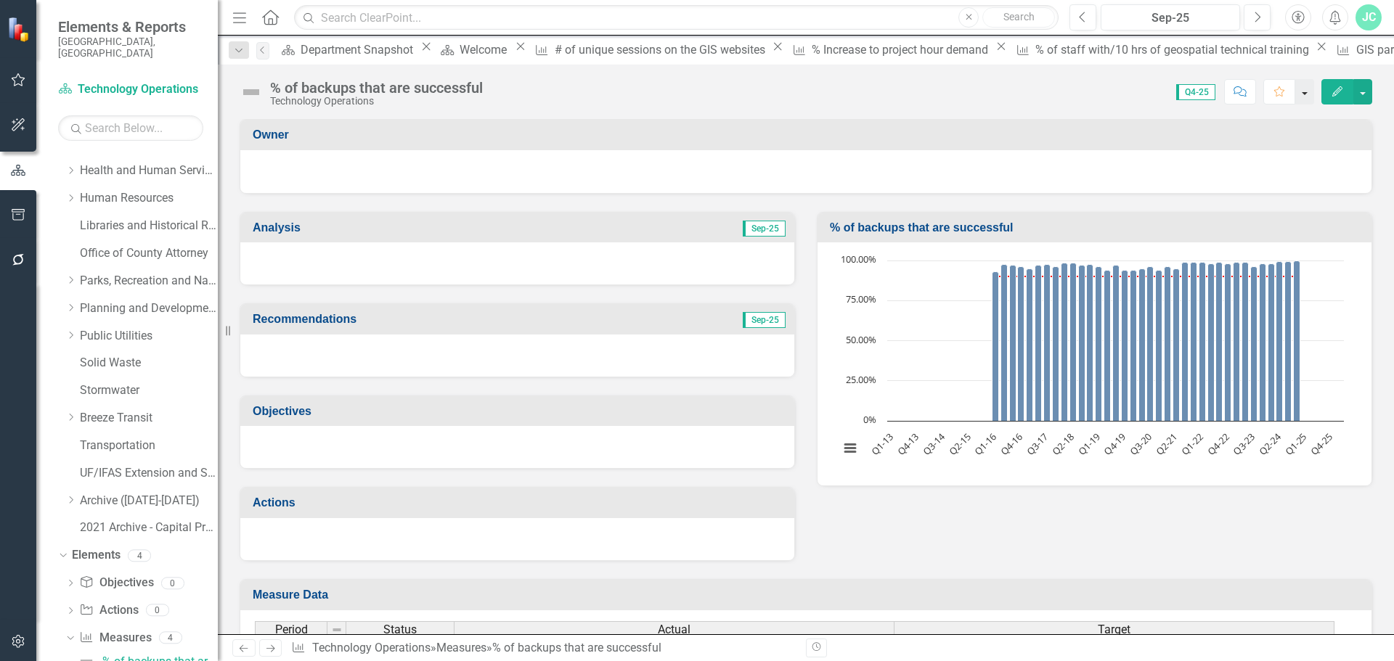
click at [1306, 91] on button "button" at bounding box center [1304, 91] width 19 height 25
click at [1368, 94] on button "button" at bounding box center [1362, 91] width 19 height 25
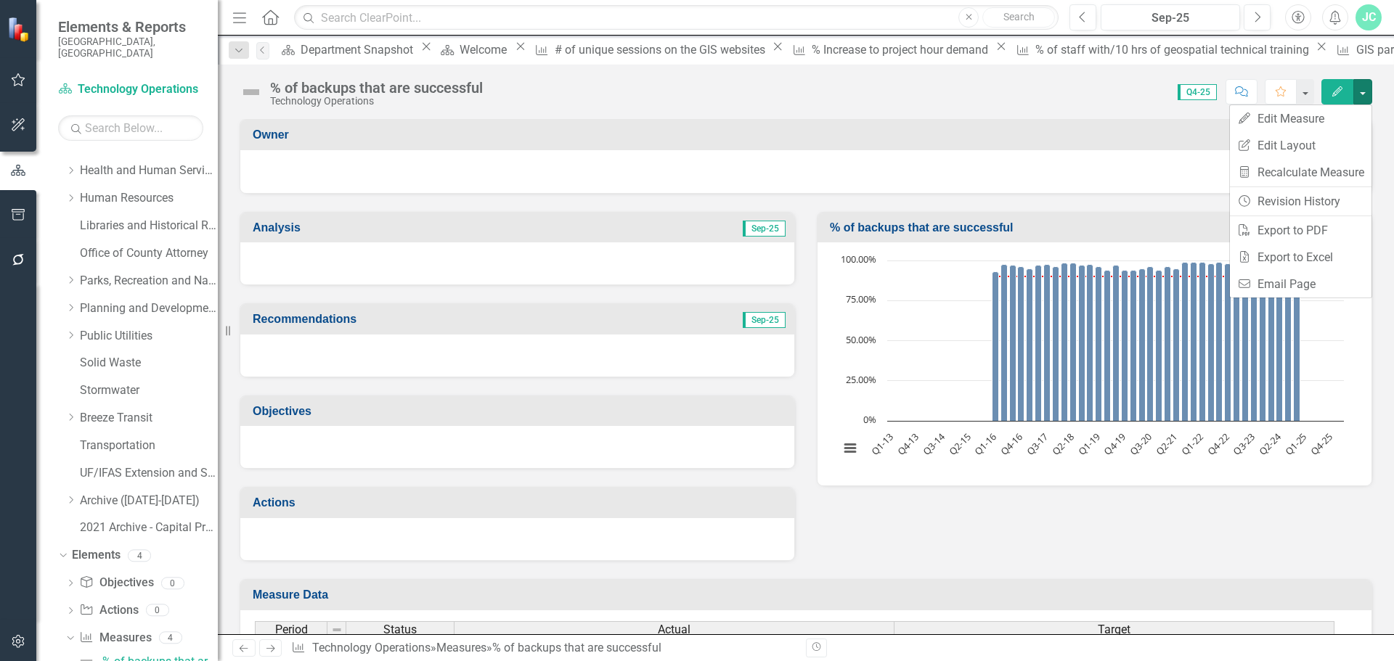
click at [737, 120] on div "Owner" at bounding box center [805, 135] width 1131 height 30
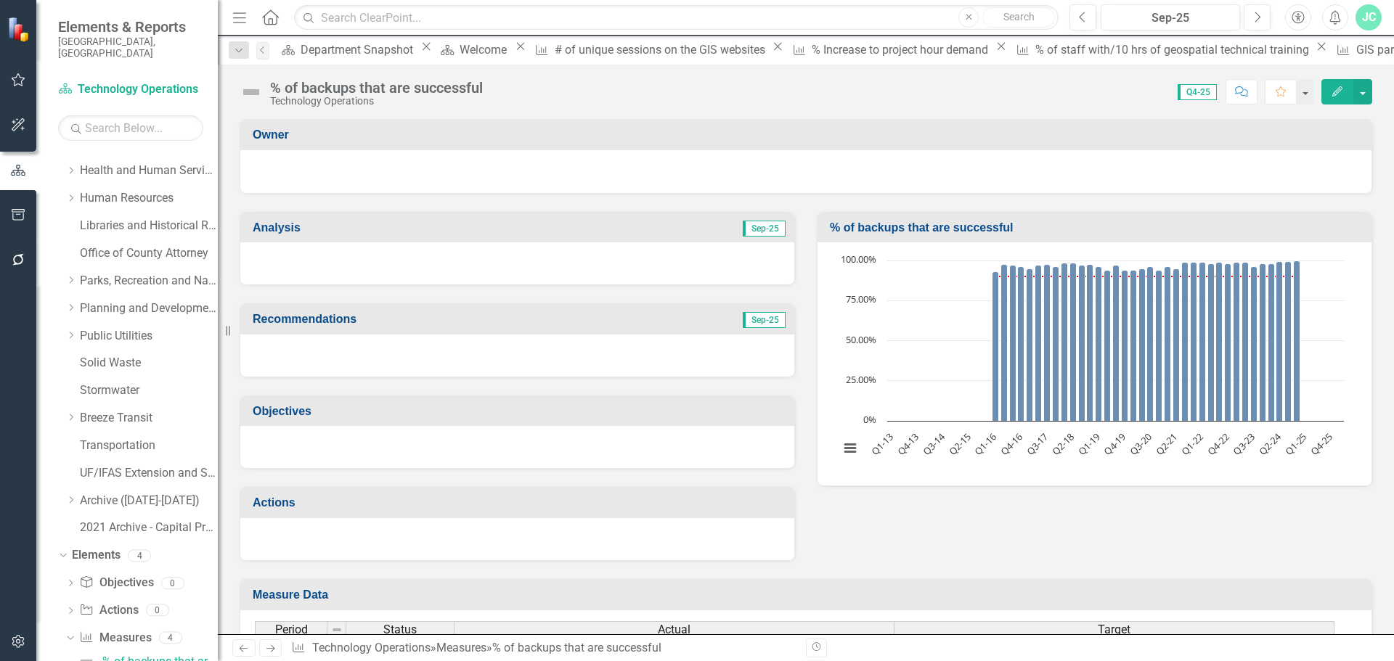
scroll to position [432, 0]
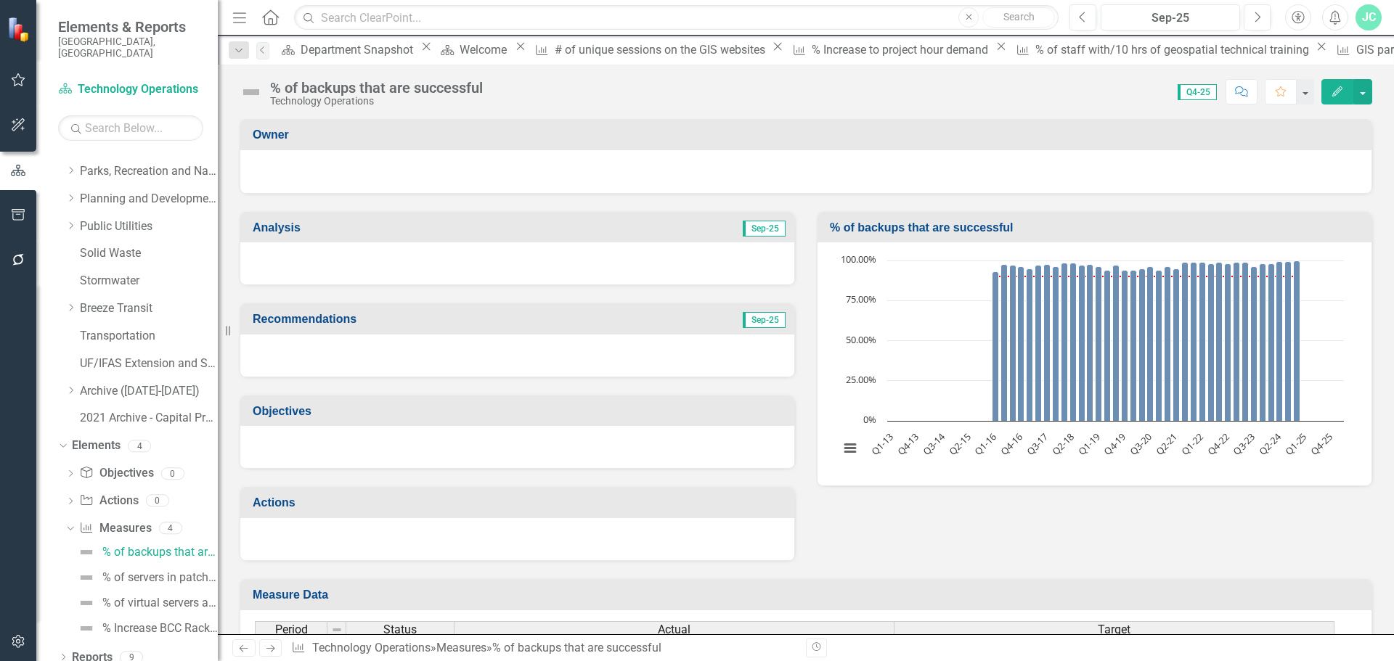
drag, startPoint x: 150, startPoint y: 565, endPoint x: 509, endPoint y: 473, distance: 370.9
click at [508, 473] on div "Actions" at bounding box center [517, 515] width 577 height 92
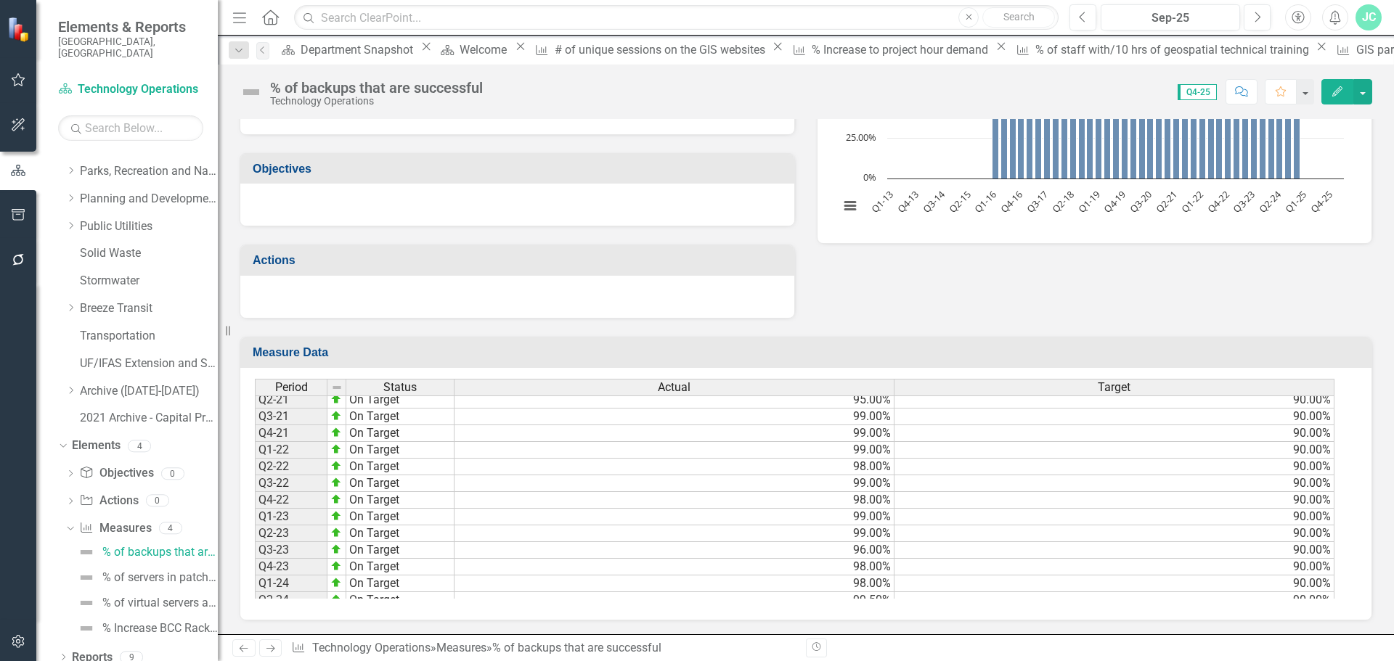
scroll to position [394, 0]
click at [162, 571] on div "% of servers in patch compliance" at bounding box center [159, 577] width 115 height 13
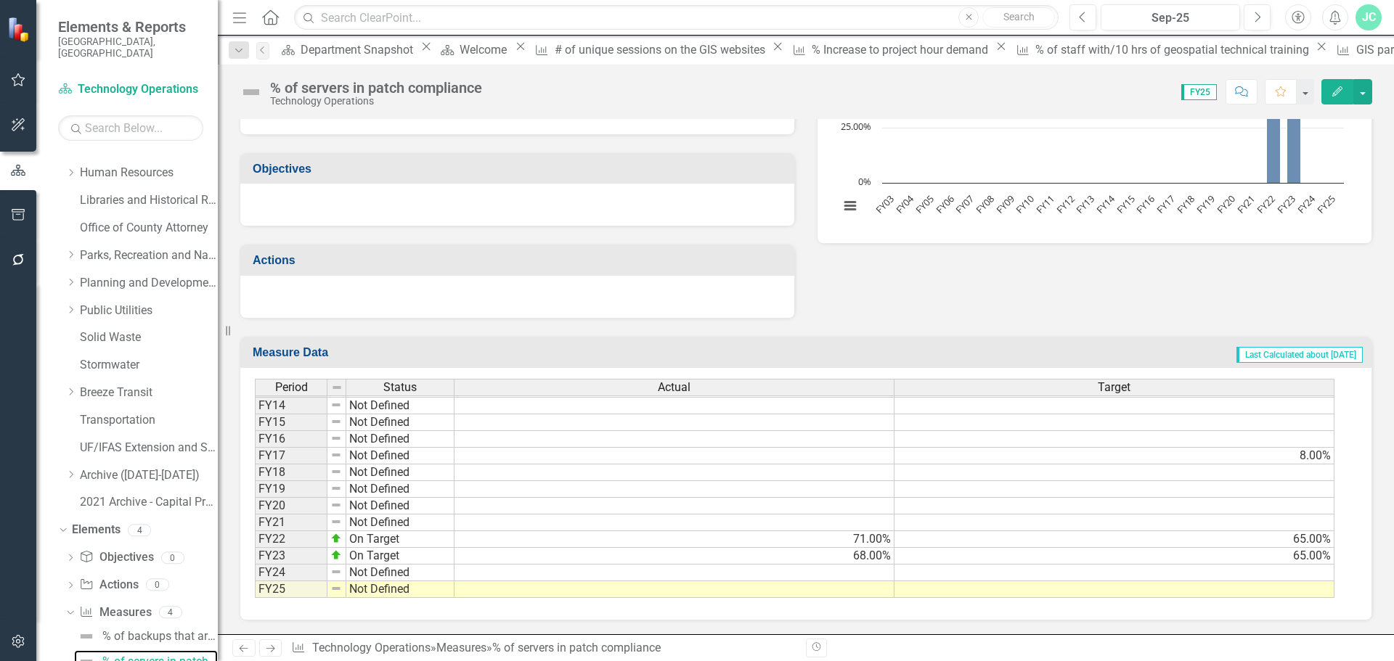
scroll to position [243, 0]
click at [1365, 94] on button "button" at bounding box center [1362, 91] width 19 height 25
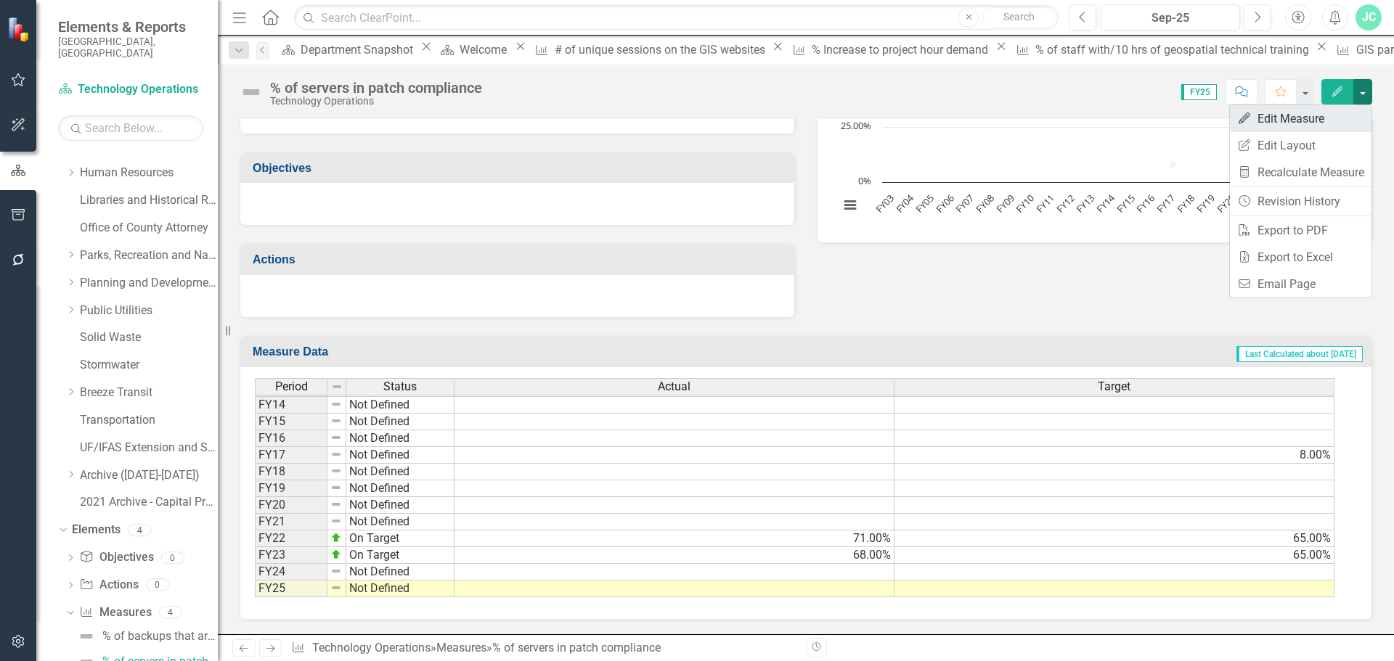
click at [1322, 127] on link "Edit Edit Measure" at bounding box center [1301, 118] width 142 height 27
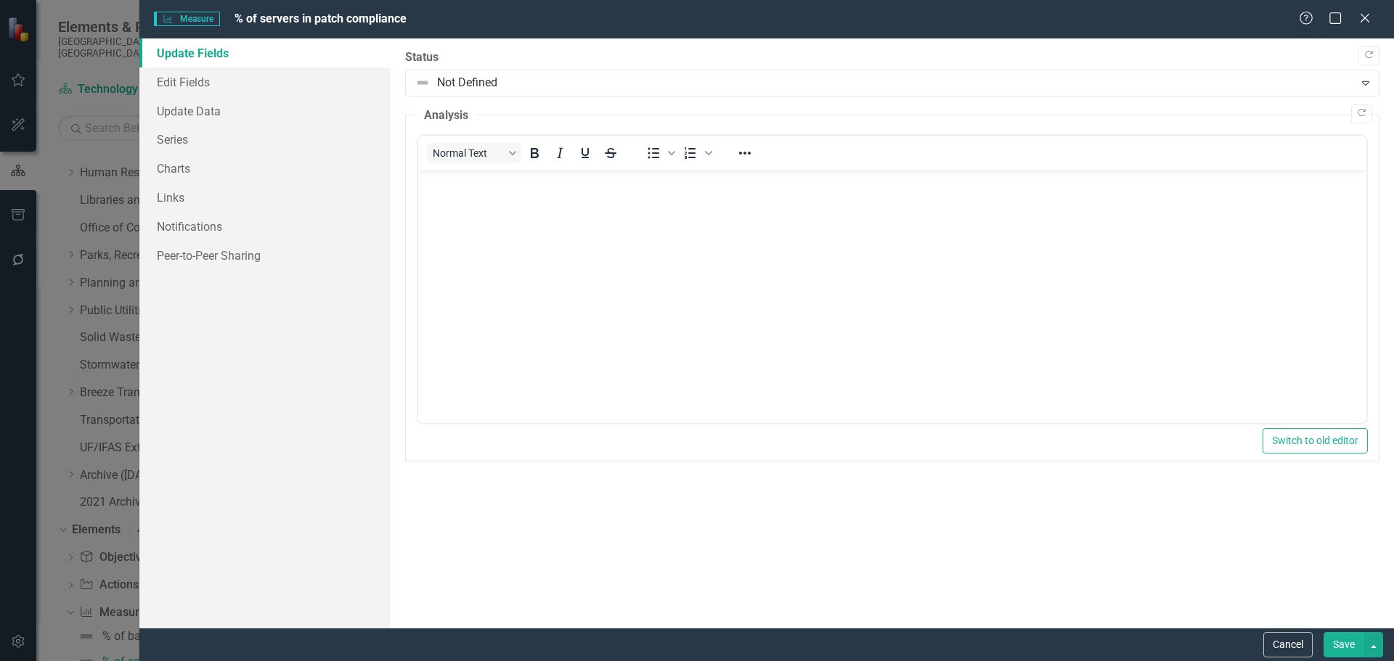
scroll to position [0, 0]
click at [184, 89] on link "Edit Fields" at bounding box center [264, 82] width 251 height 29
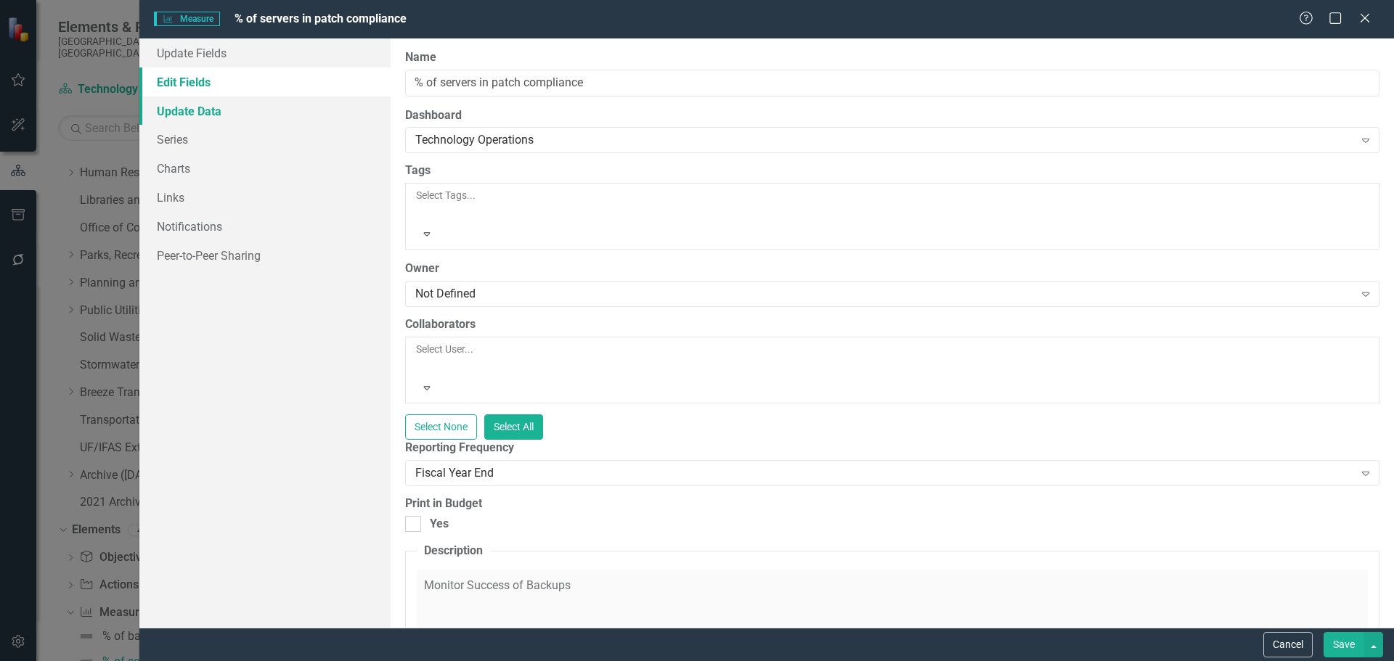
click at [187, 107] on link "Update Data" at bounding box center [264, 111] width 251 height 29
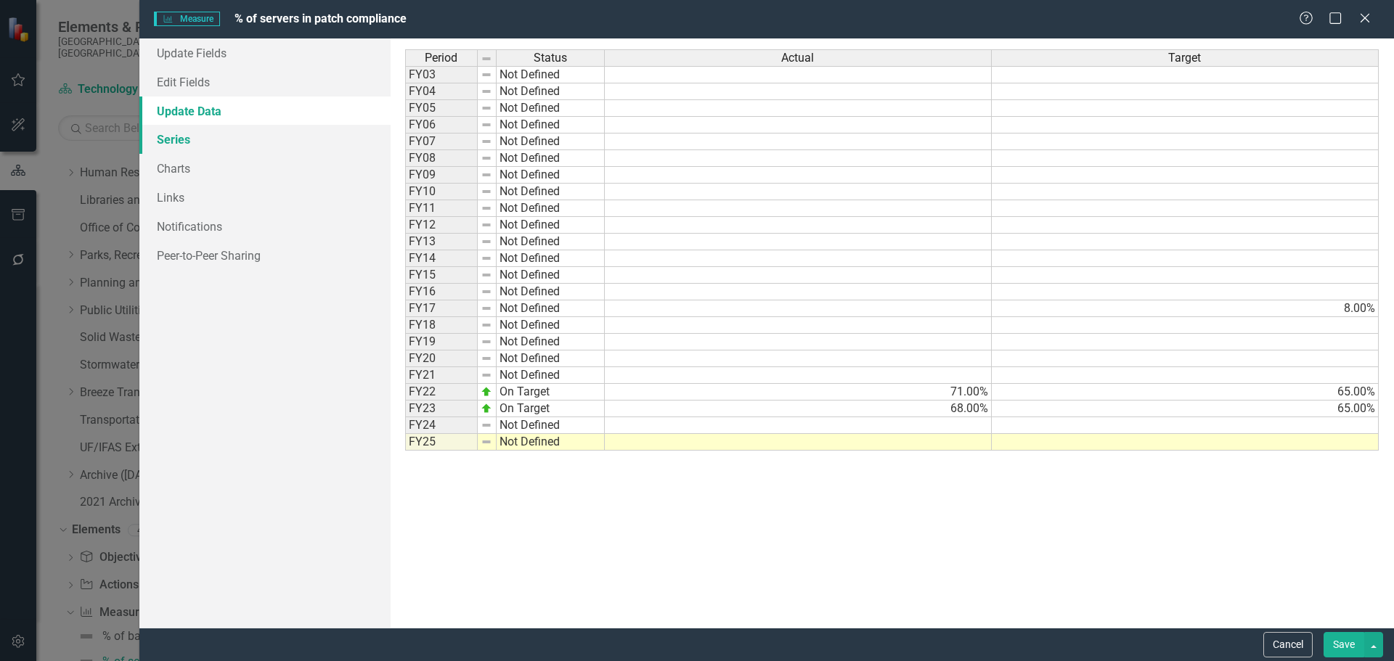
click at [190, 142] on link "Series" at bounding box center [264, 139] width 251 height 29
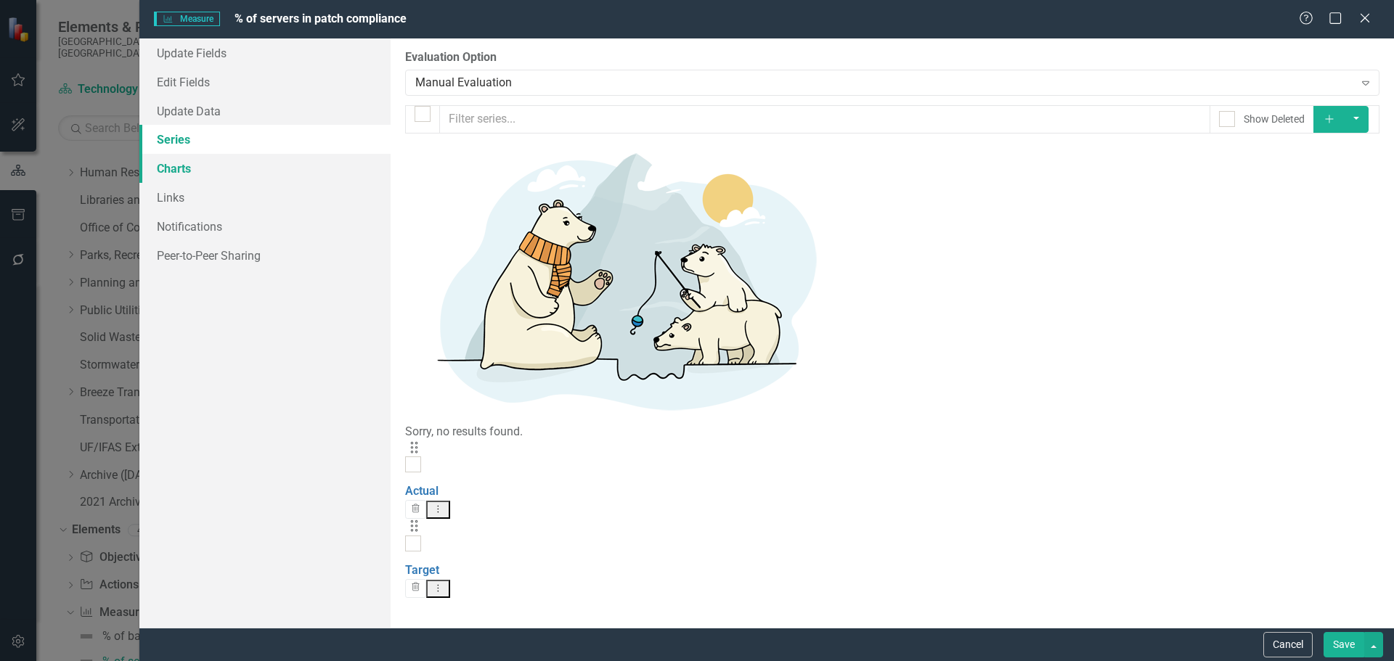
click at [187, 170] on link "Charts" at bounding box center [264, 168] width 251 height 29
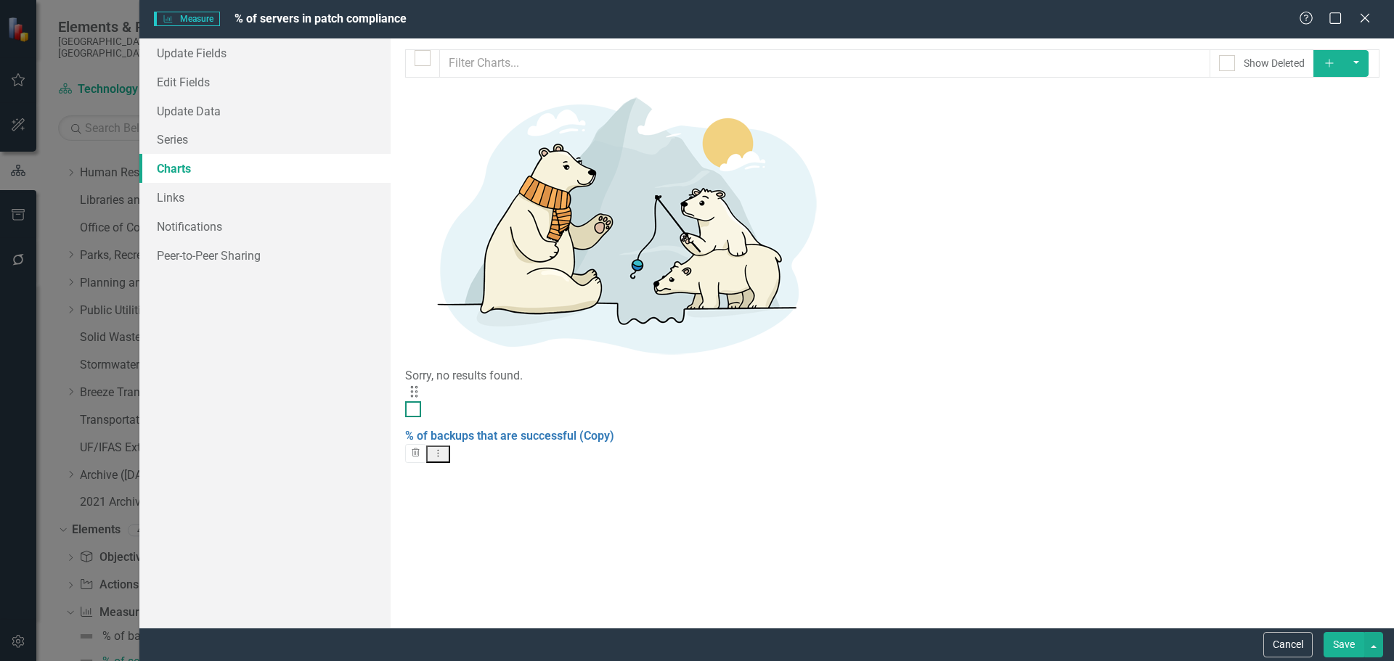
click at [421, 402] on div at bounding box center [413, 410] width 16 height 16
click at [415, 402] on input "checkbox" at bounding box center [409, 406] width 9 height 9
checkbox input "true"
click at [1235, 65] on div at bounding box center [1227, 63] width 16 height 16
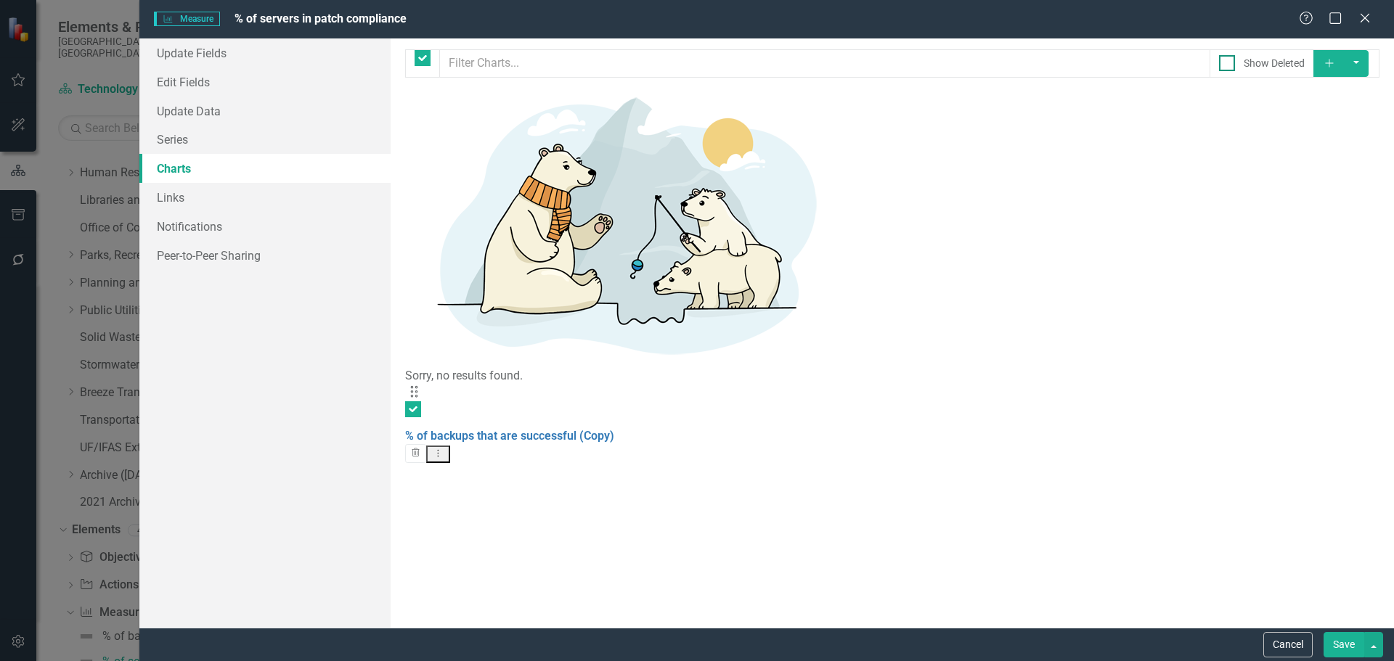
click at [1229, 65] on input "Show Deleted" at bounding box center [1223, 59] width 9 height 9
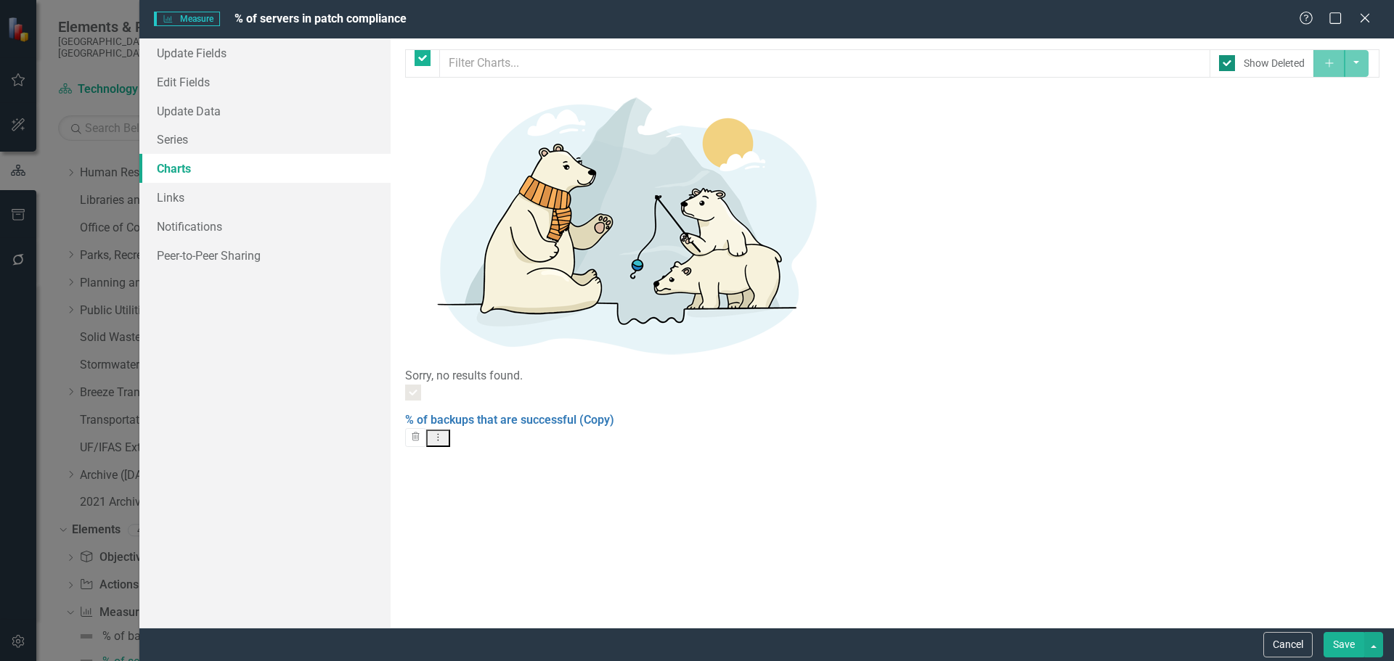
click at [1229, 63] on input "Show Deleted" at bounding box center [1223, 59] width 9 height 9
checkbox input "false"
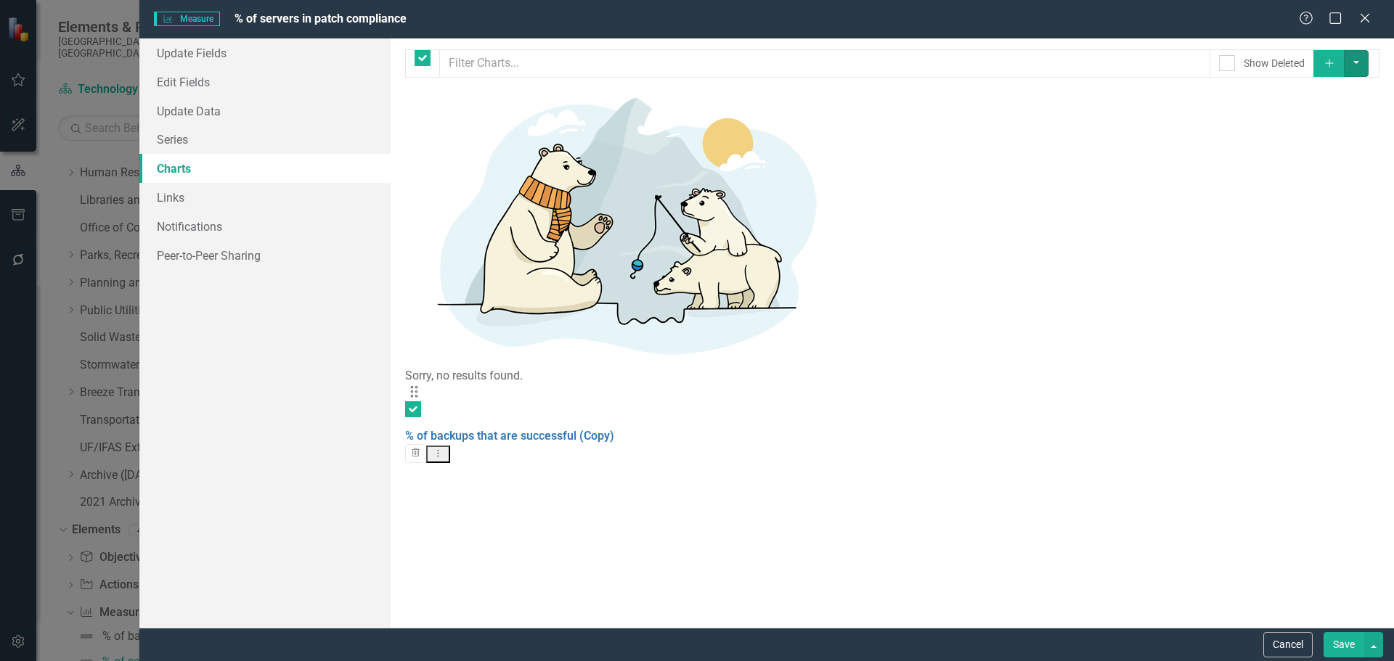
click at [1369, 60] on button "button" at bounding box center [1356, 63] width 25 height 27
click at [1373, 648] on button "button" at bounding box center [1373, 644] width 19 height 25
drag, startPoint x: 1284, startPoint y: 642, endPoint x: 734, endPoint y: 315, distance: 640.1
click at [1282, 642] on button "Cancel" at bounding box center [1287, 644] width 49 height 25
